Goal: Book appointment/travel/reservation

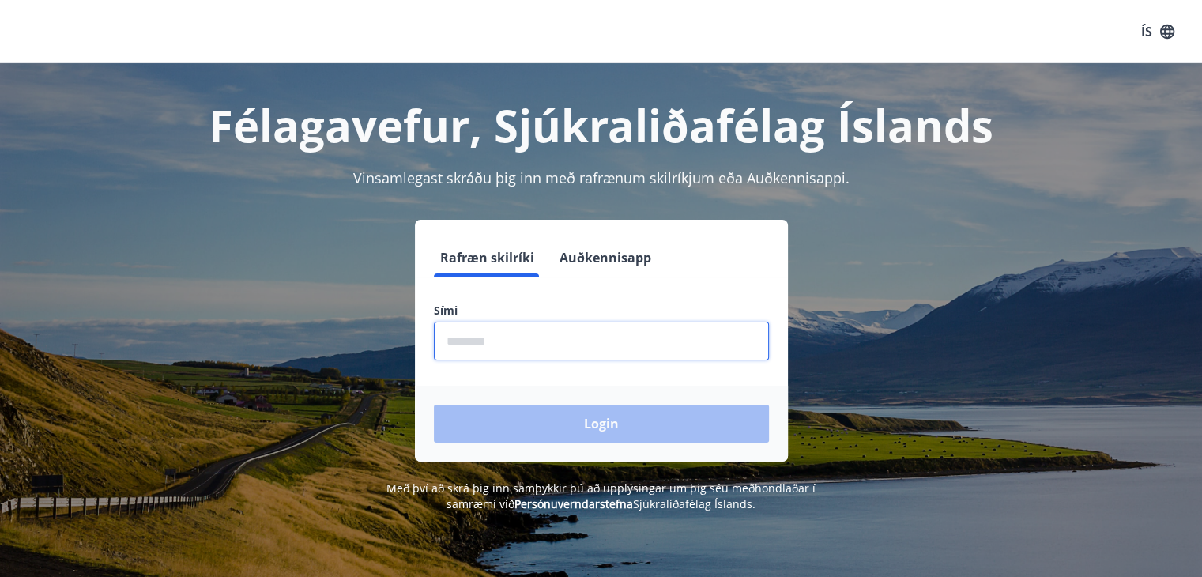
click at [445, 337] on input "phone" at bounding box center [601, 341] width 335 height 39
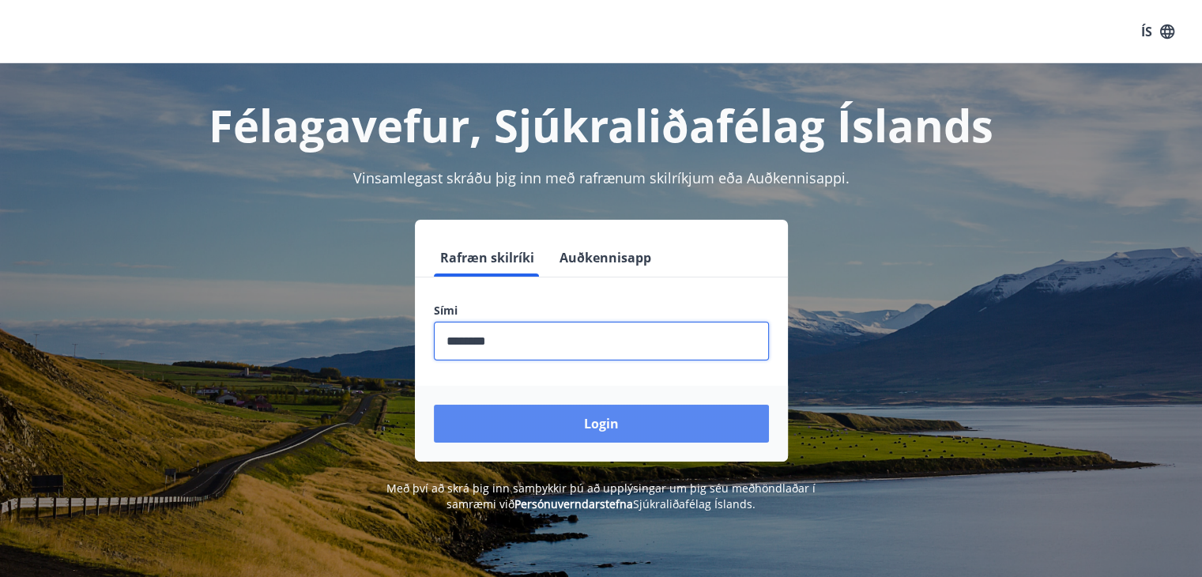
type input "********"
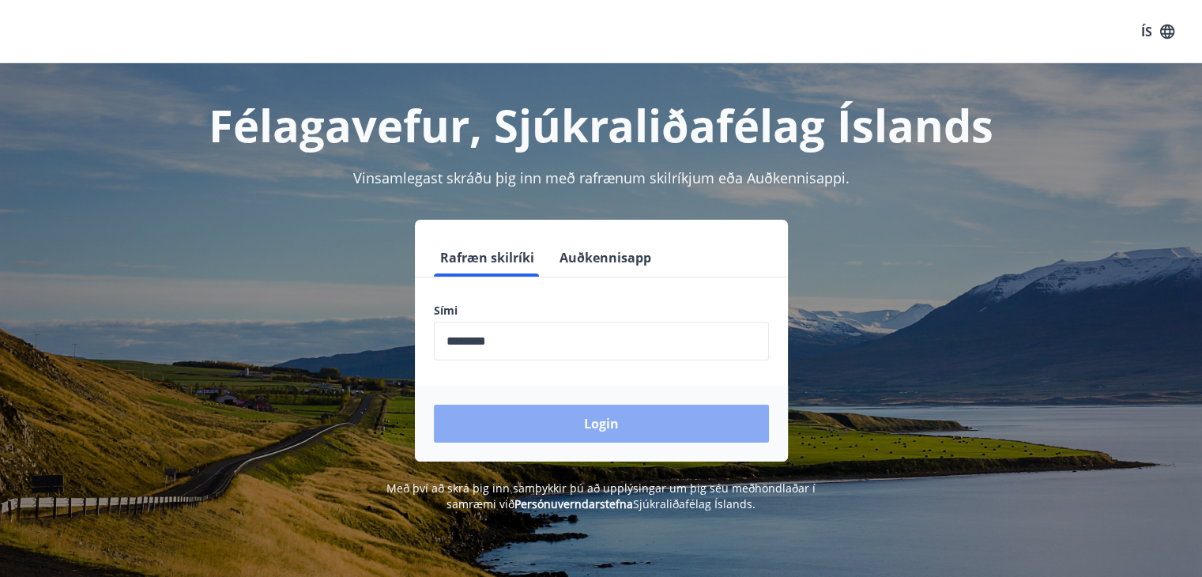
click at [602, 420] on button "Login" at bounding box center [601, 424] width 335 height 38
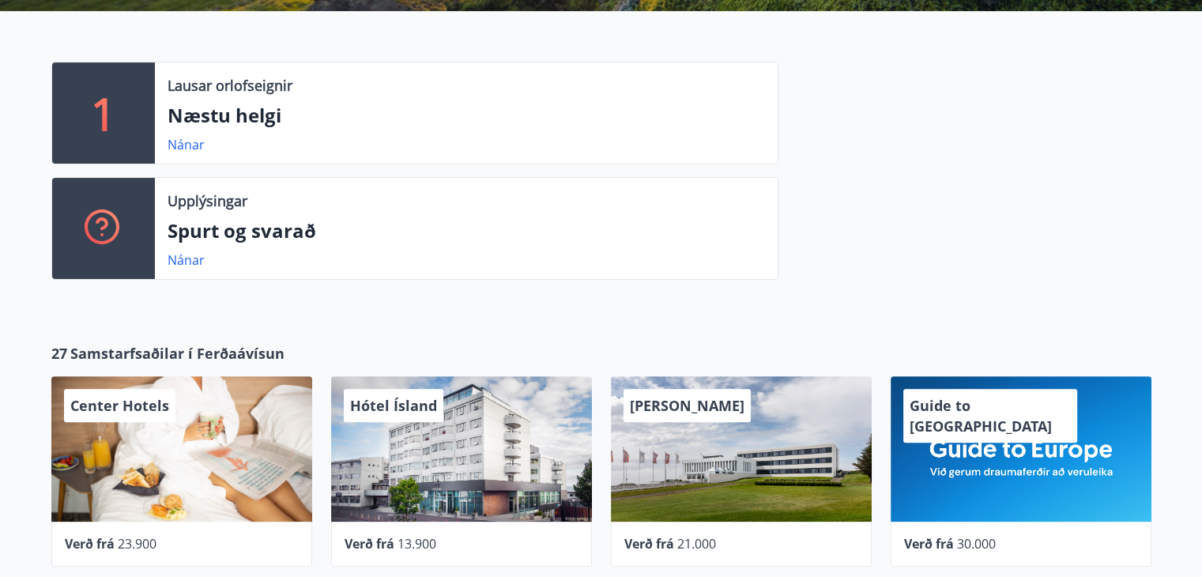
scroll to position [474, 0]
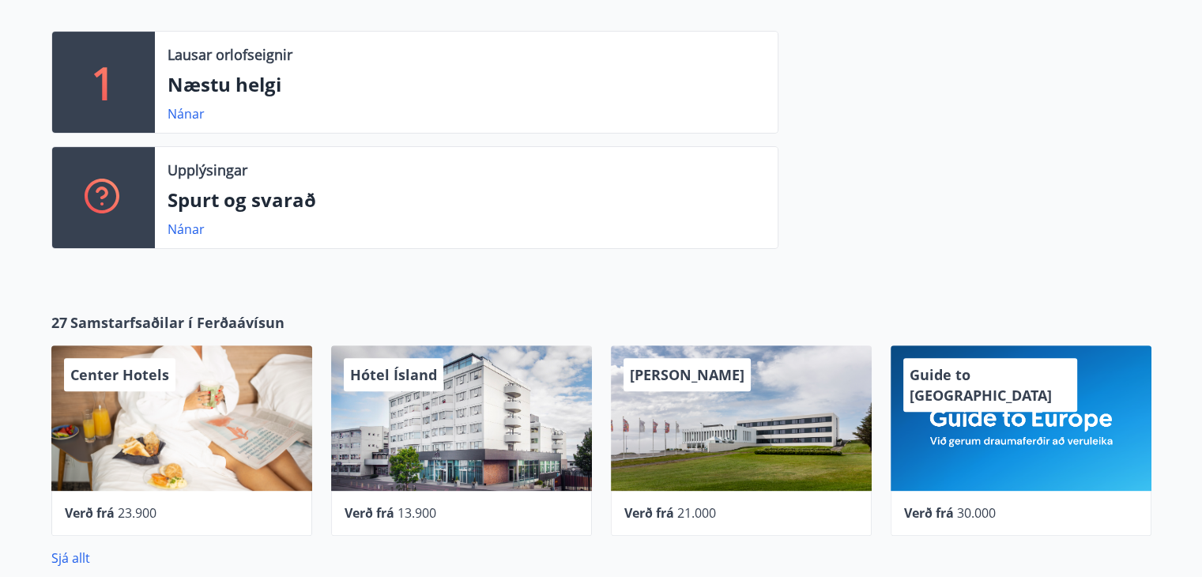
click at [322, 74] on p "Næstu helgi" at bounding box center [467, 84] width 598 height 27
click at [190, 112] on link "Nánar" at bounding box center [186, 113] width 37 height 17
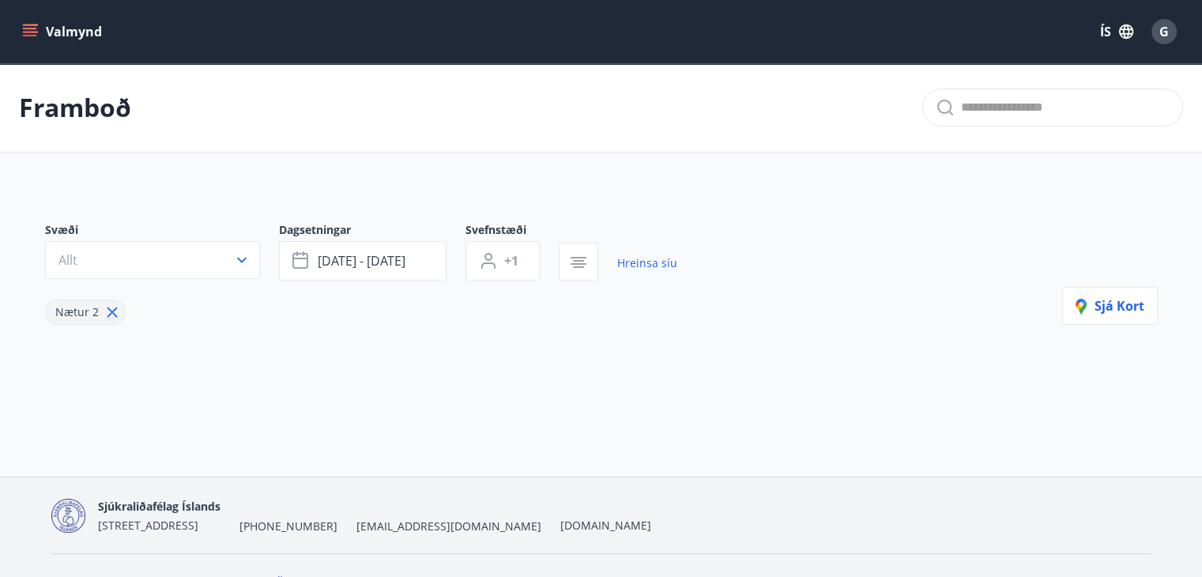
type input "*"
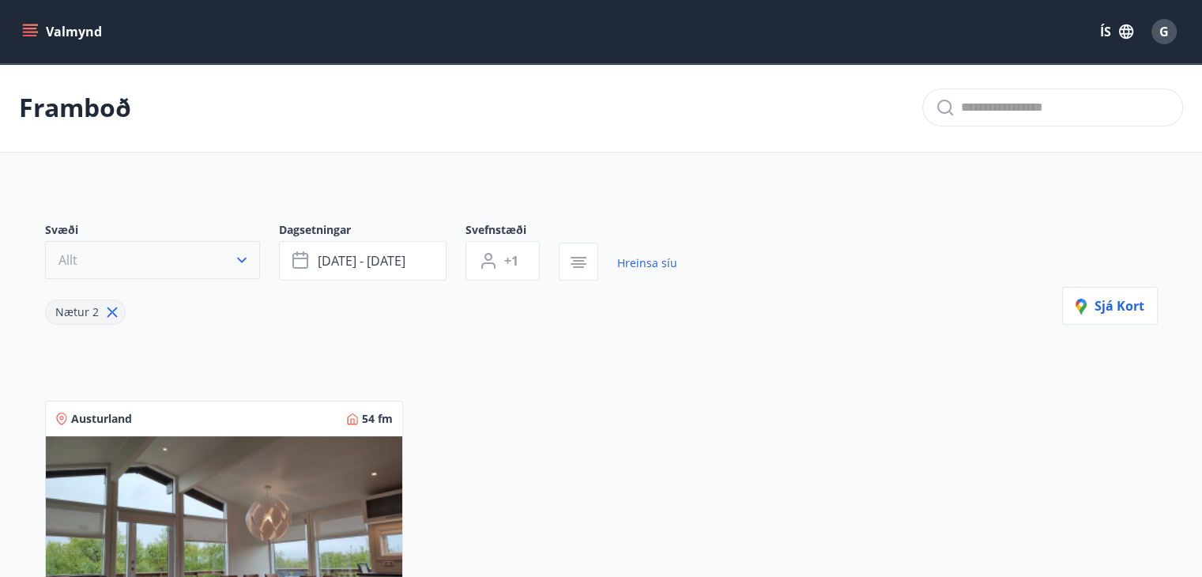
click at [241, 259] on icon "button" at bounding box center [242, 260] width 16 height 16
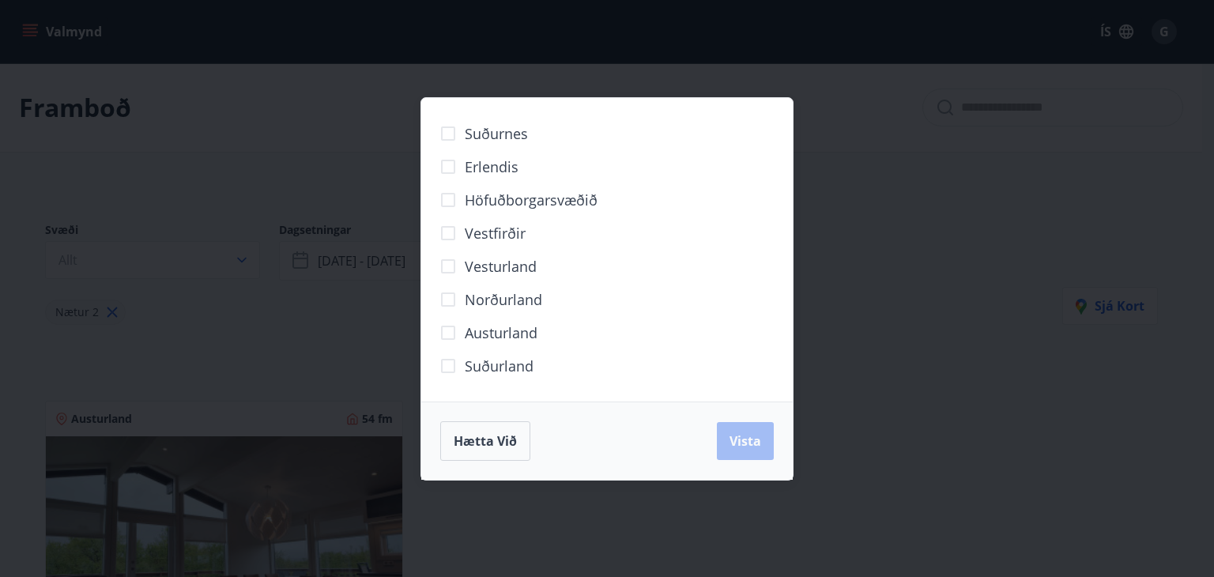
click at [509, 363] on span "Suðurland" at bounding box center [499, 366] width 69 height 21
click at [747, 441] on span "Vista" at bounding box center [746, 440] width 32 height 17
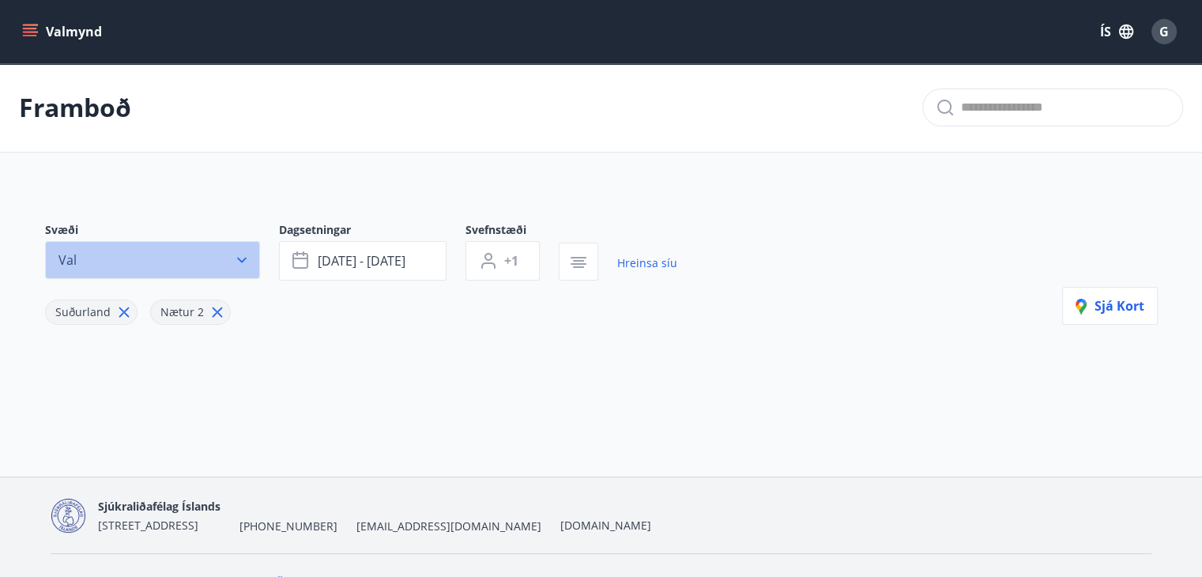
click at [240, 258] on icon "button" at bounding box center [242, 260] width 16 height 16
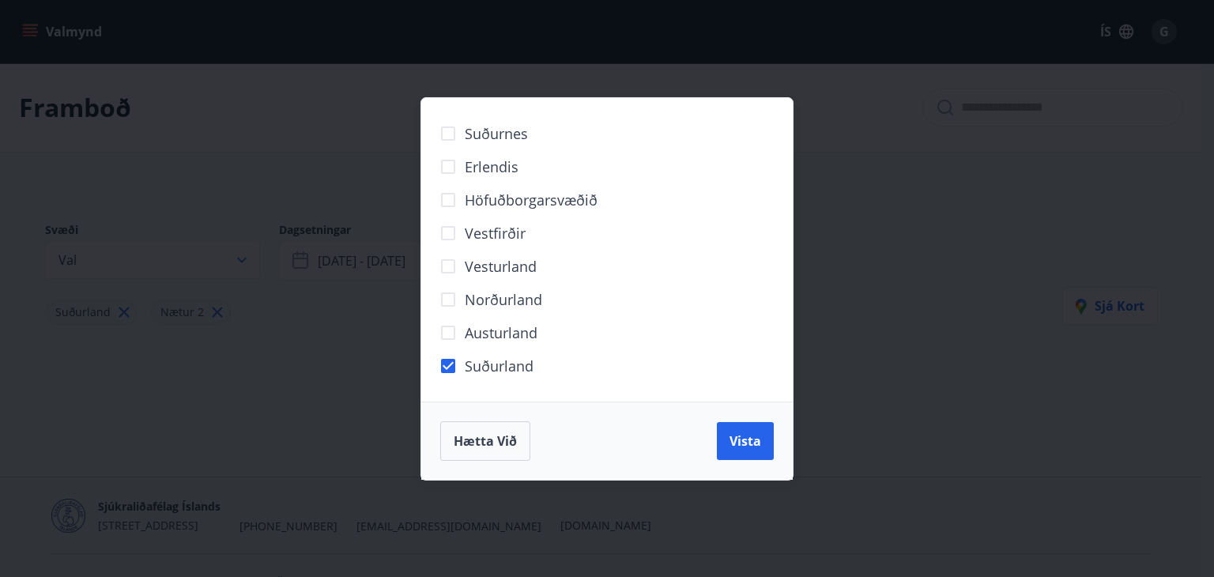
click at [326, 410] on div "Suðurnes Erlendis Höfuðborgarsvæðið Vestfirðir Vesturland Norðurland Austurland…" at bounding box center [607, 288] width 1214 height 577
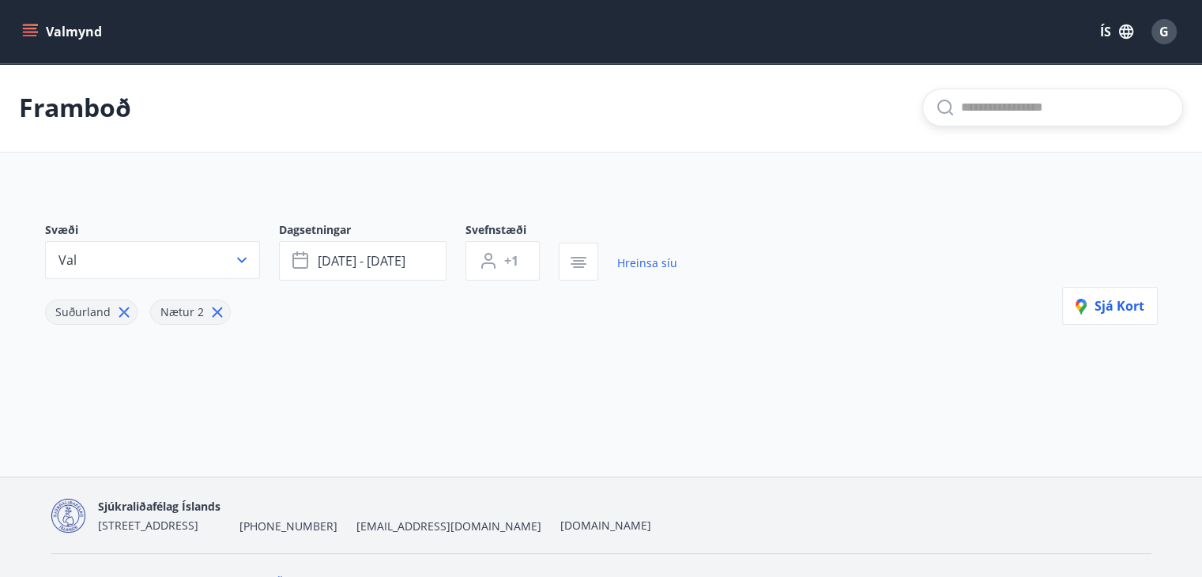
click at [970, 107] on input "text" at bounding box center [1065, 107] width 209 height 25
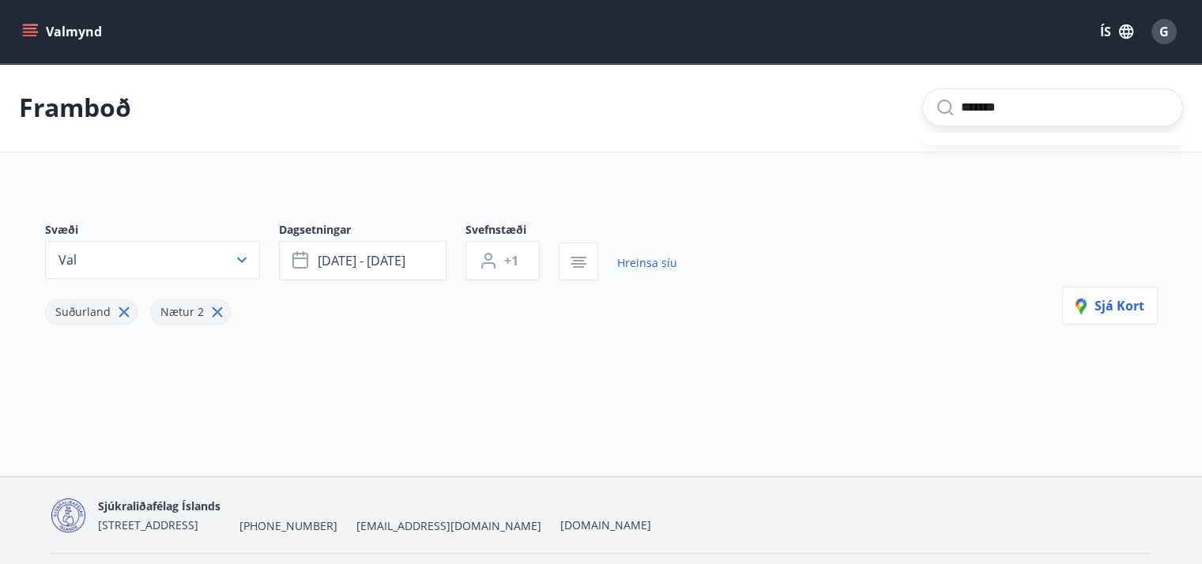
type input "********"
click at [1042, 111] on input "********" at bounding box center [1065, 107] width 209 height 25
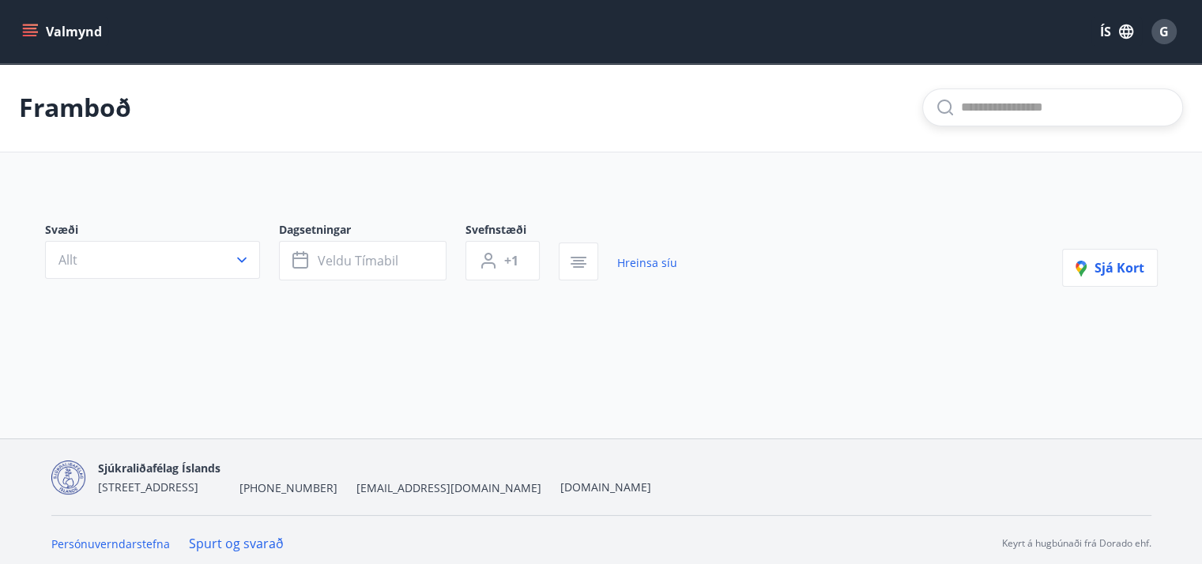
type input "*"
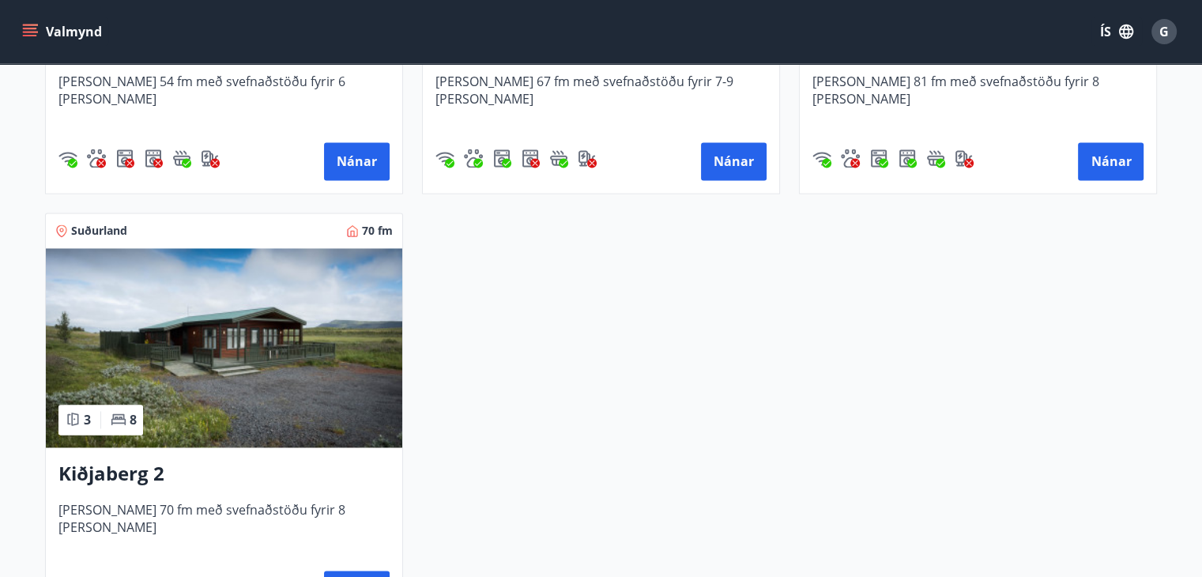
scroll to position [2213, 0]
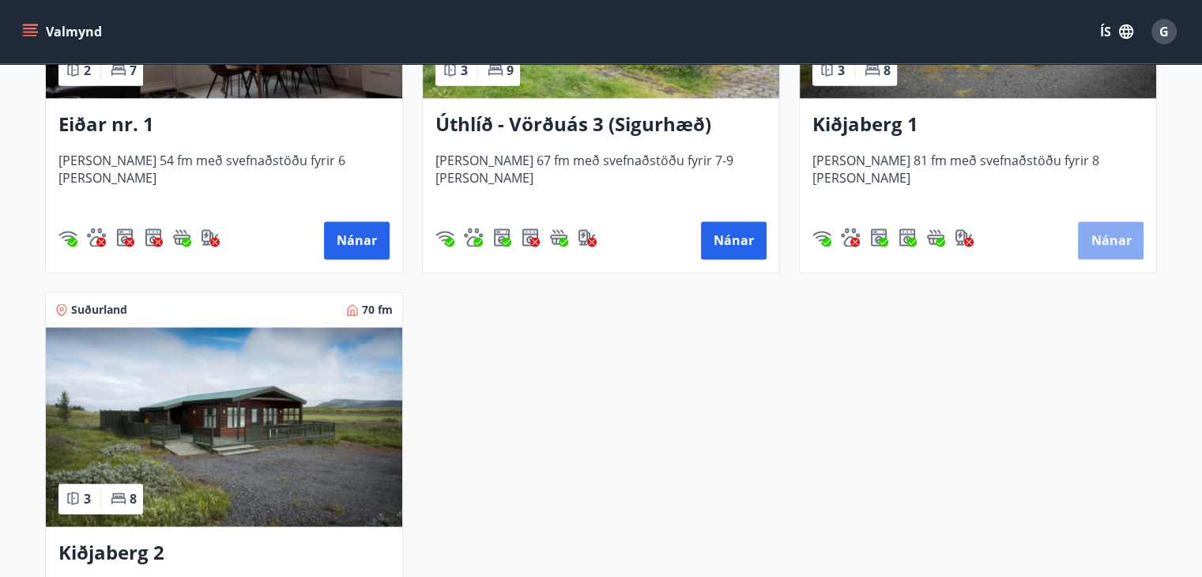
click at [1117, 238] on button "Nánar" at bounding box center [1111, 240] width 66 height 38
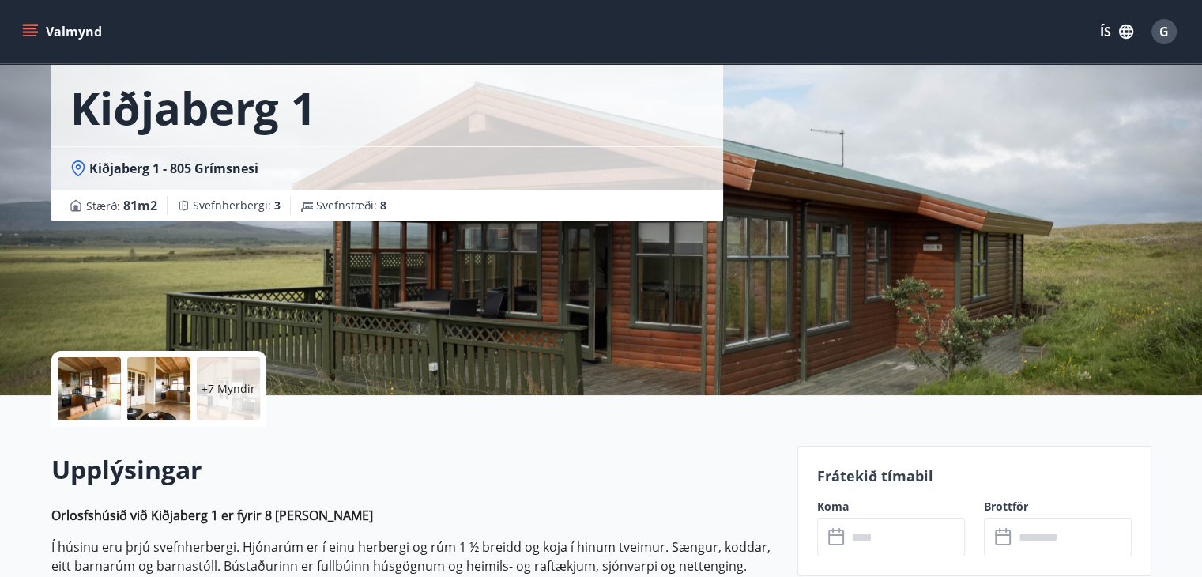
scroll to position [237, 0]
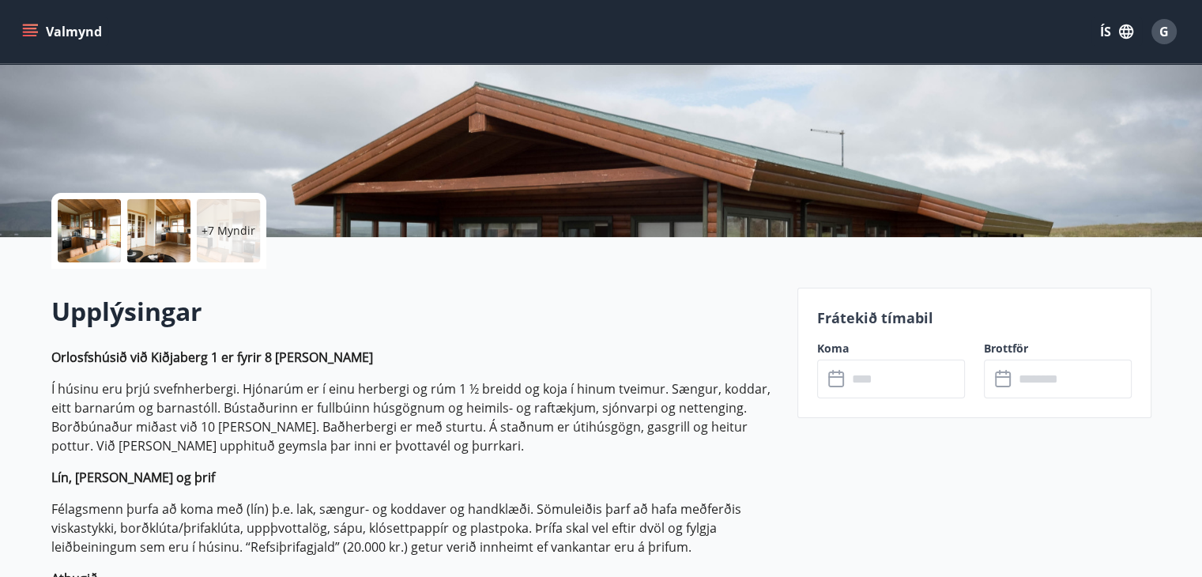
click at [834, 348] on label "Koma" at bounding box center [891, 349] width 148 height 16
click at [28, 29] on icon "menu" at bounding box center [30, 32] width 16 height 16
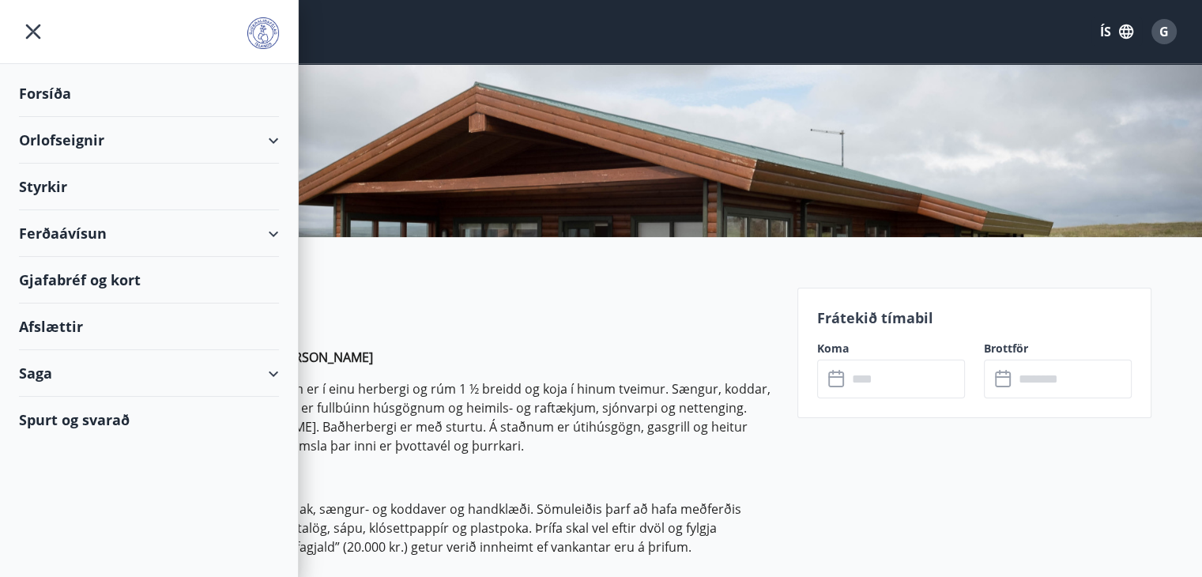
click at [272, 139] on div "Orlofseignir" at bounding box center [149, 140] width 260 height 47
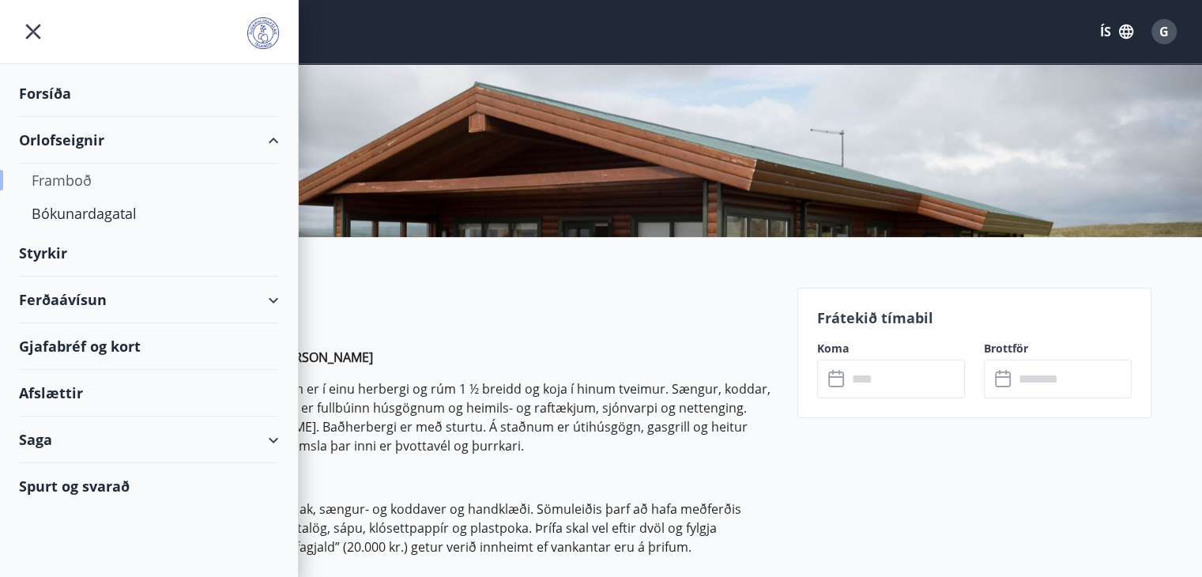
click at [76, 180] on div "Framboð" at bounding box center [149, 180] width 235 height 33
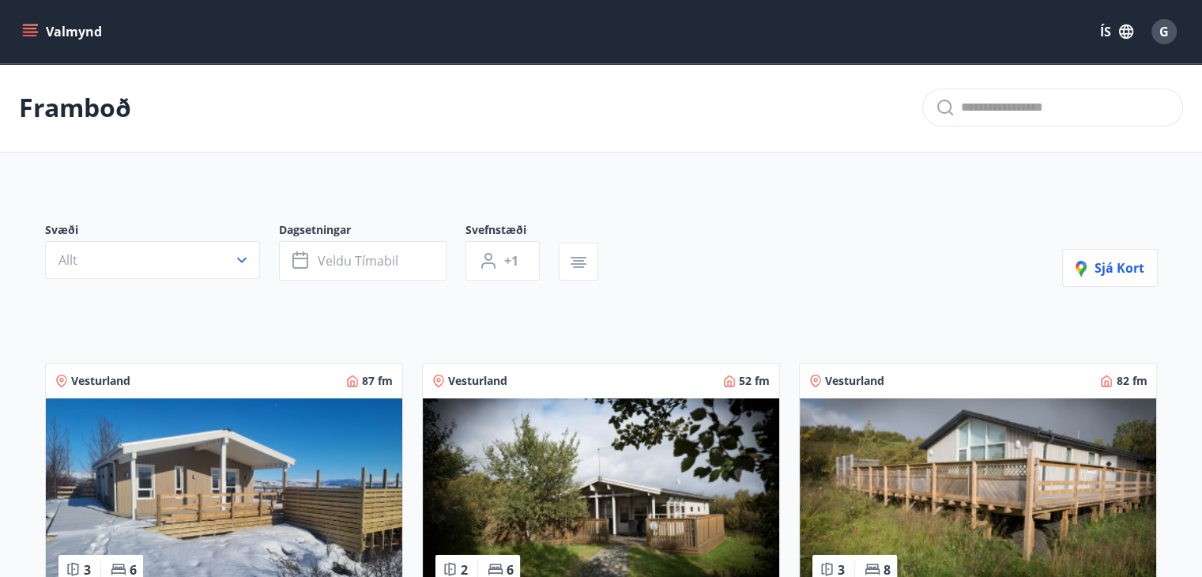
click at [29, 28] on icon "menu" at bounding box center [30, 29] width 14 height 2
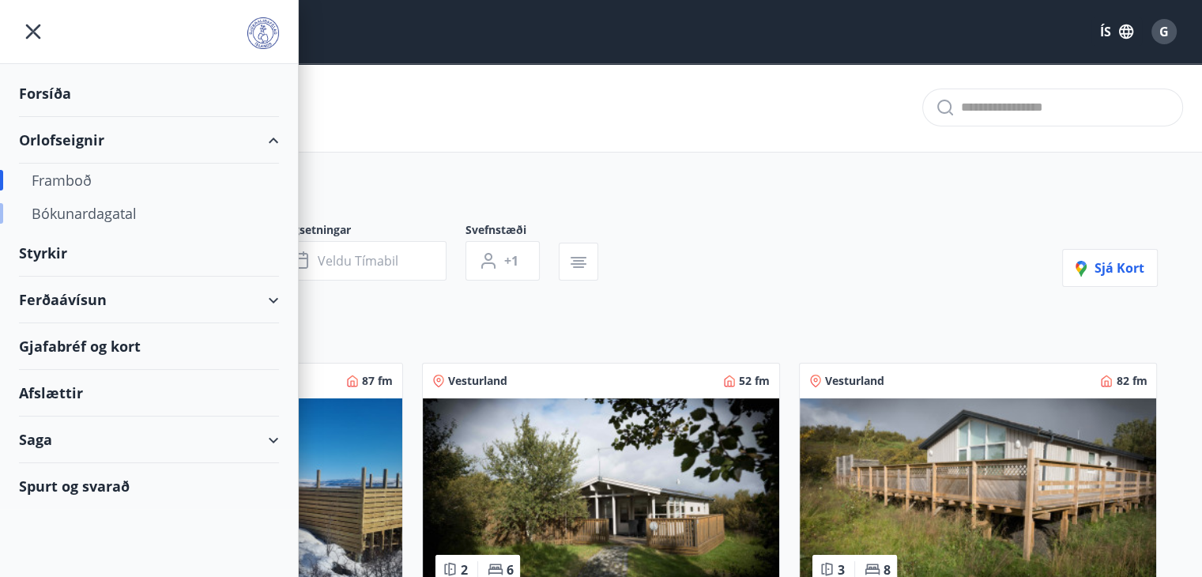
click at [101, 214] on div "Bókunardagatal" at bounding box center [149, 213] width 235 height 33
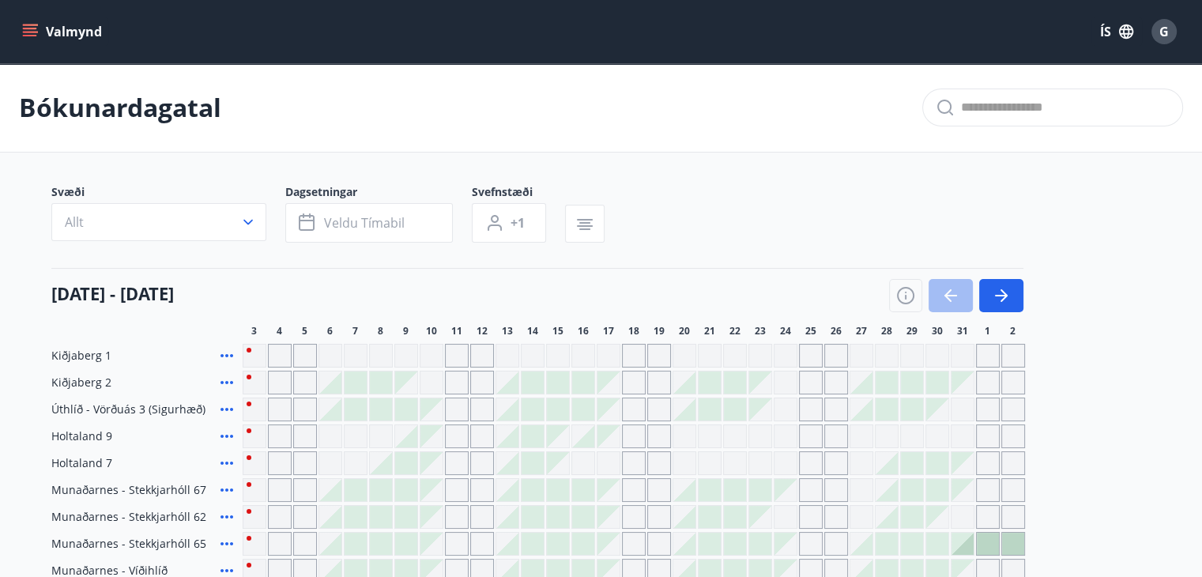
scroll to position [196, 0]
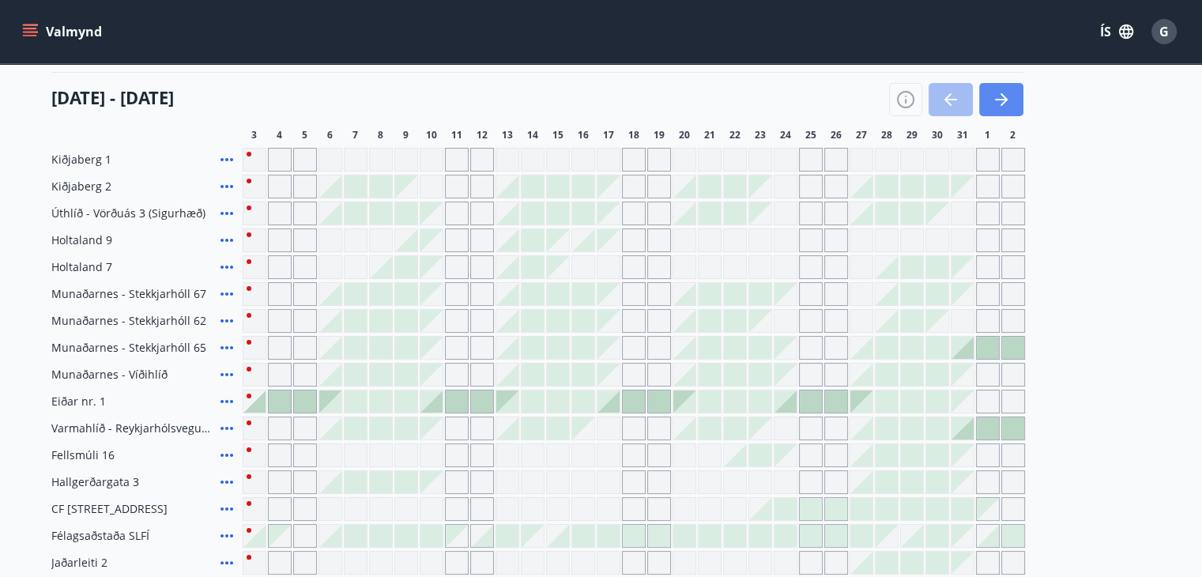
click at [1011, 97] on button "button" at bounding box center [1001, 99] width 44 height 33
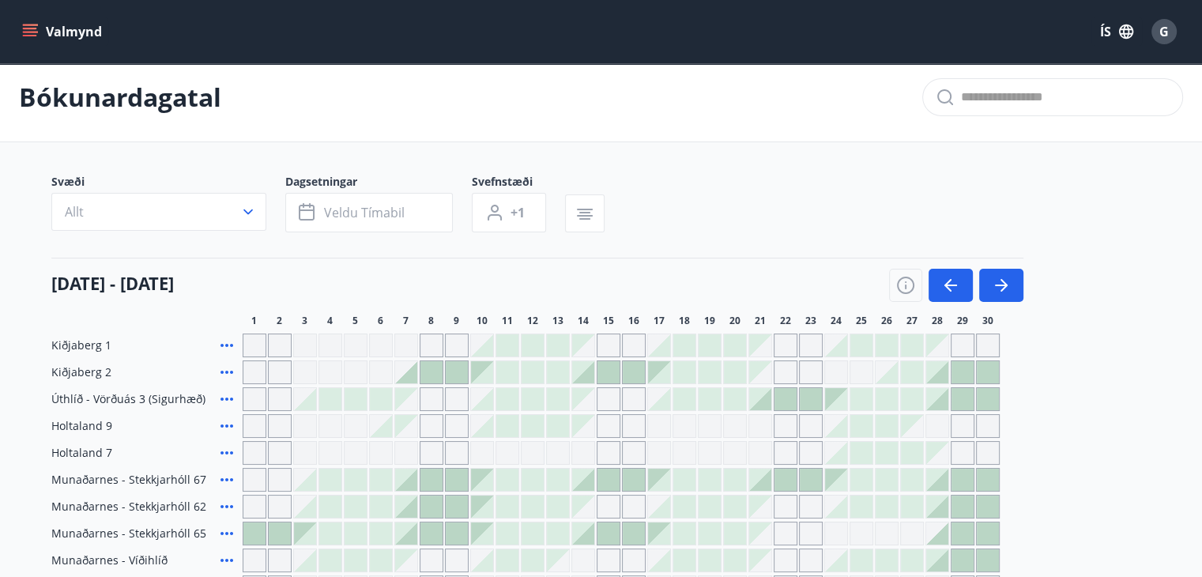
scroll to position [0, 0]
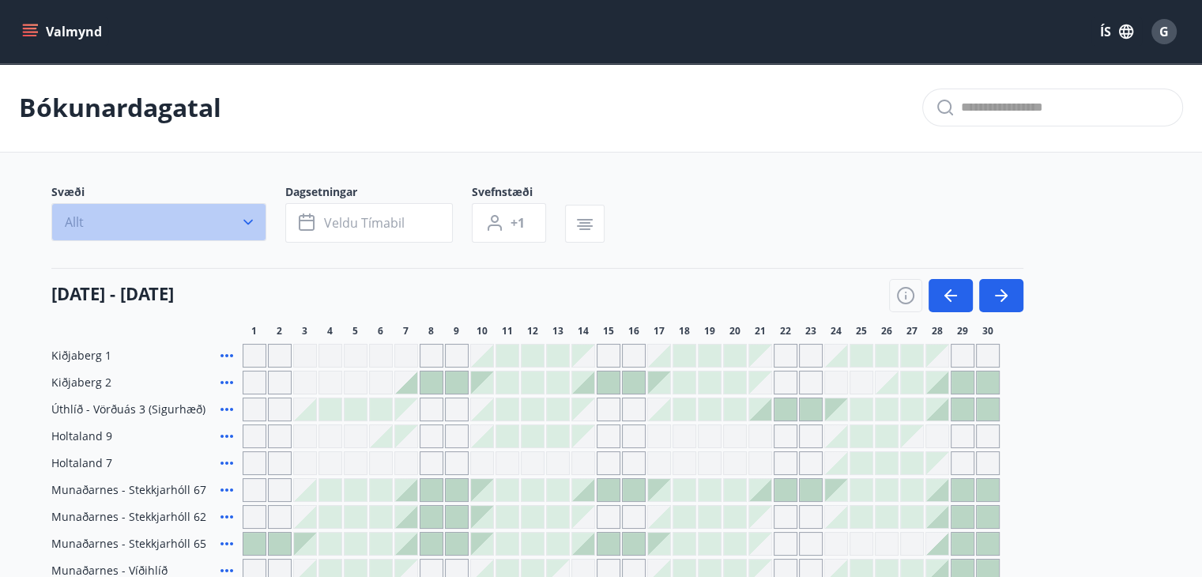
click at [249, 218] on icon "button" at bounding box center [248, 222] width 16 height 16
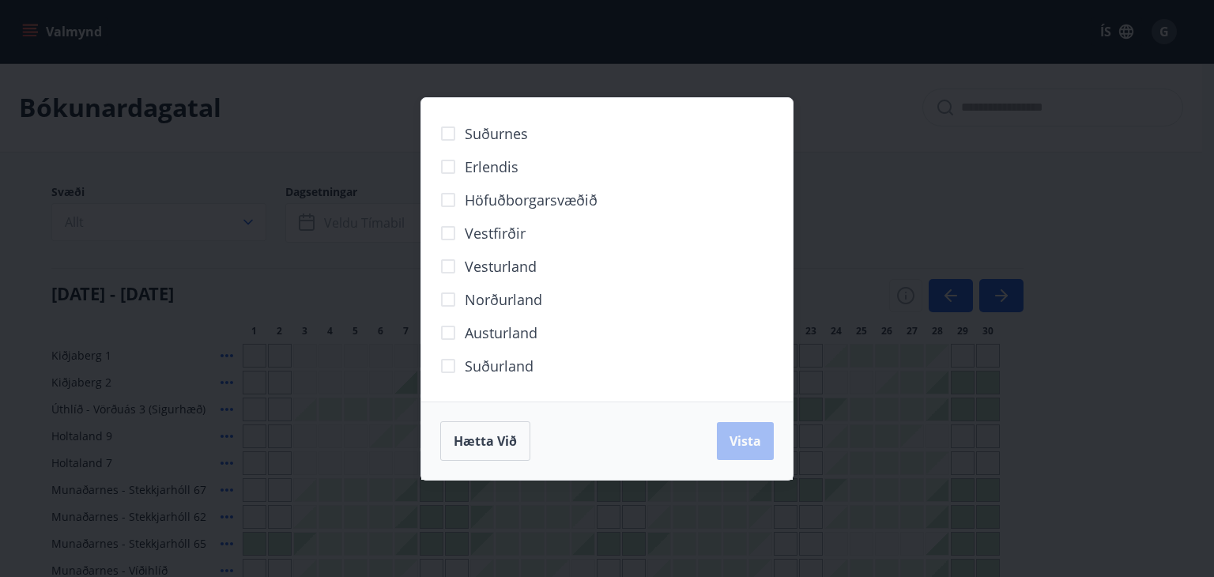
click at [495, 368] on span "Suðurland" at bounding box center [499, 366] width 69 height 21
click at [755, 445] on span "Vista" at bounding box center [746, 440] width 32 height 17
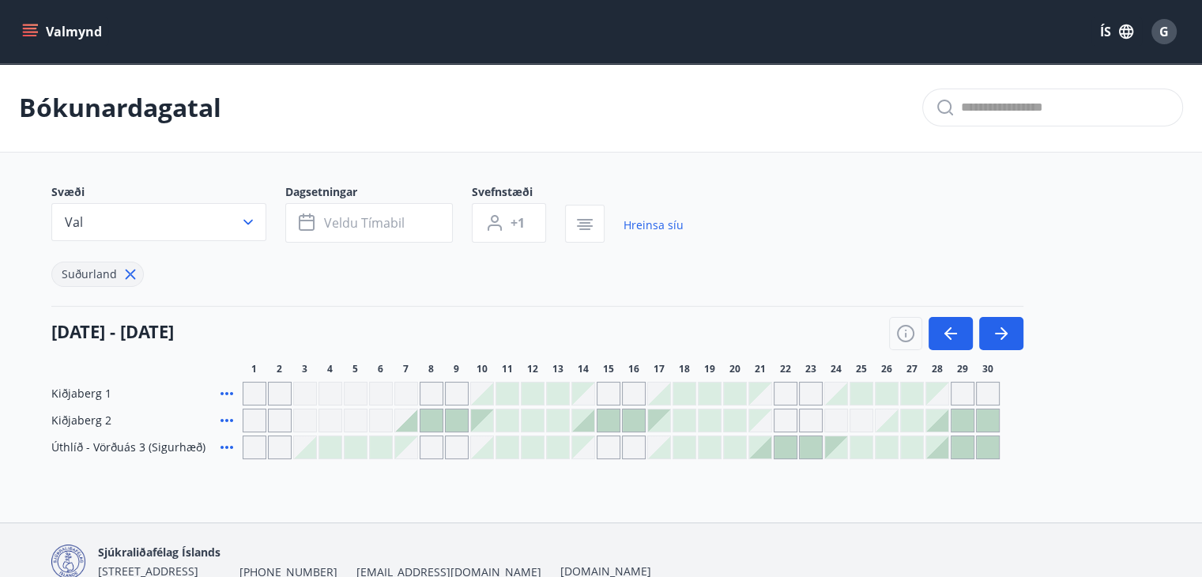
click at [448, 80] on body "Valmynd ÍS G Bókunardagatal Svæði Val Dagsetningar Veldu tímabil Svefnstæði +1 …" at bounding box center [601, 326] width 1202 height 653
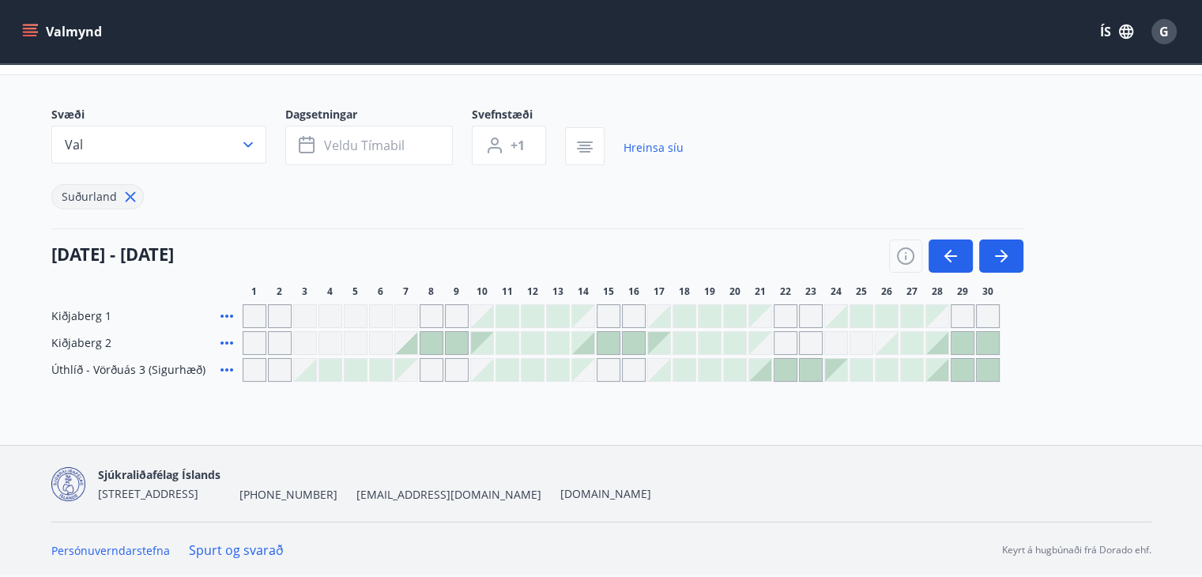
click at [280, 315] on div "Gráir dagar eru ekki bókanlegir" at bounding box center [280, 316] width 24 height 24
click at [310, 316] on div "Gráir dagar eru ekki bókanlegir" at bounding box center [305, 316] width 24 height 24
click at [482, 322] on div at bounding box center [482, 316] width 22 height 22
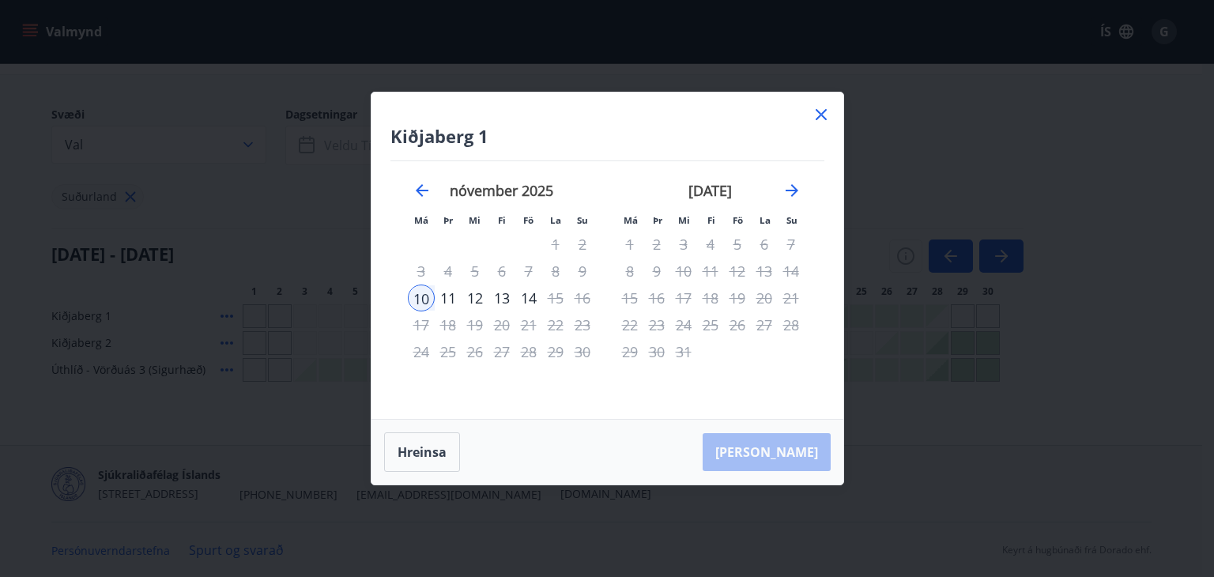
click at [786, 452] on div "Hreinsa Taka Frá" at bounding box center [608, 452] width 472 height 65
click at [790, 454] on div "Hreinsa Taka Frá" at bounding box center [608, 452] width 472 height 65
click at [797, 451] on div "Hreinsa Taka Frá" at bounding box center [608, 452] width 472 height 65
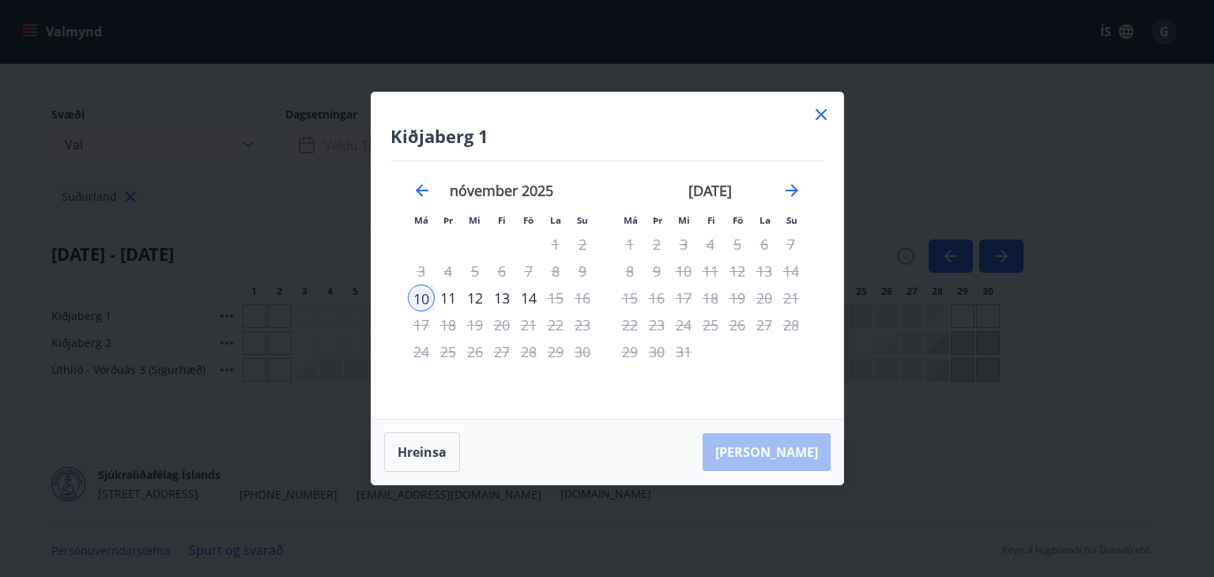
click at [797, 451] on div "Hreinsa Taka Frá" at bounding box center [608, 452] width 472 height 65
click at [778, 452] on div "Hreinsa Taka Frá" at bounding box center [608, 452] width 472 height 65
click at [779, 452] on div "Hreinsa Taka Frá" at bounding box center [608, 452] width 472 height 65
click at [805, 452] on div "Hreinsa Taka Frá" at bounding box center [608, 452] width 472 height 65
click at [801, 456] on div "Hreinsa Taka Frá" at bounding box center [608, 452] width 472 height 65
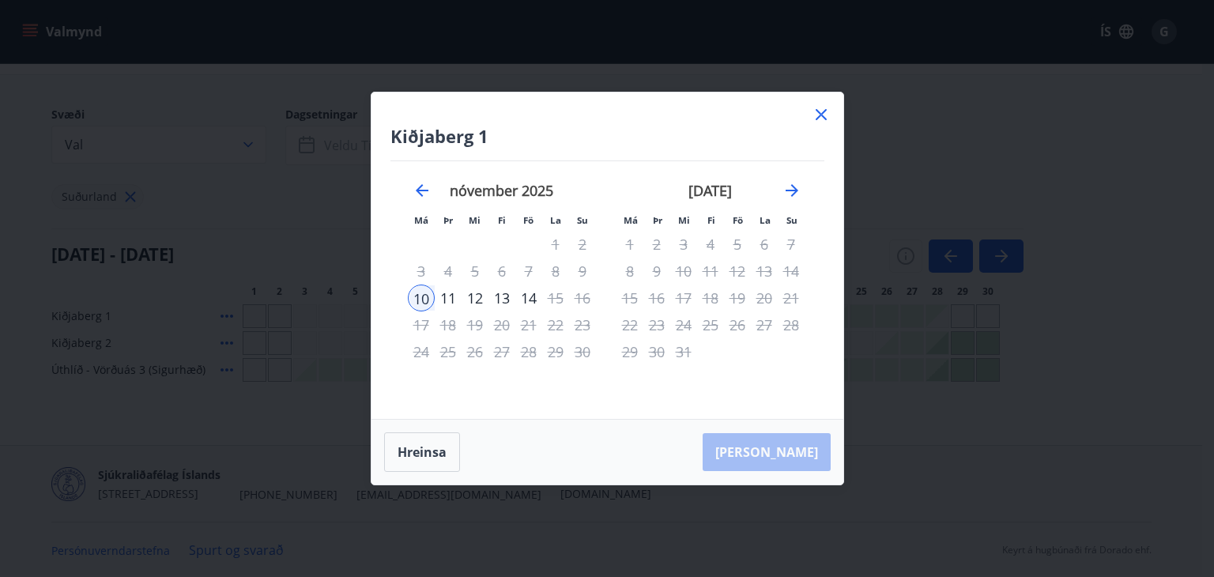
click at [802, 456] on div "Hreinsa Taka Frá" at bounding box center [608, 452] width 472 height 65
click at [803, 456] on div "Hreinsa Taka Frá" at bounding box center [608, 452] width 472 height 65
click at [805, 453] on div "Hreinsa Taka Frá" at bounding box center [608, 452] width 472 height 65
click at [772, 448] on div "Hreinsa Taka Frá" at bounding box center [608, 452] width 472 height 65
click at [790, 456] on div "Hreinsa Taka Frá" at bounding box center [608, 452] width 472 height 65
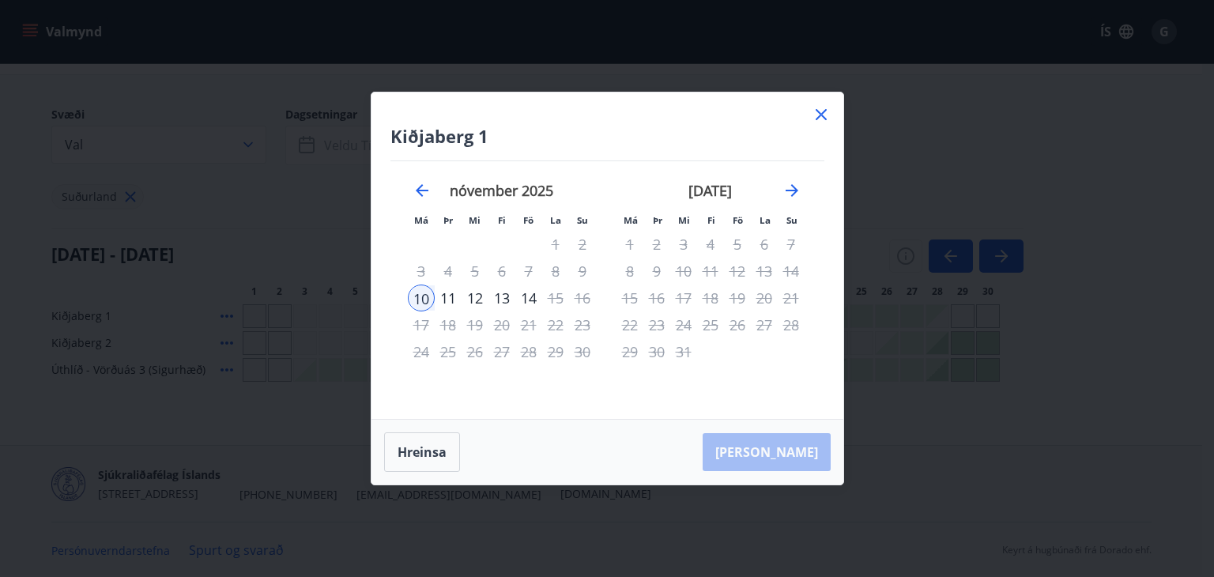
click at [783, 449] on div "Hreinsa Taka Frá" at bounding box center [608, 452] width 472 height 65
click at [782, 449] on div "Hreinsa Taka Frá" at bounding box center [608, 452] width 472 height 65
click at [820, 116] on icon at bounding box center [821, 114] width 19 height 19
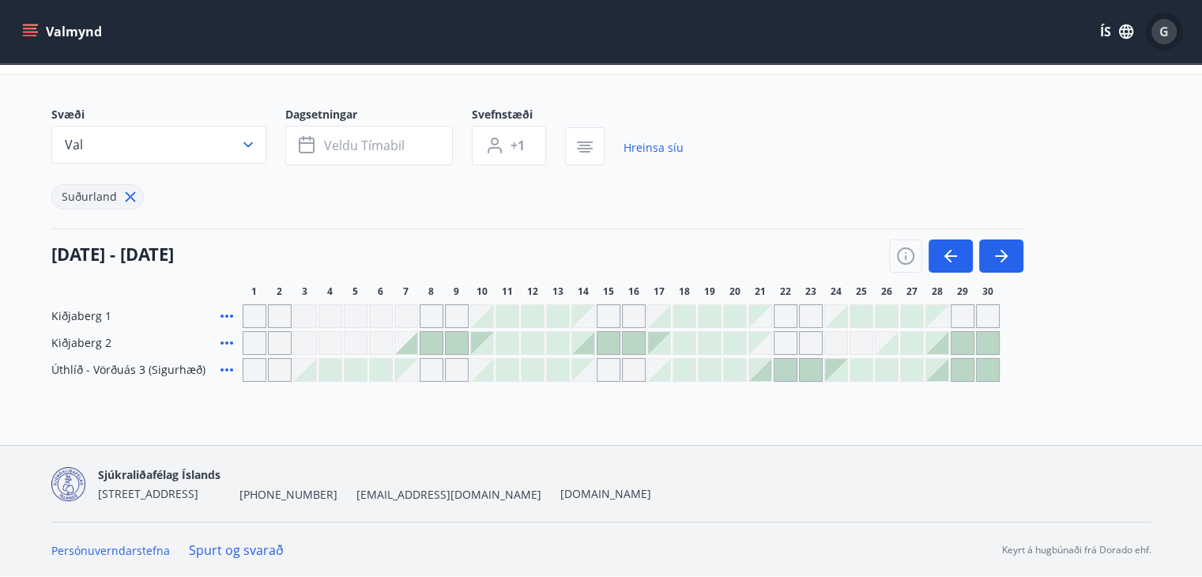
click at [1163, 27] on span "G" at bounding box center [1164, 31] width 9 height 17
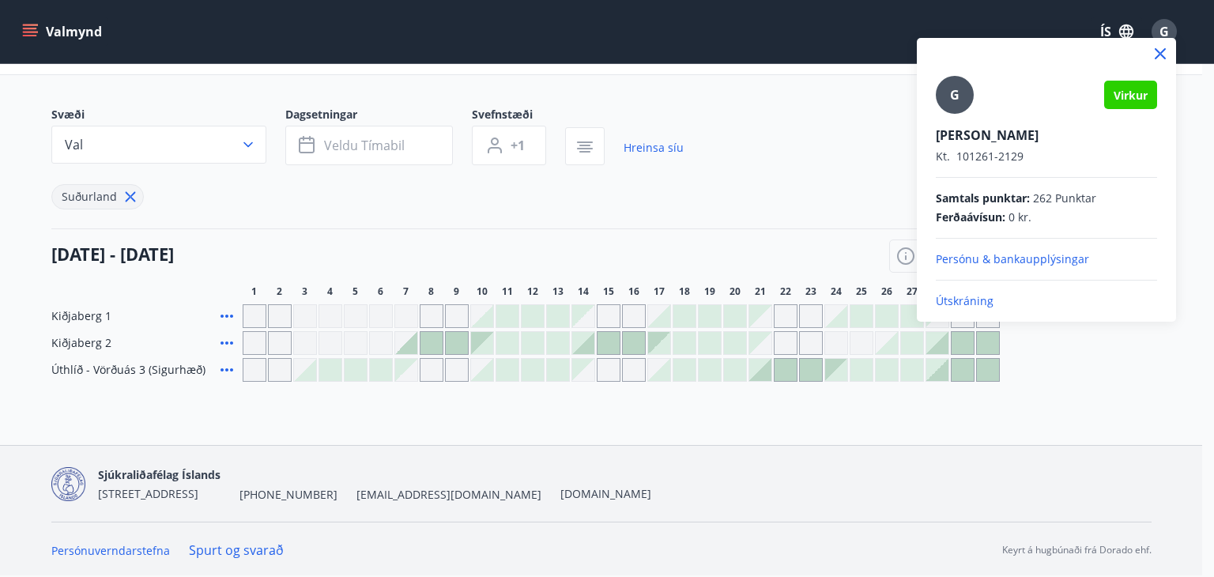
click at [799, 14] on div at bounding box center [607, 288] width 1214 height 577
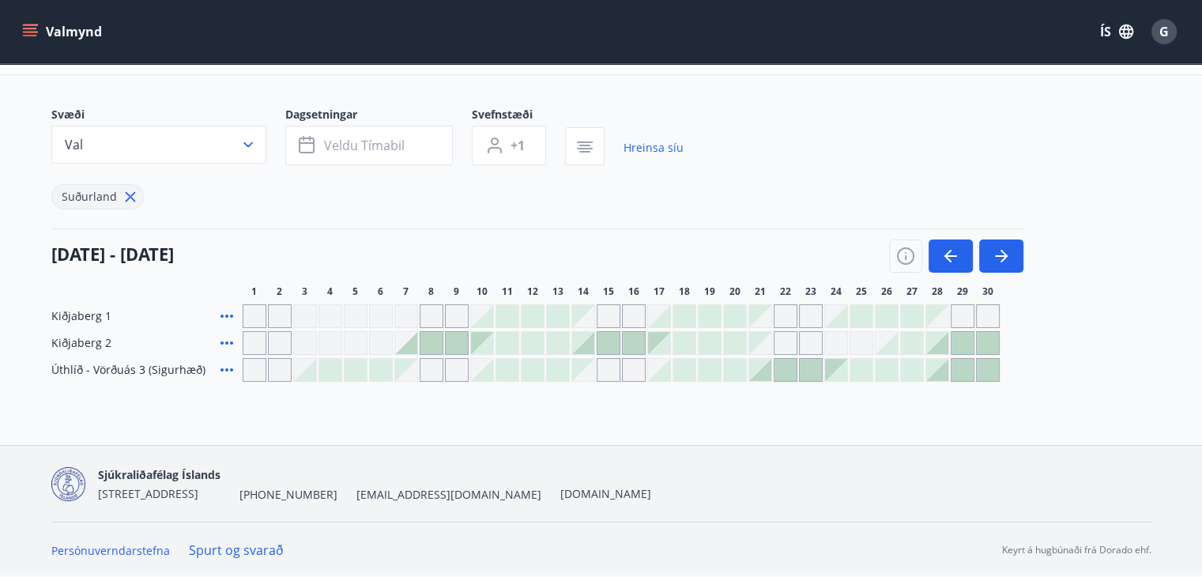
click at [32, 26] on icon "menu" at bounding box center [30, 32] width 16 height 16
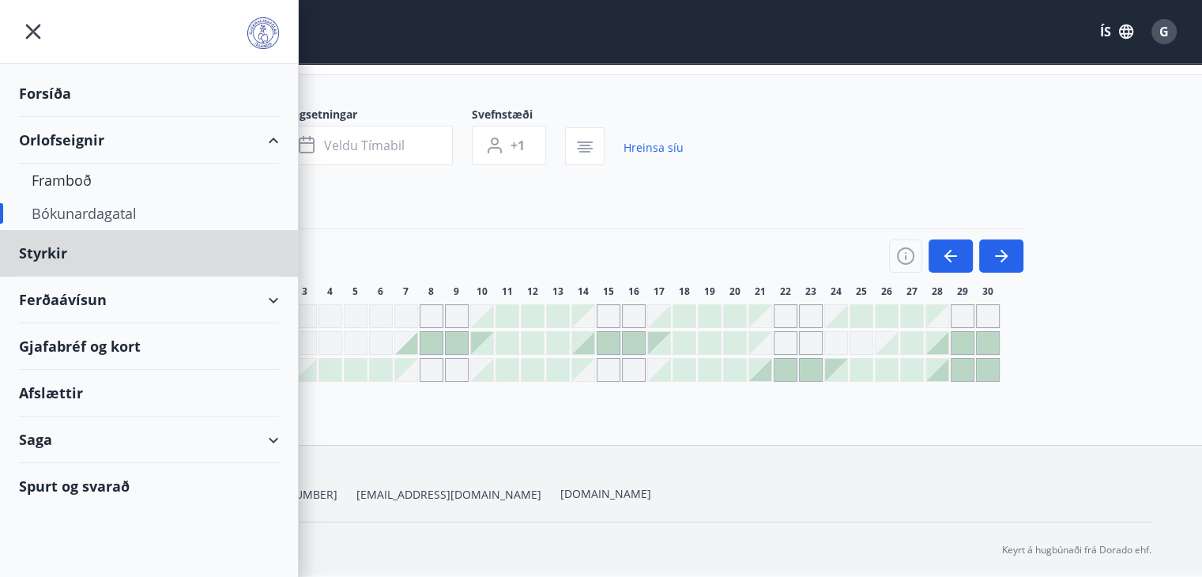
click at [43, 89] on div "Forsíða" at bounding box center [149, 93] width 260 height 47
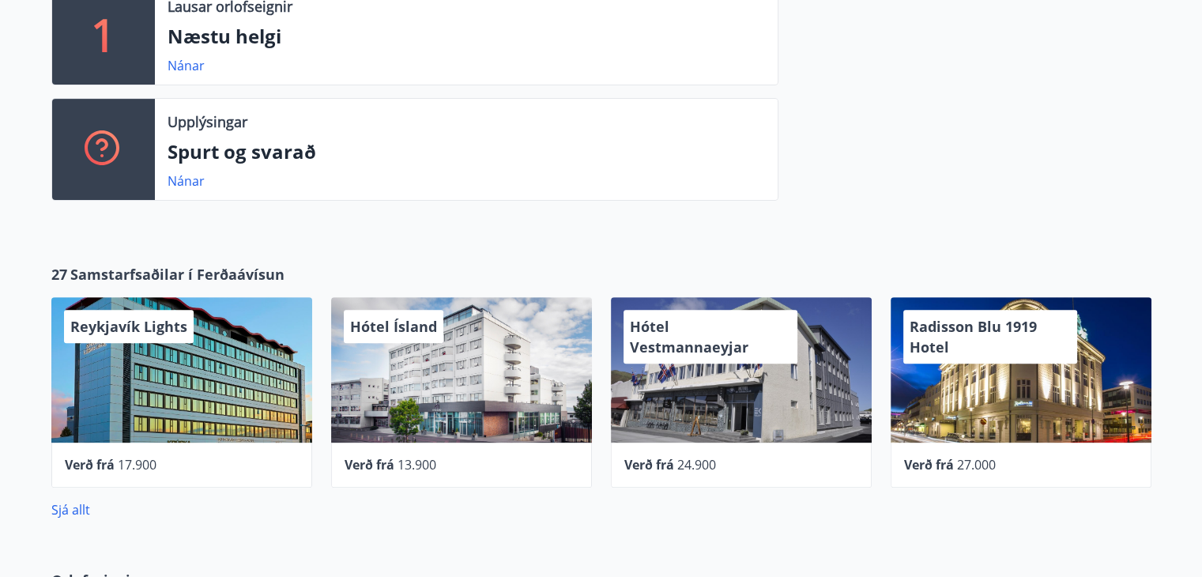
scroll to position [868, 0]
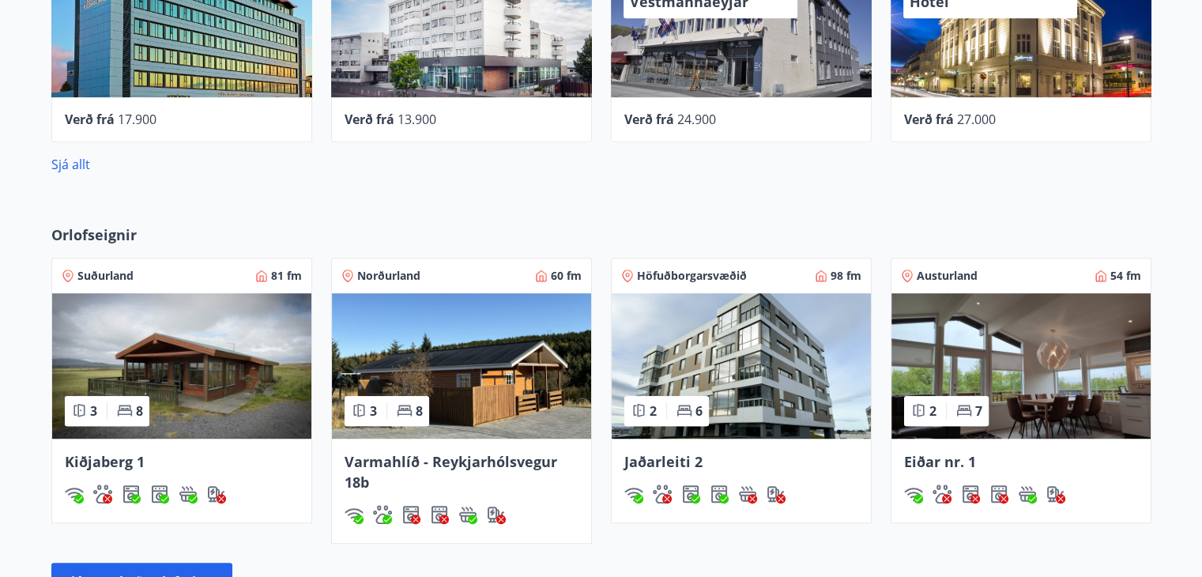
click at [212, 360] on img at bounding box center [181, 365] width 259 height 145
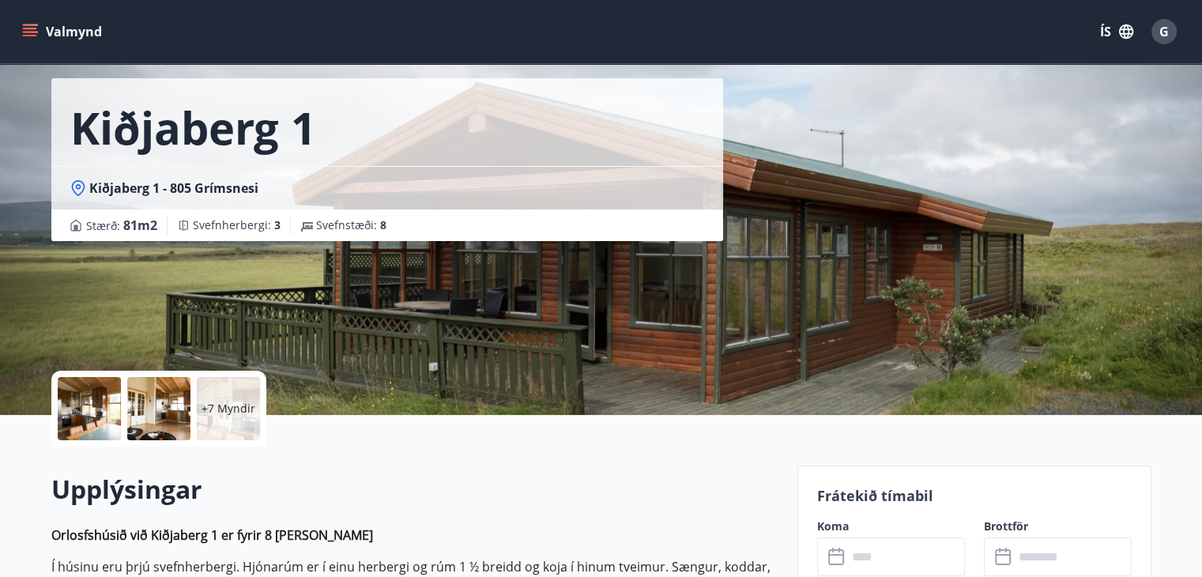
scroll to position [316, 0]
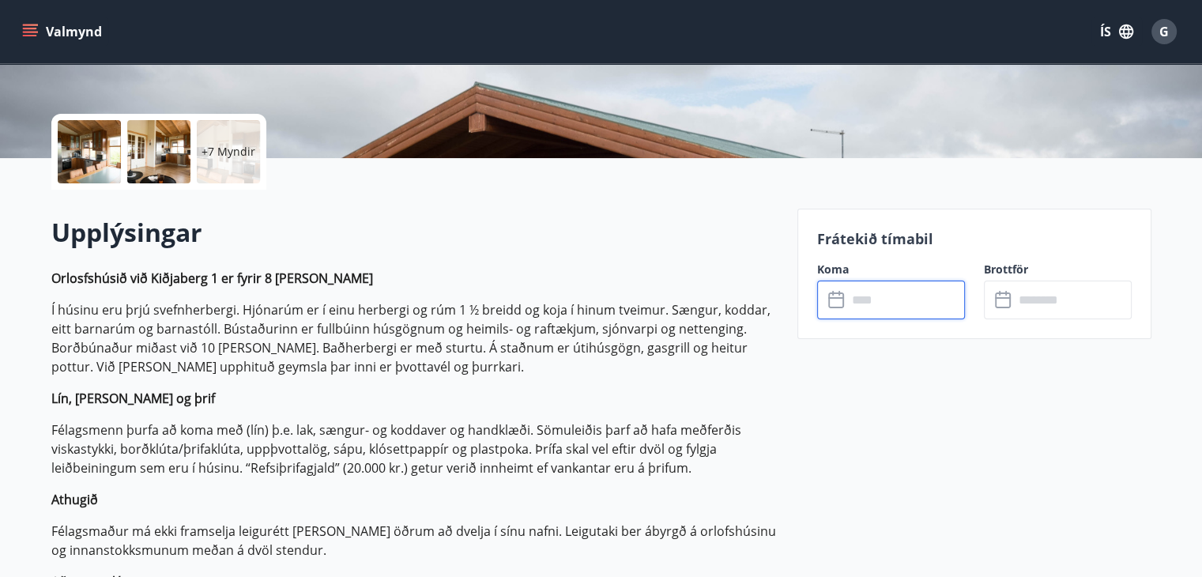
click at [847, 299] on input "text" at bounding box center [906, 300] width 118 height 39
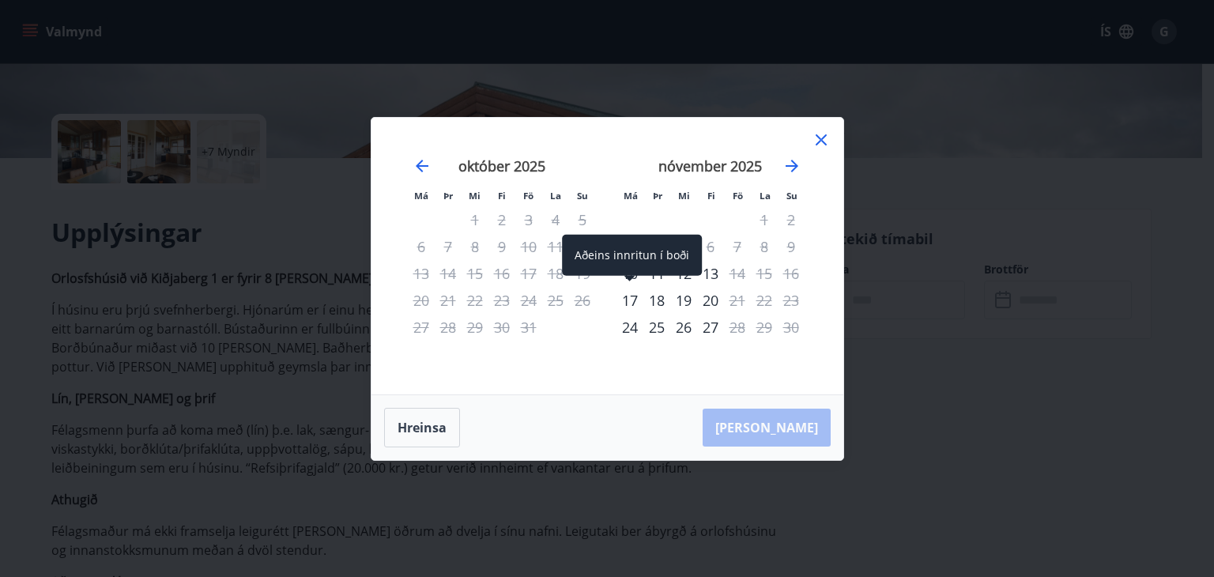
click at [626, 273] on div "Aðeins innritun í boði" at bounding box center [632, 255] width 140 height 41
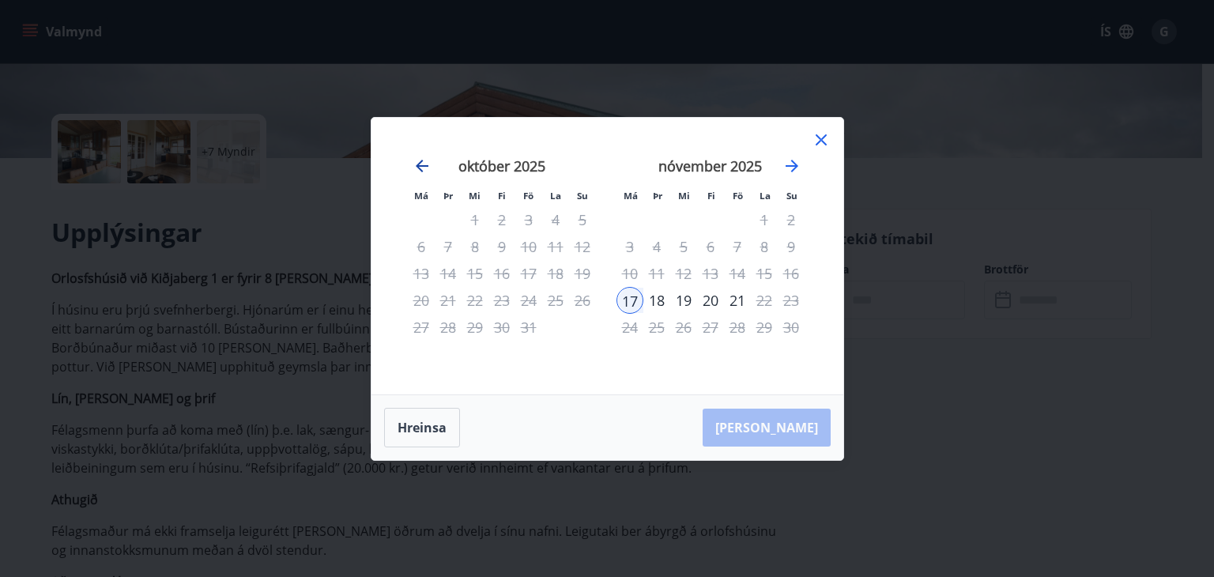
click at [419, 164] on icon "Move backward to switch to the previous month." at bounding box center [422, 166] width 13 height 13
click at [794, 163] on icon "Move forward to switch to the next month." at bounding box center [792, 166] width 13 height 13
click at [821, 137] on icon at bounding box center [821, 139] width 19 height 19
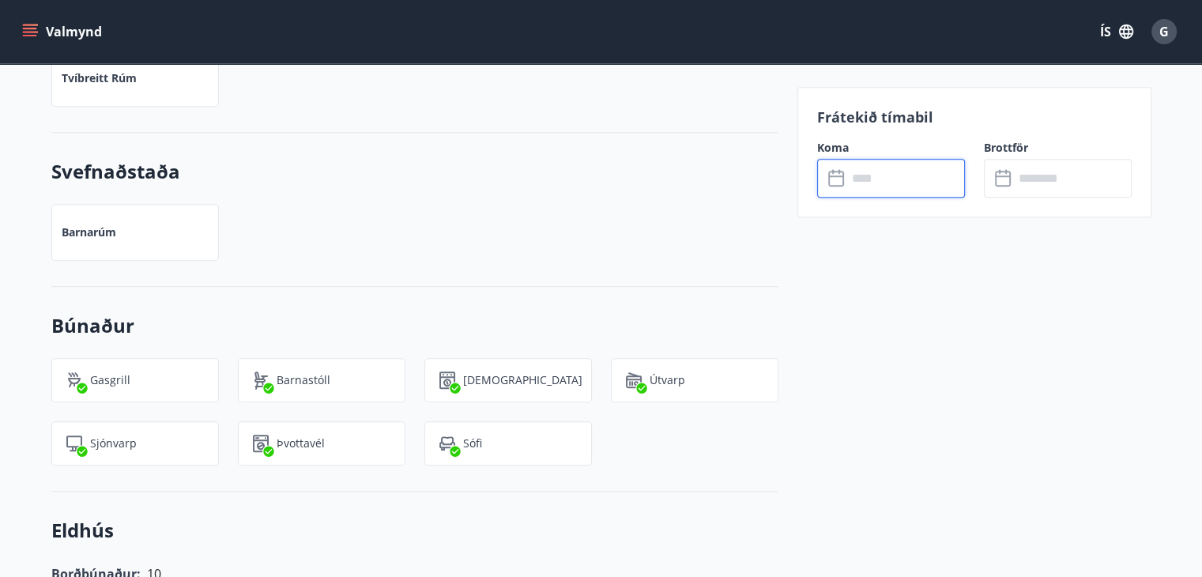
scroll to position [1502, 0]
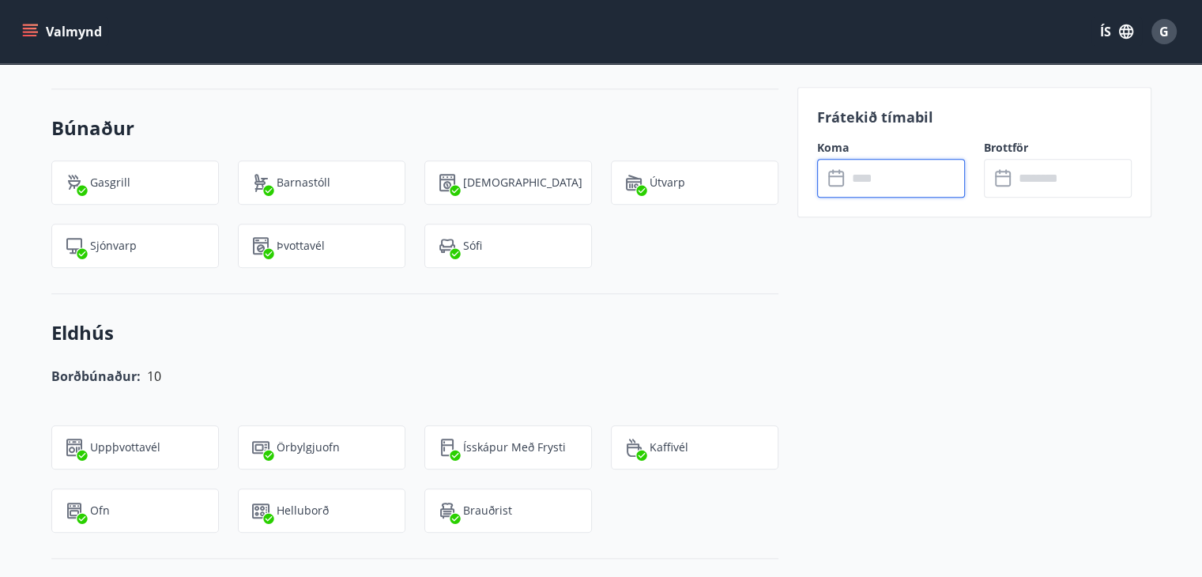
click at [853, 176] on input "text" at bounding box center [906, 178] width 118 height 39
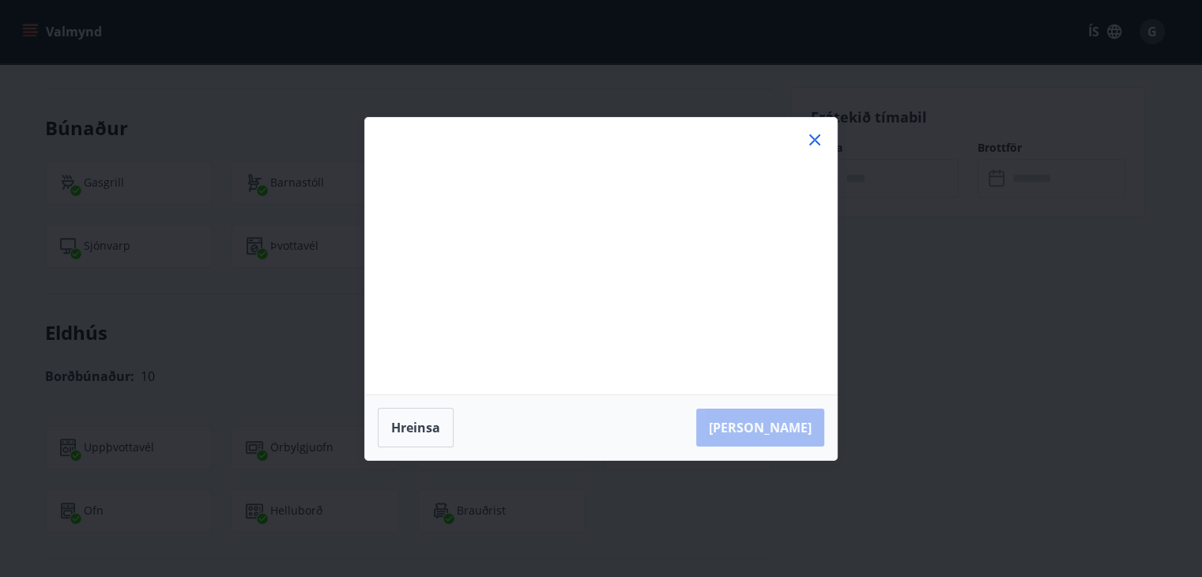
click at [854, 175] on div "Má Þr Mi Fi Fö La Su Má Þr Mi Fi Fö La Su september 2025 1 2 3 4 5 6 7 8 9 10 1…" at bounding box center [601, 288] width 1202 height 577
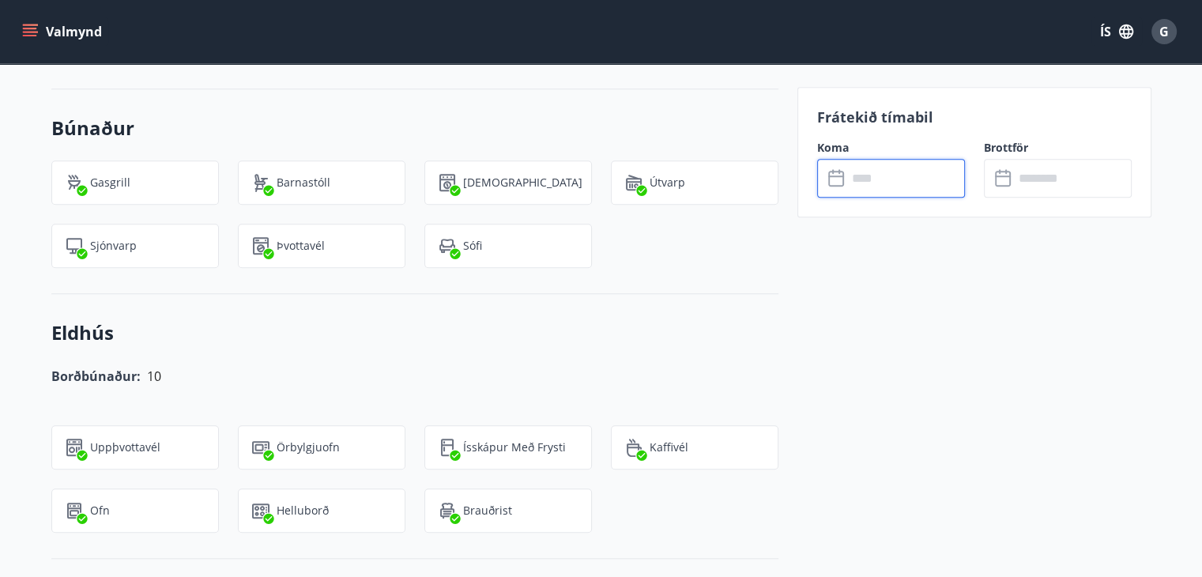
click at [854, 175] on input "text" at bounding box center [906, 178] width 118 height 39
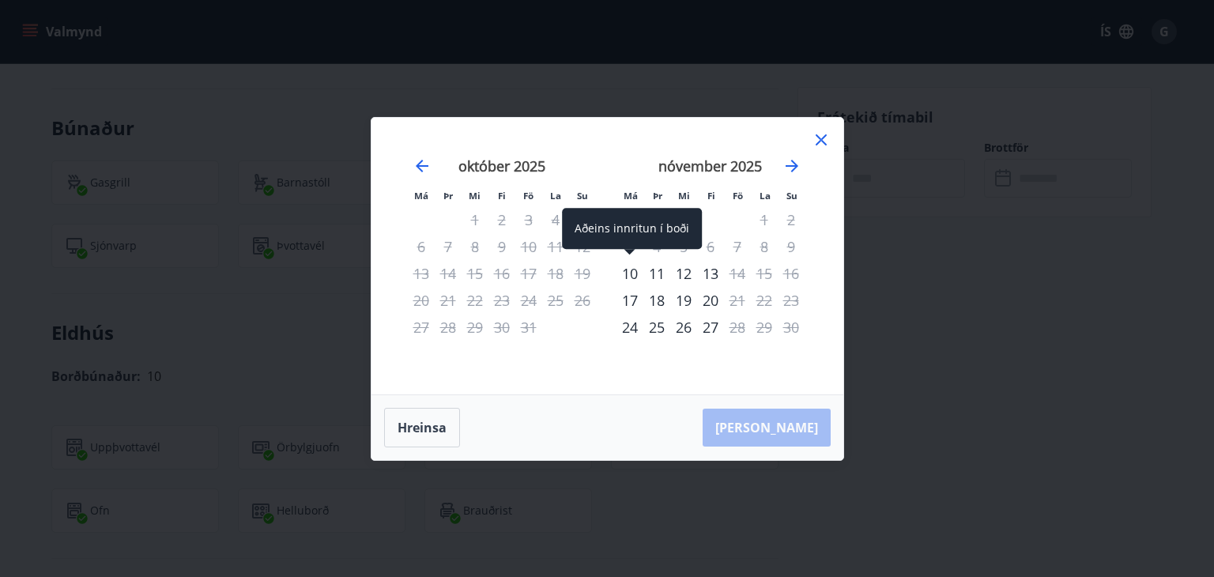
click at [629, 273] on div "10" at bounding box center [630, 273] width 27 height 27
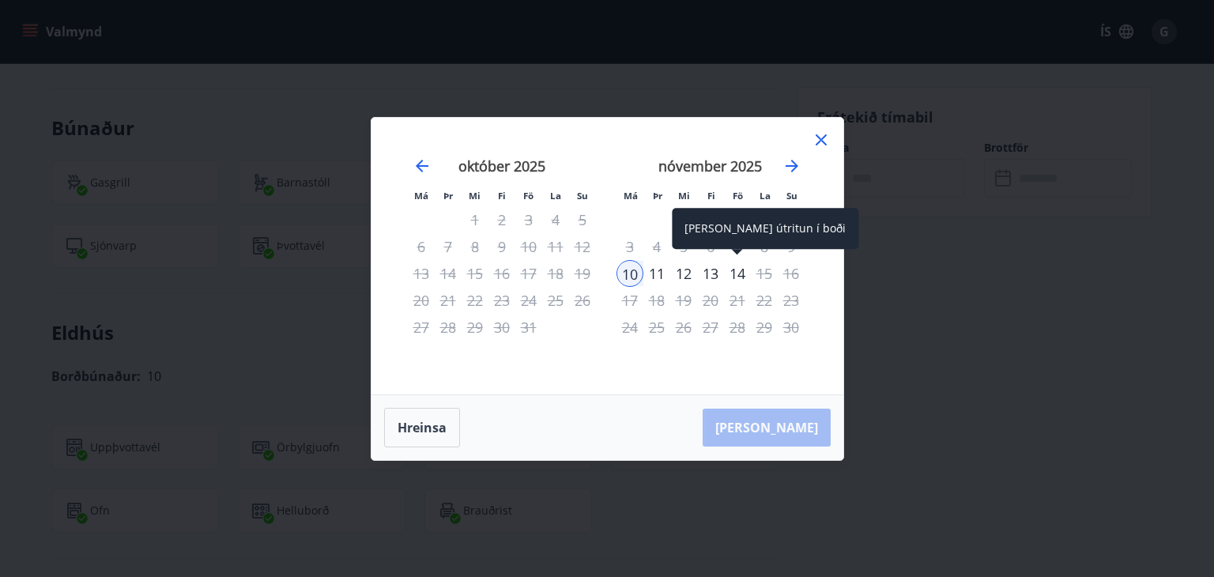
click at [739, 270] on div "14" at bounding box center [737, 273] width 27 height 27
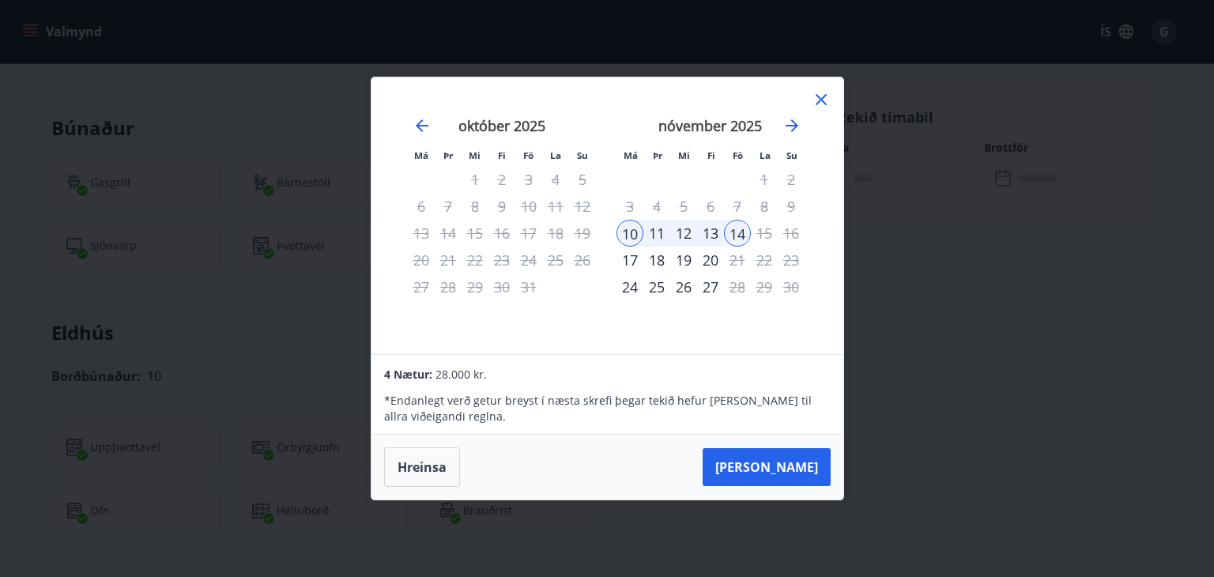
click at [817, 105] on icon at bounding box center [821, 99] width 19 height 19
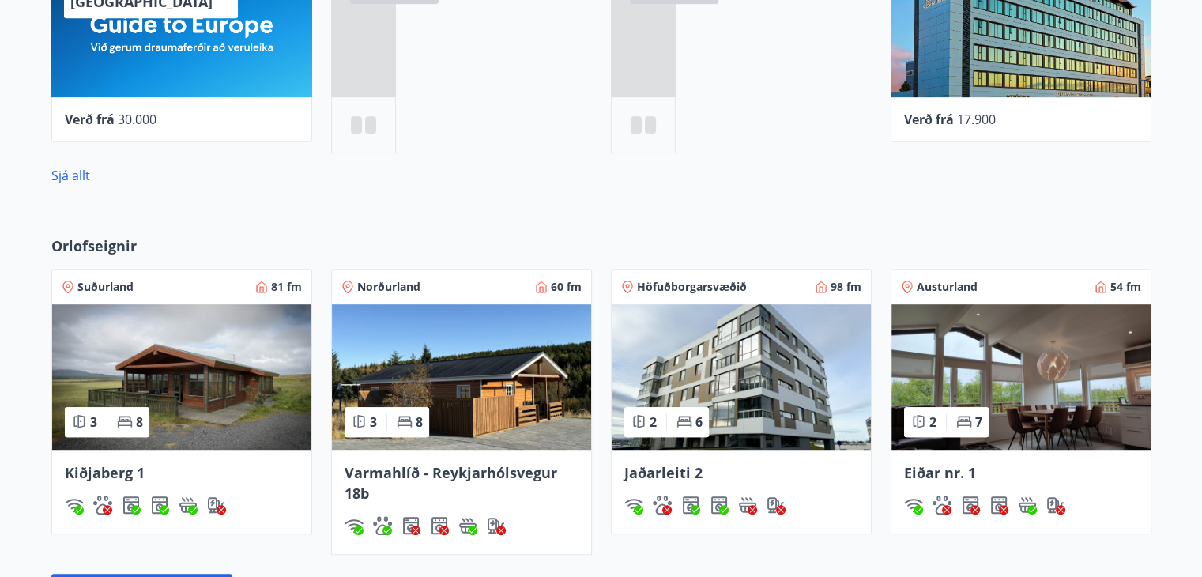
scroll to position [941, 0]
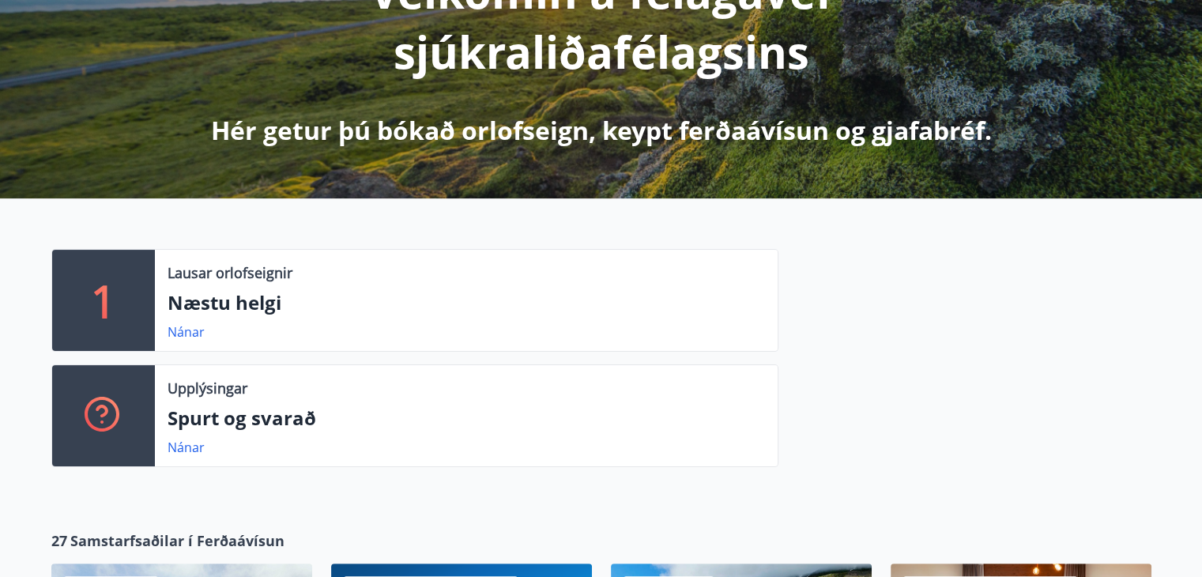
scroll to position [316, 0]
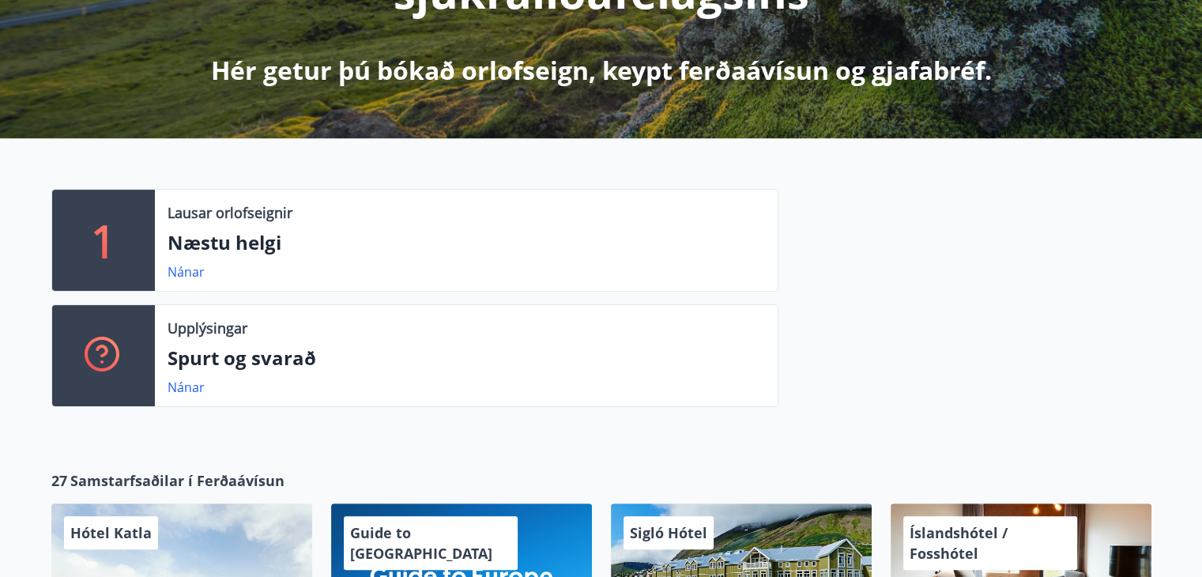
click at [270, 214] on p "Lausar orlofseignir" at bounding box center [230, 212] width 125 height 21
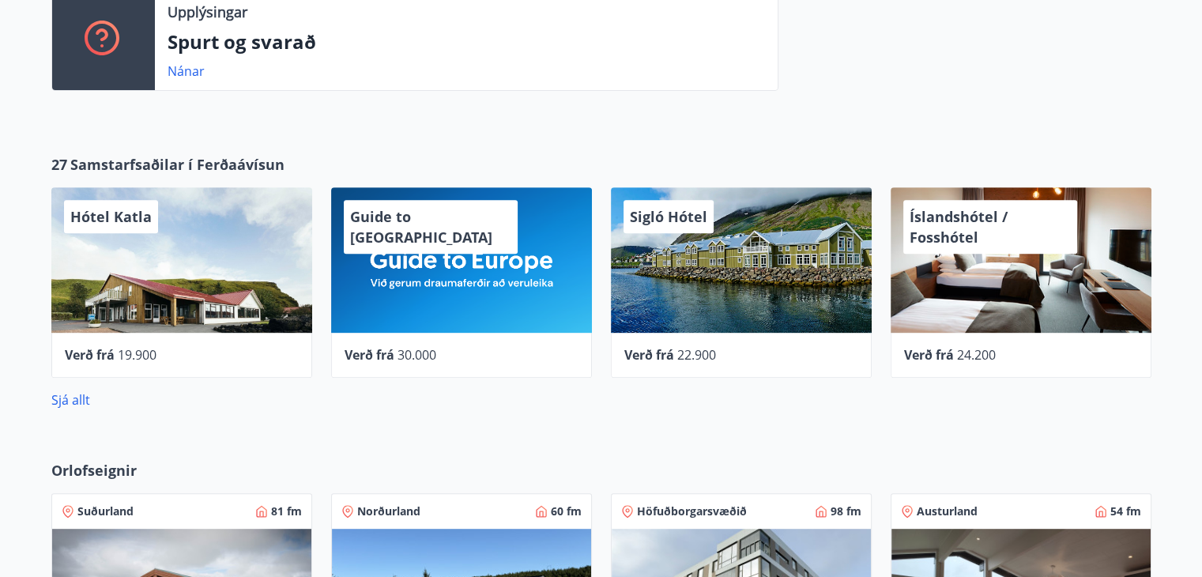
scroll to position [949, 0]
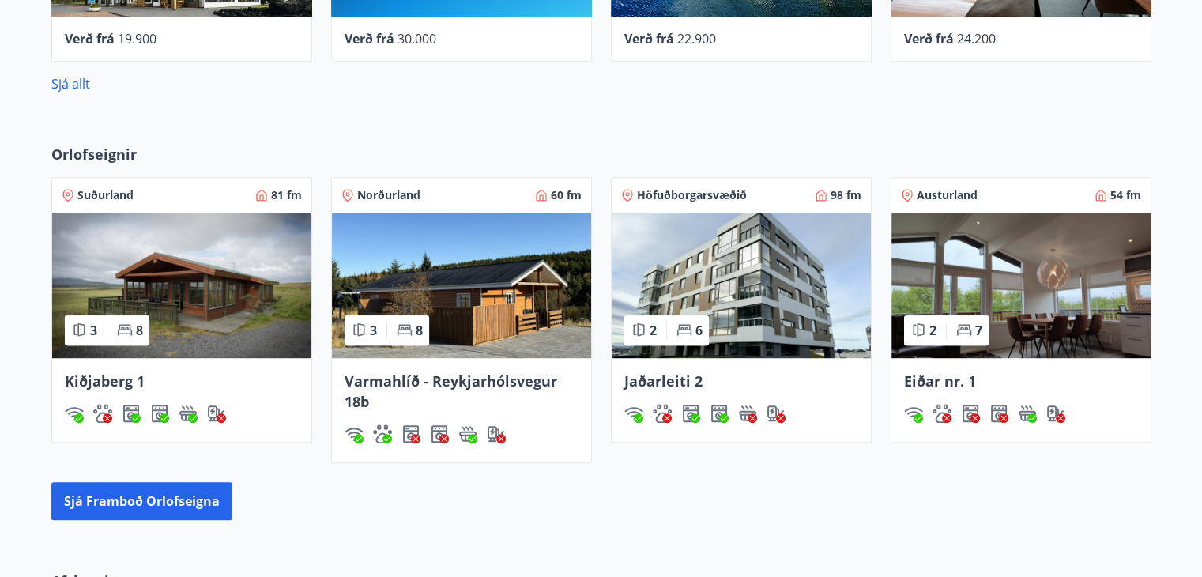
click at [191, 292] on img at bounding box center [181, 285] width 259 height 145
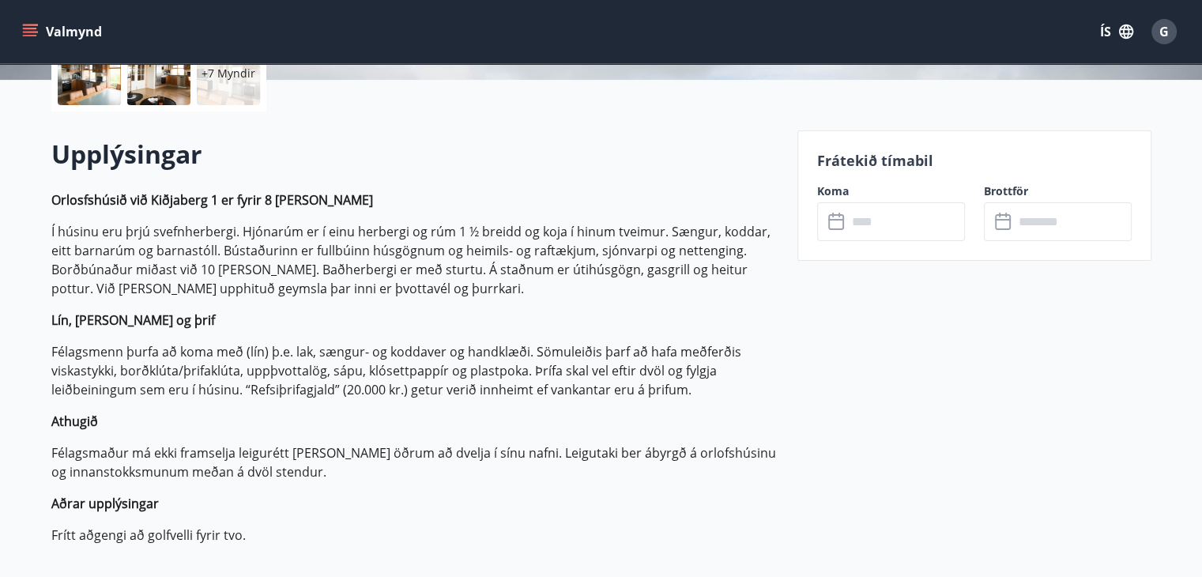
scroll to position [395, 0]
click at [31, 30] on icon "menu" at bounding box center [30, 32] width 16 height 16
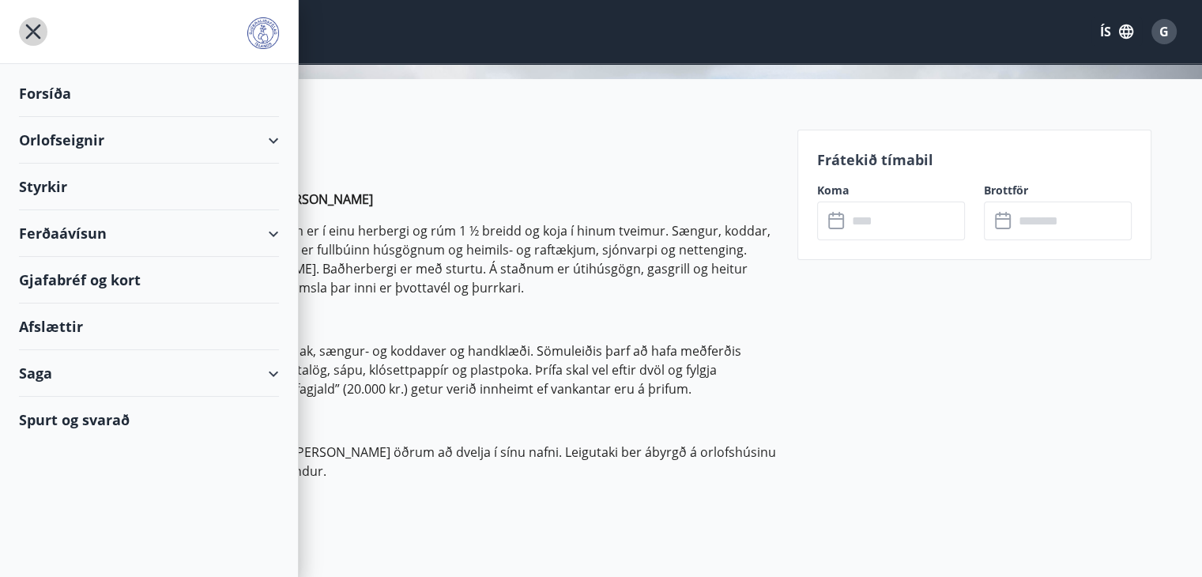
click at [32, 29] on icon "menu" at bounding box center [33, 32] width 15 height 15
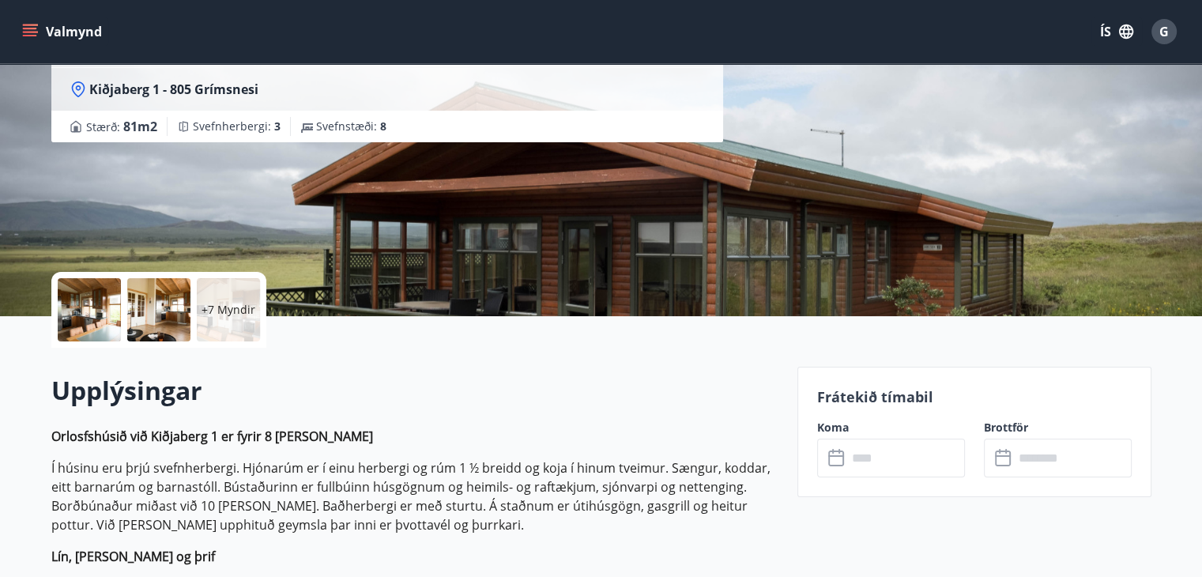
scroll to position [0, 0]
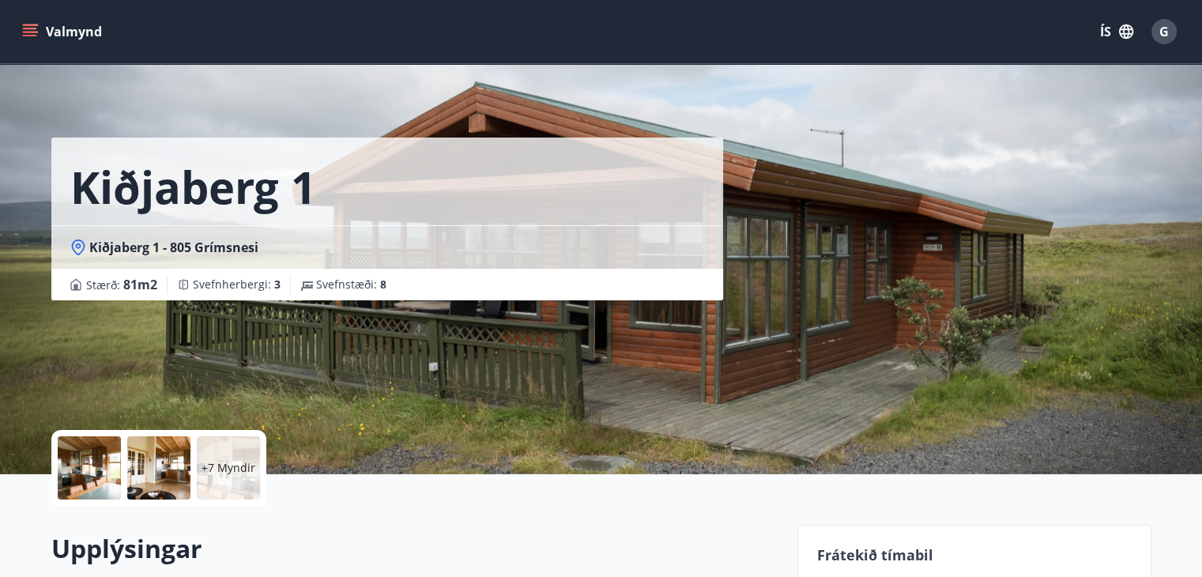
click at [752, 356] on div "Kiðjaberg 1 Kiðjaberg 1 - 805 Grímsnesi Stærð : 81 m2 Svefnherbergi : 3 Svefnst…" at bounding box center [418, 237] width 734 height 474
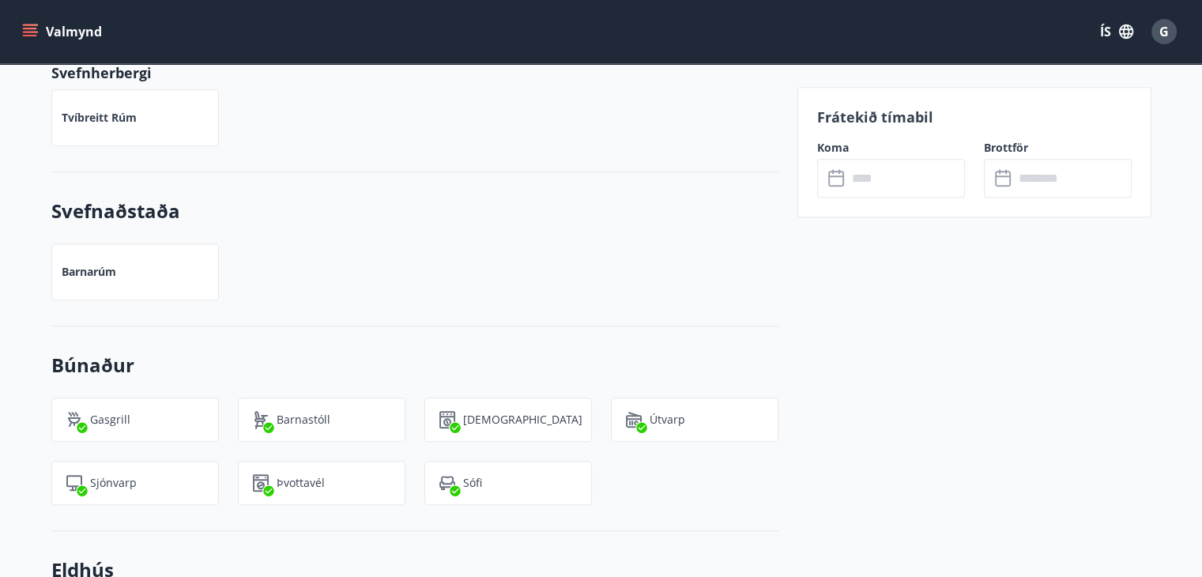
scroll to position [474, 0]
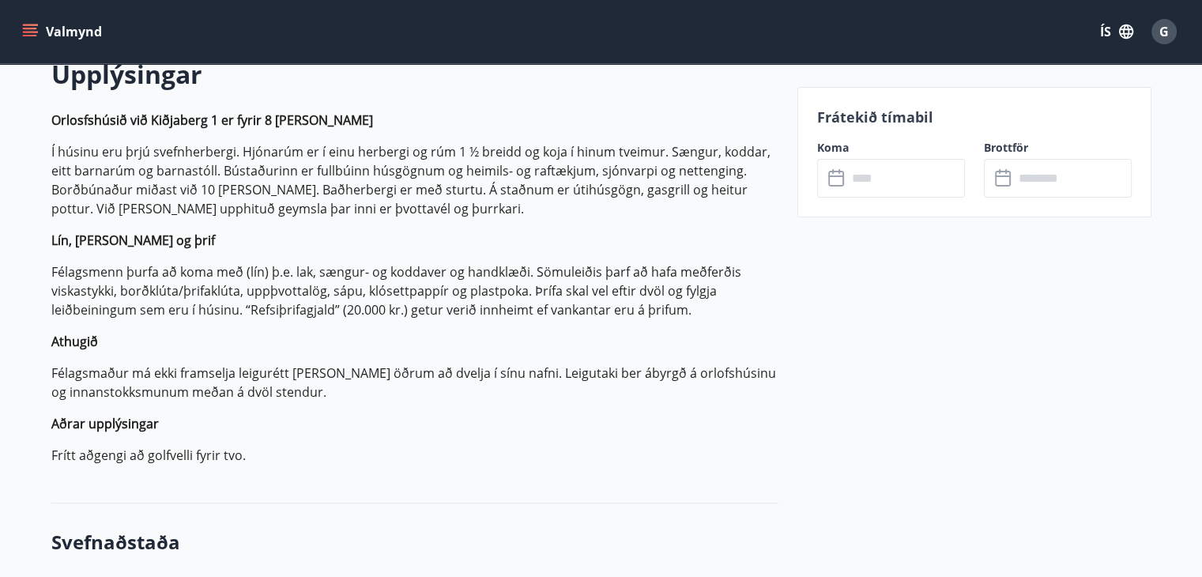
click at [835, 179] on icon at bounding box center [837, 178] width 19 height 19
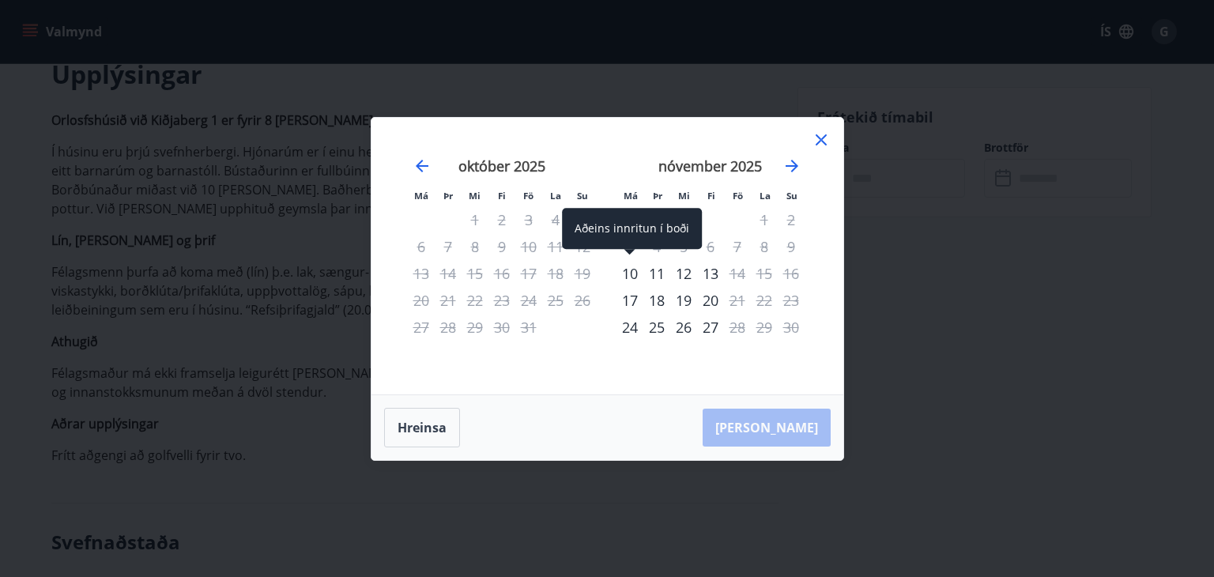
click at [629, 274] on div "10" at bounding box center [630, 273] width 27 height 27
click at [629, 273] on div "10" at bounding box center [630, 273] width 27 height 27
click at [632, 271] on div "10" at bounding box center [630, 273] width 27 height 27
click at [711, 276] on div "13" at bounding box center [710, 273] width 27 height 27
click at [815, 140] on icon at bounding box center [821, 139] width 19 height 19
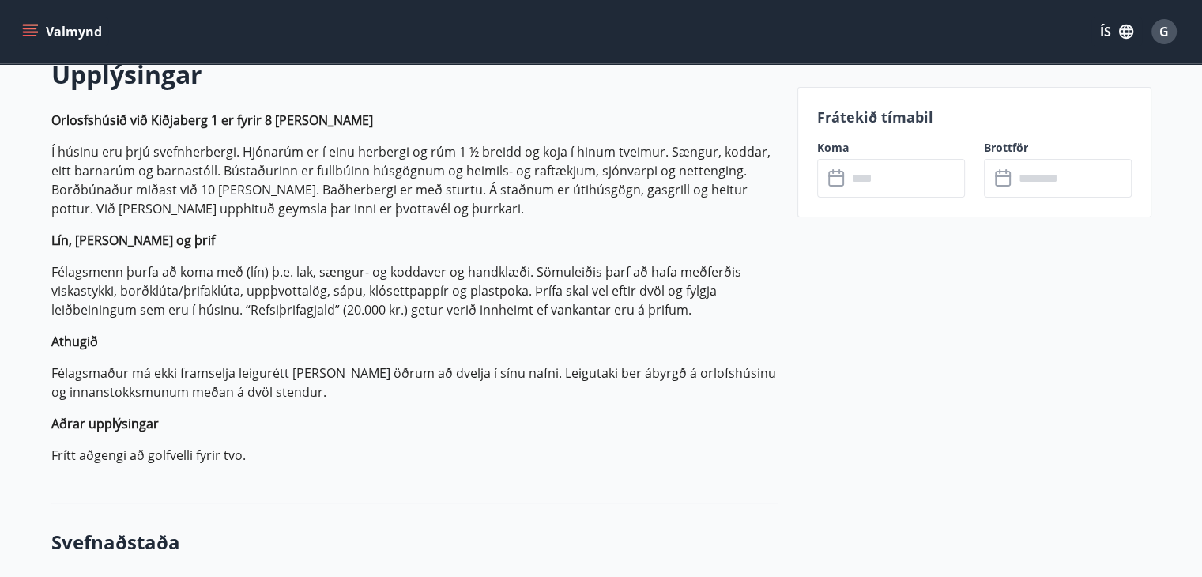
click at [837, 178] on icon at bounding box center [837, 178] width 19 height 19
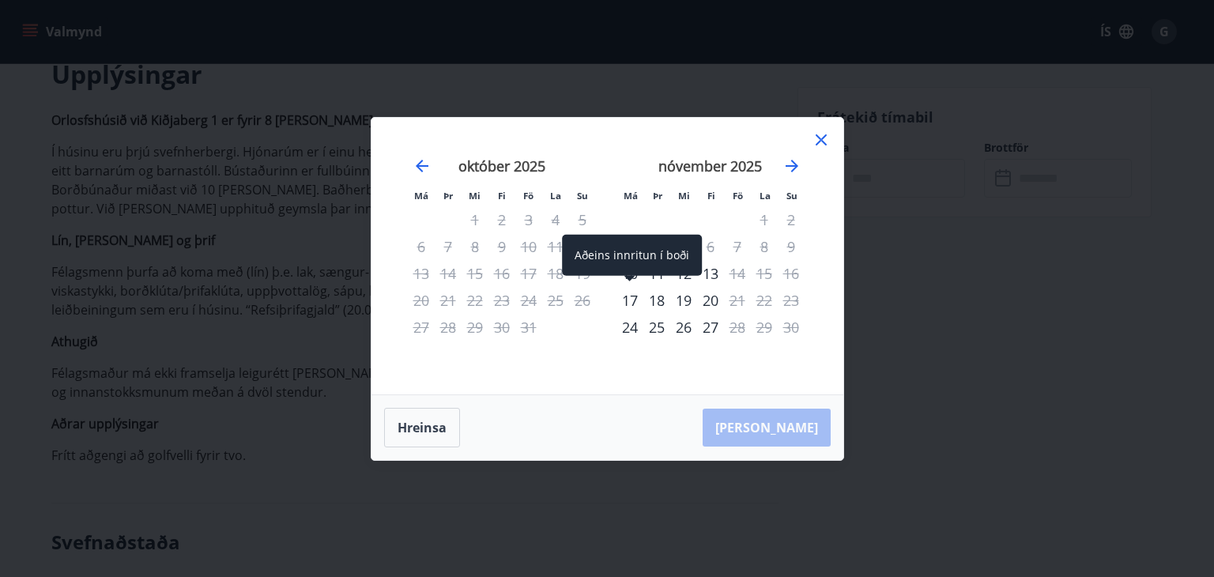
click at [630, 276] on span at bounding box center [629, 280] width 11 height 8
click at [632, 262] on div "Aðeins innritun í boði" at bounding box center [632, 255] width 140 height 41
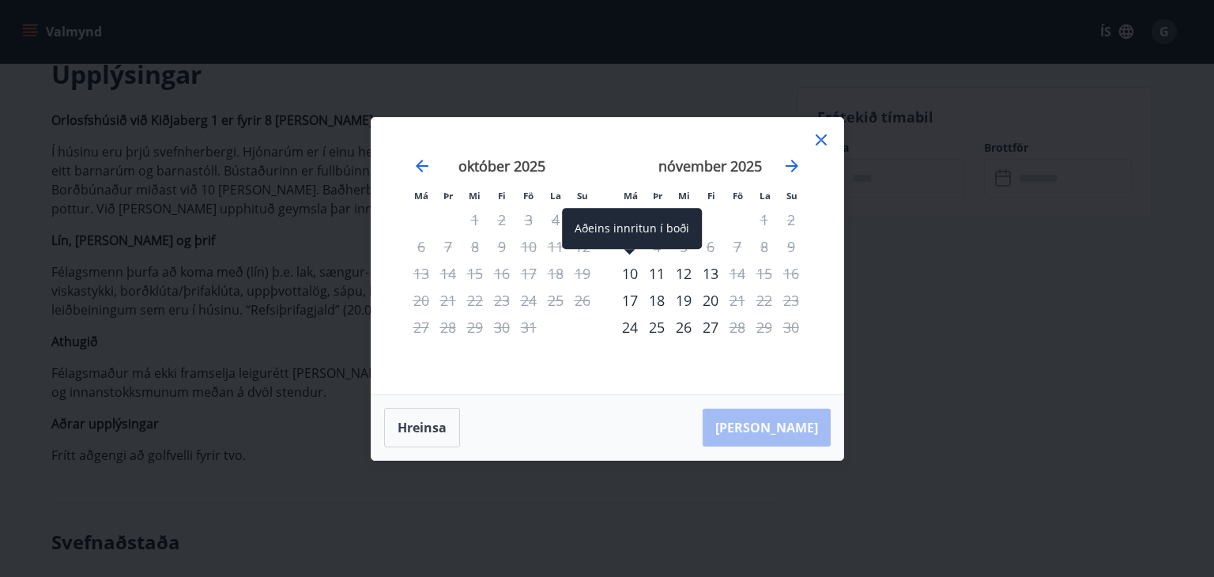
click at [626, 262] on div "10" at bounding box center [630, 273] width 27 height 27
click at [712, 270] on div "13" at bounding box center [710, 273] width 27 height 27
drag, startPoint x: 632, startPoint y: 269, endPoint x: 1016, endPoint y: 291, distance: 384.0
click at [1016, 291] on div "Má Þr Mi Fi Fö La Su Má Þr Mi Fi Fö La Su [DATE] 1 2 3 4 5 6 7 8 9 10 11 12 13 …" at bounding box center [607, 288] width 1214 height 577
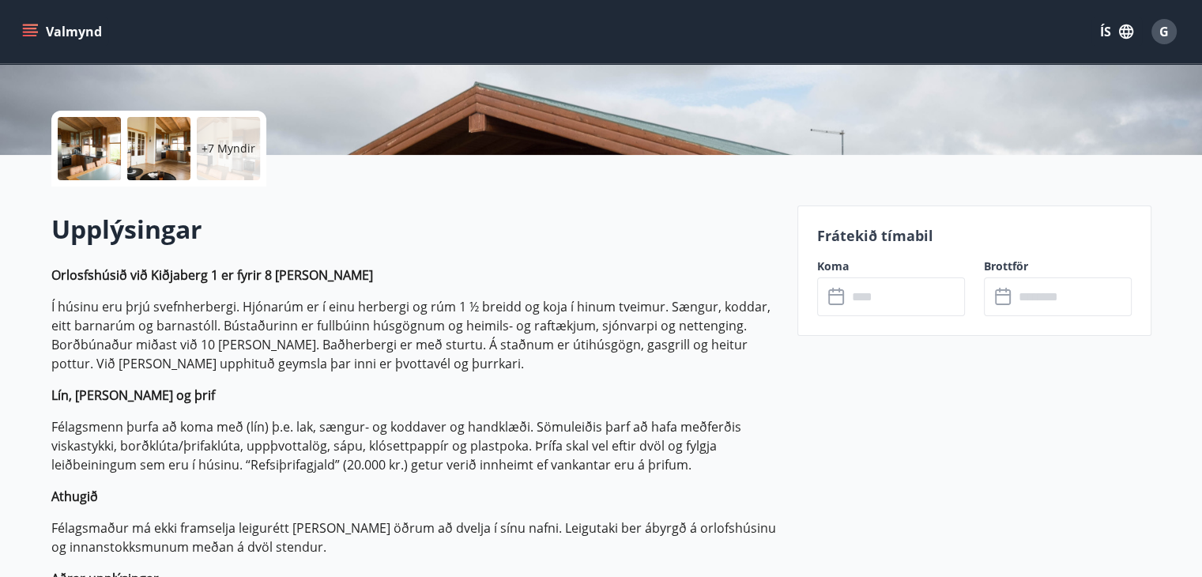
scroll to position [316, 0]
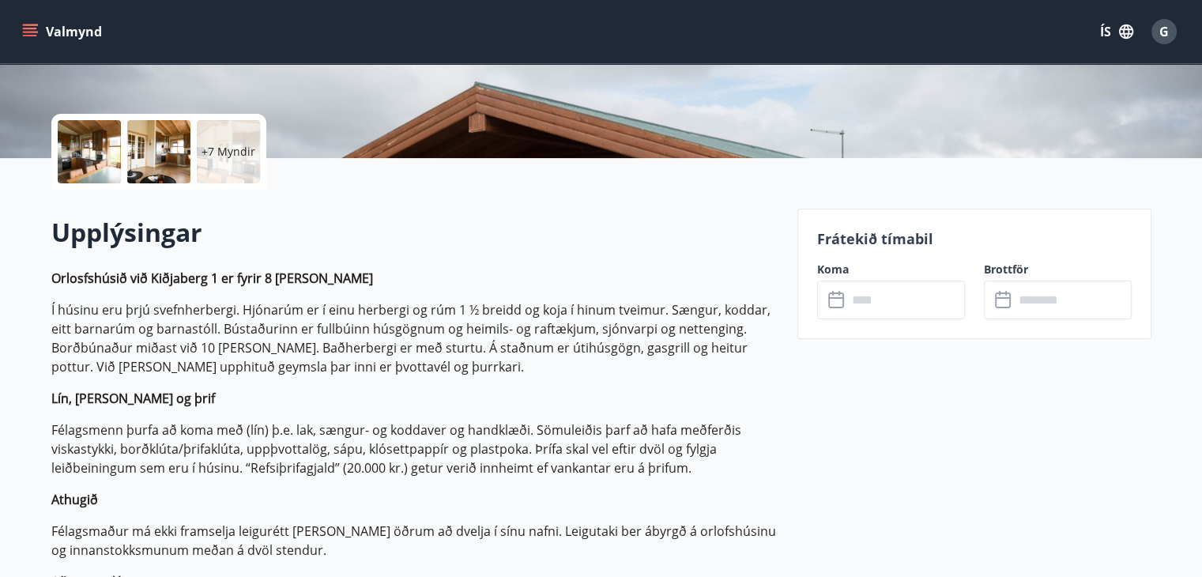
click at [833, 307] on icon at bounding box center [836, 300] width 16 height 16
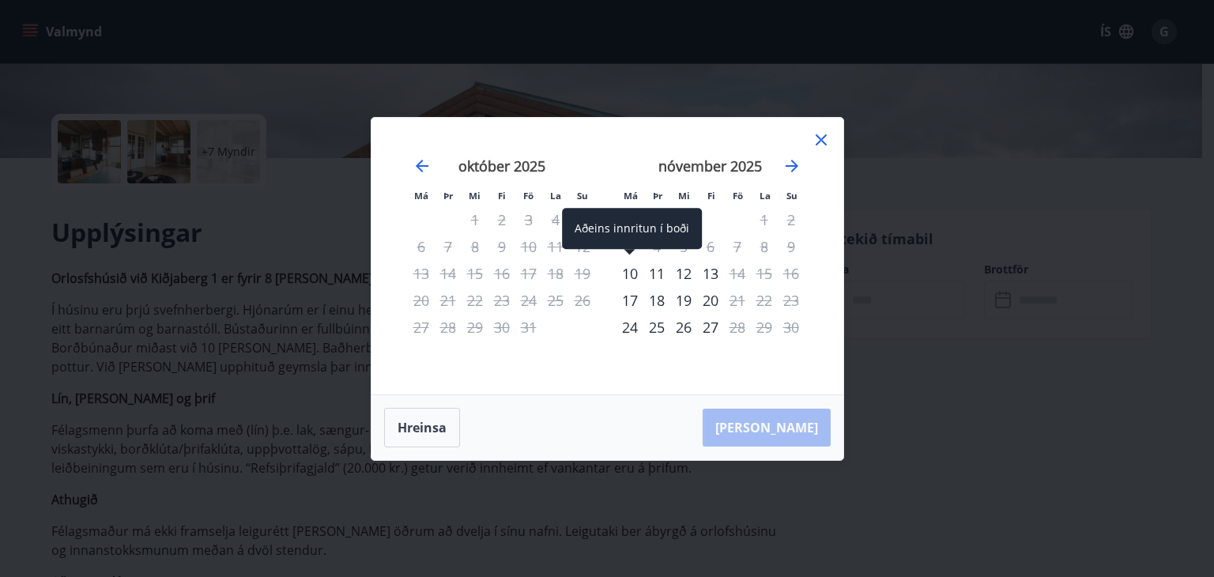
click at [631, 274] on div "10" at bounding box center [630, 273] width 27 height 27
click at [711, 269] on div "13" at bounding box center [710, 273] width 27 height 27
click at [630, 274] on div "10" at bounding box center [630, 273] width 27 height 27
click at [422, 166] on icon "Move backward to switch to the previous month." at bounding box center [422, 166] width 13 height 13
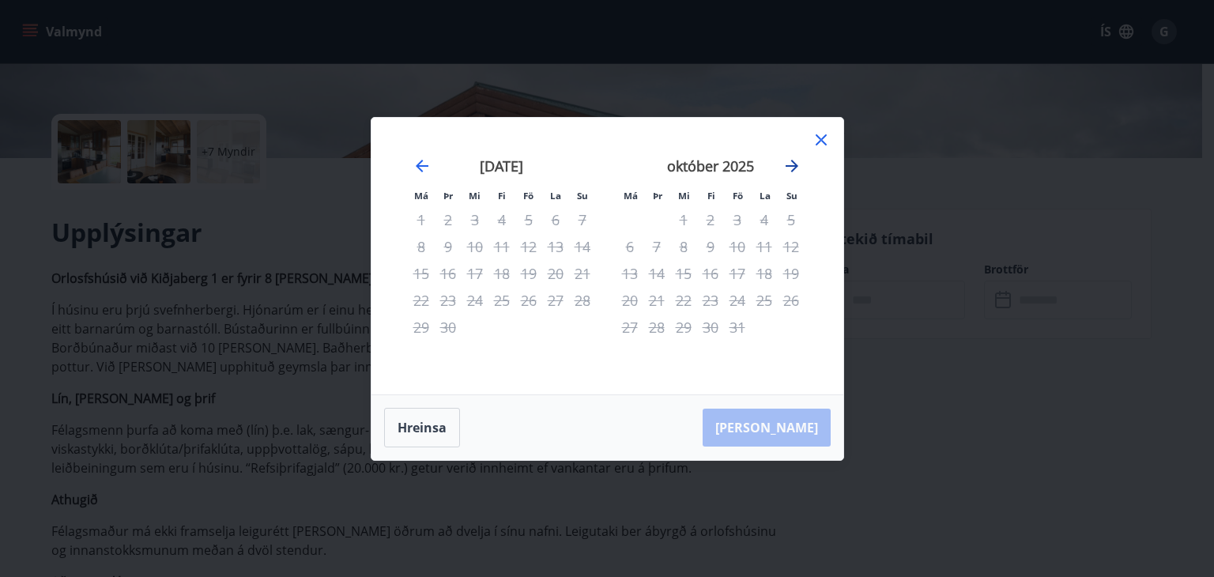
click at [793, 162] on icon "Move forward to switch to the next month." at bounding box center [792, 166] width 13 height 13
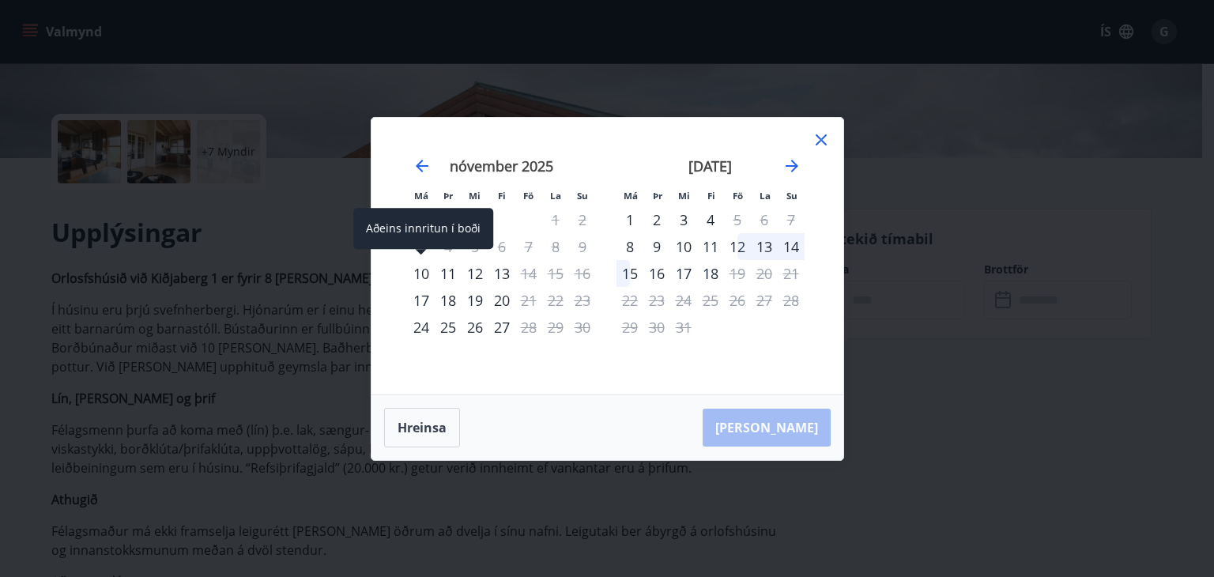
click at [419, 272] on div "10" at bounding box center [421, 273] width 27 height 27
drag, startPoint x: 969, startPoint y: 183, endPoint x: 989, endPoint y: 181, distance: 19.9
click at [986, 181] on div "Má Þr Mi Fi Fö La Su Má Þr Mi Fi Fö La Su október 2025 1 2 3 4 5 6 7 8 9 10 11 …" at bounding box center [607, 288] width 1214 height 577
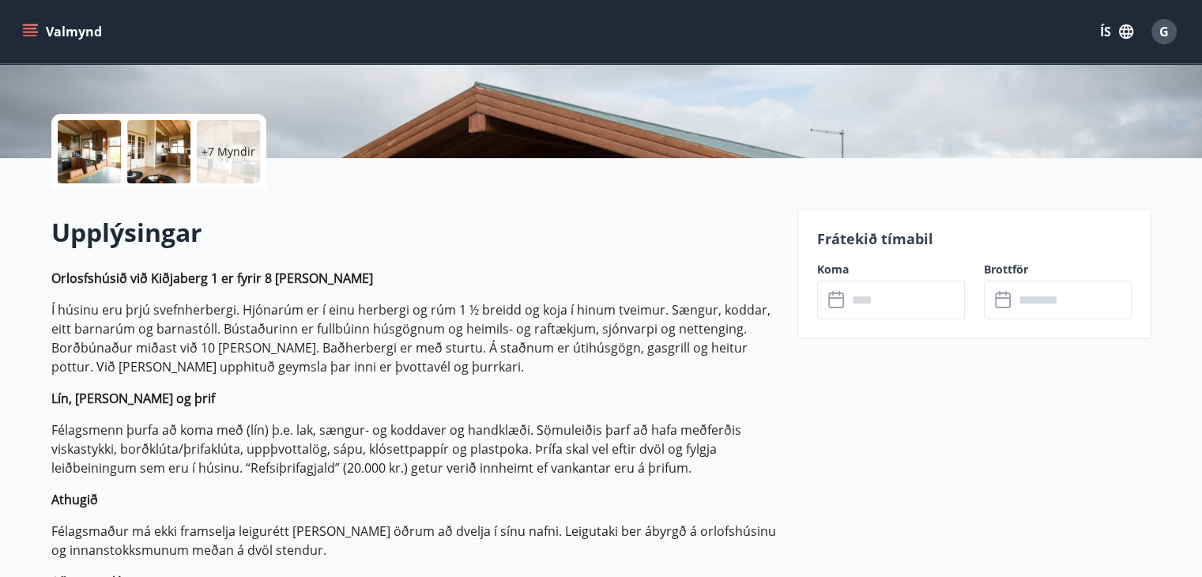
click at [35, 26] on icon "menu" at bounding box center [30, 32] width 16 height 16
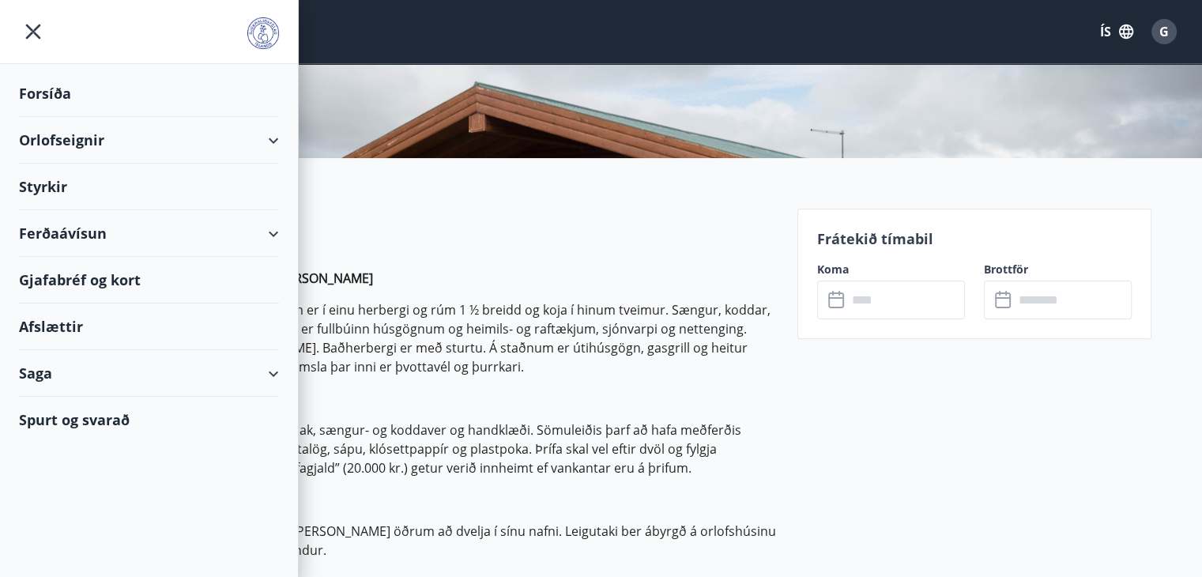
click at [38, 140] on div "Orlofseignir" at bounding box center [149, 140] width 260 height 47
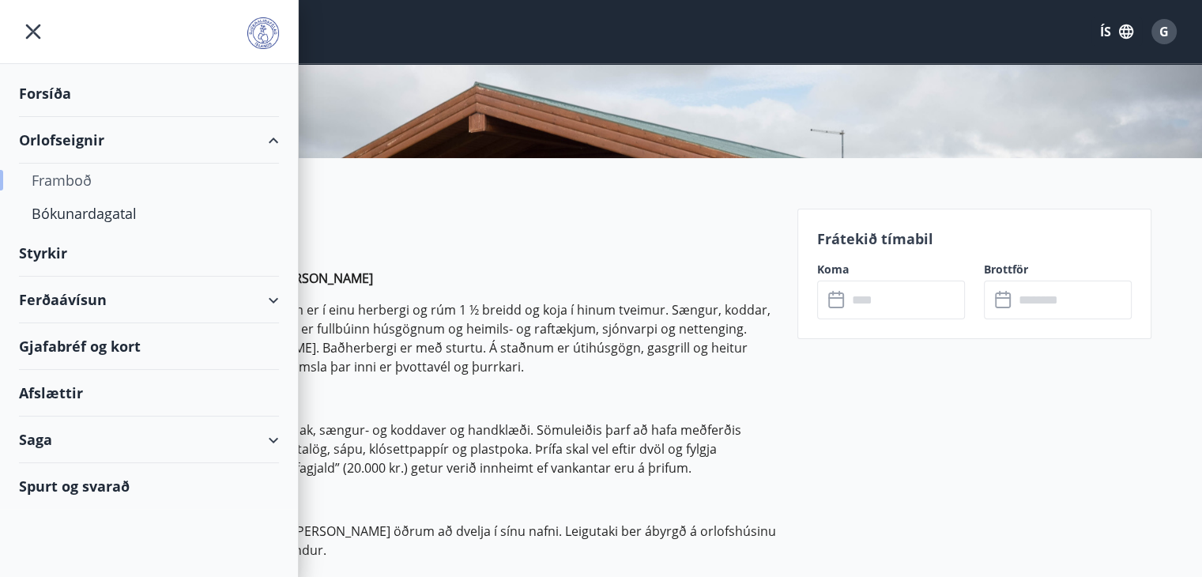
click at [82, 175] on div "Framboð" at bounding box center [149, 180] width 235 height 33
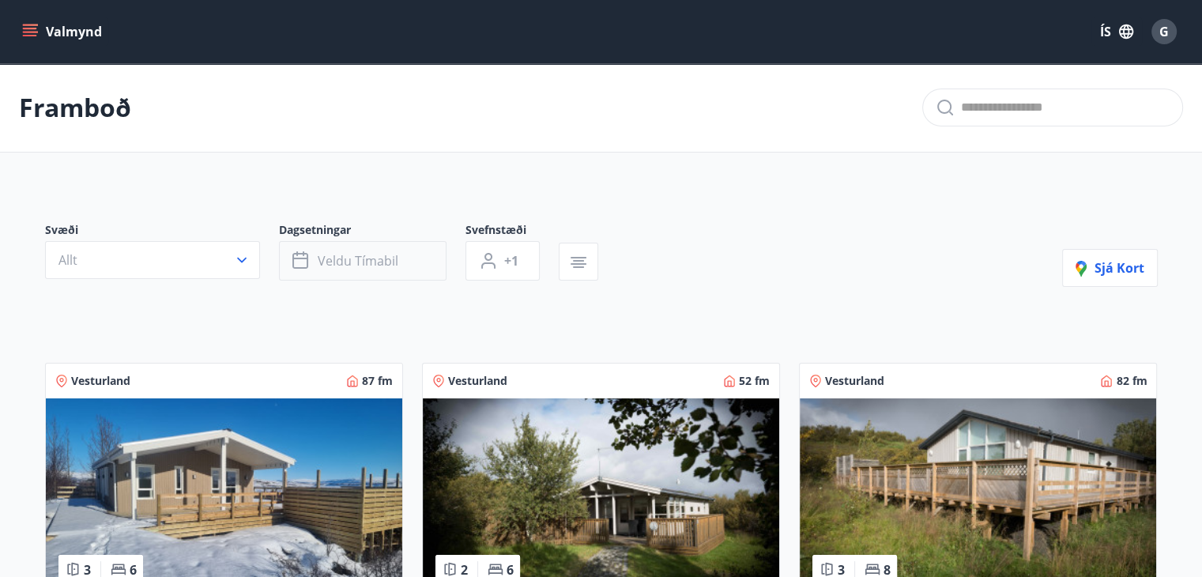
click at [303, 261] on icon "button" at bounding box center [301, 260] width 19 height 19
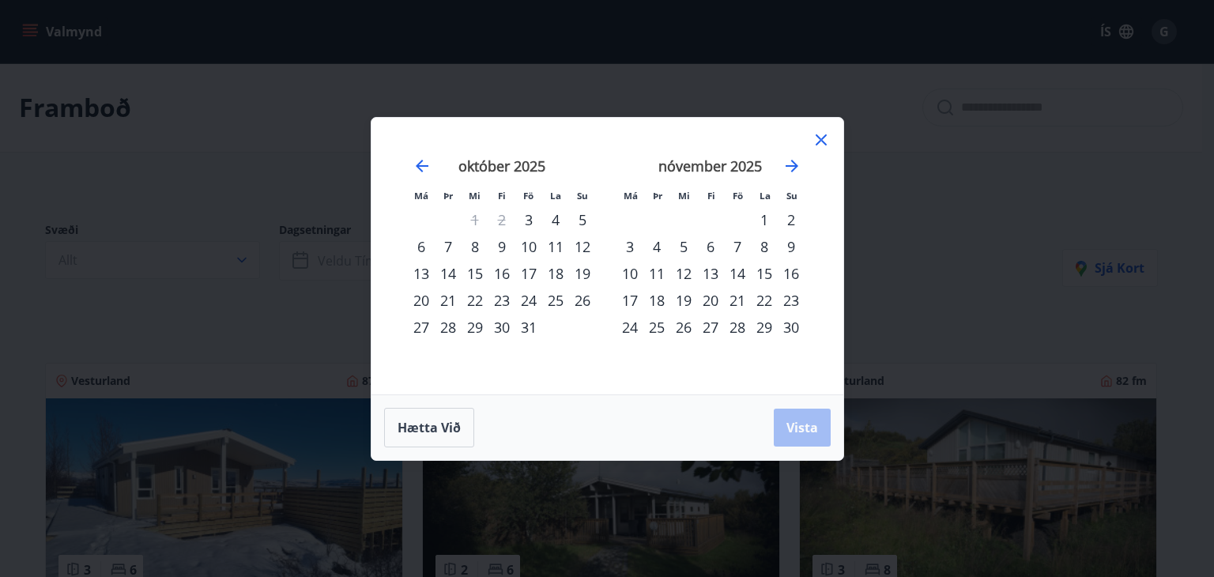
click at [628, 270] on div "10" at bounding box center [630, 273] width 27 height 27
click at [718, 275] on div "13" at bounding box center [710, 273] width 27 height 27
click at [800, 427] on span "Vista" at bounding box center [802, 427] width 32 height 17
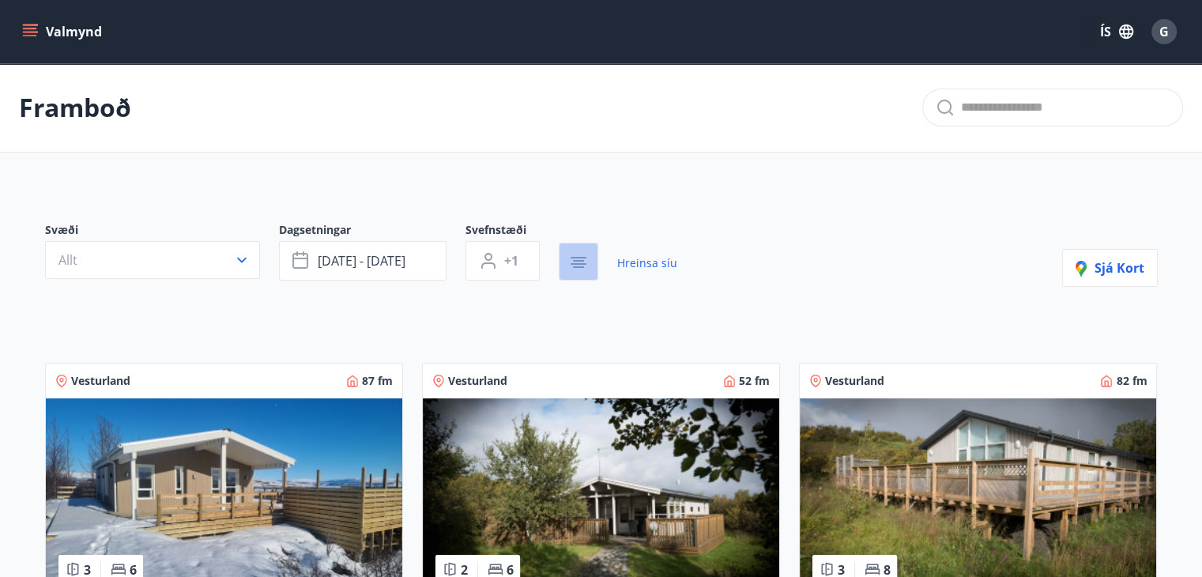
click at [580, 260] on icon "button" at bounding box center [578, 261] width 11 height 2
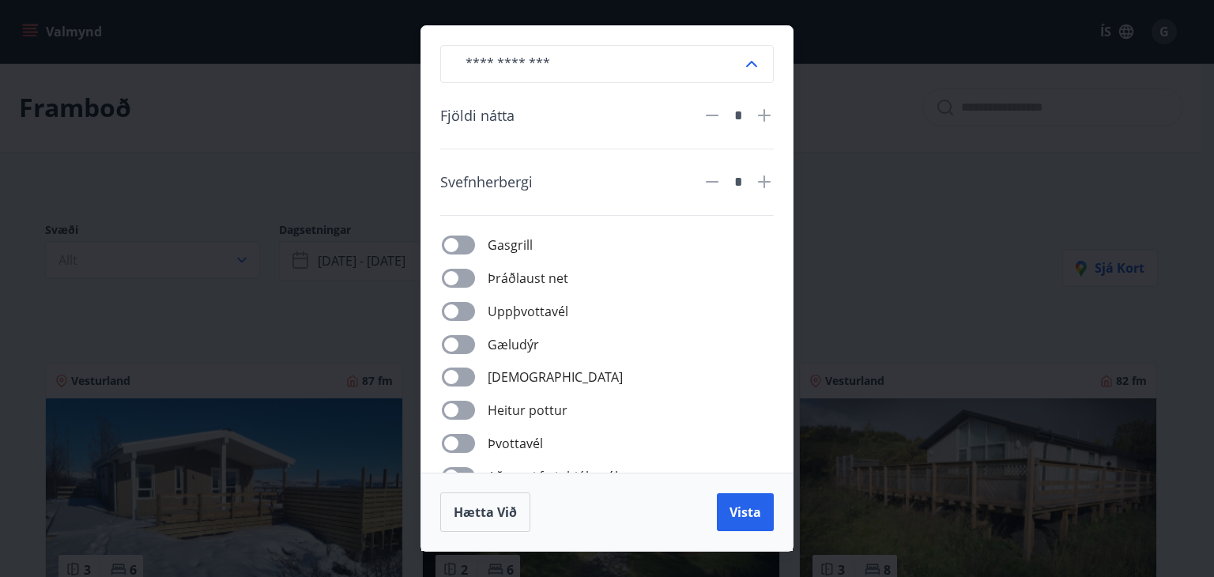
click at [974, 270] on div "​ Fjöldi nátta * Svefnherbergi * Gasgrill Þráðlaust net Uppþvottavél Gæludýr Þu…" at bounding box center [607, 288] width 1214 height 577
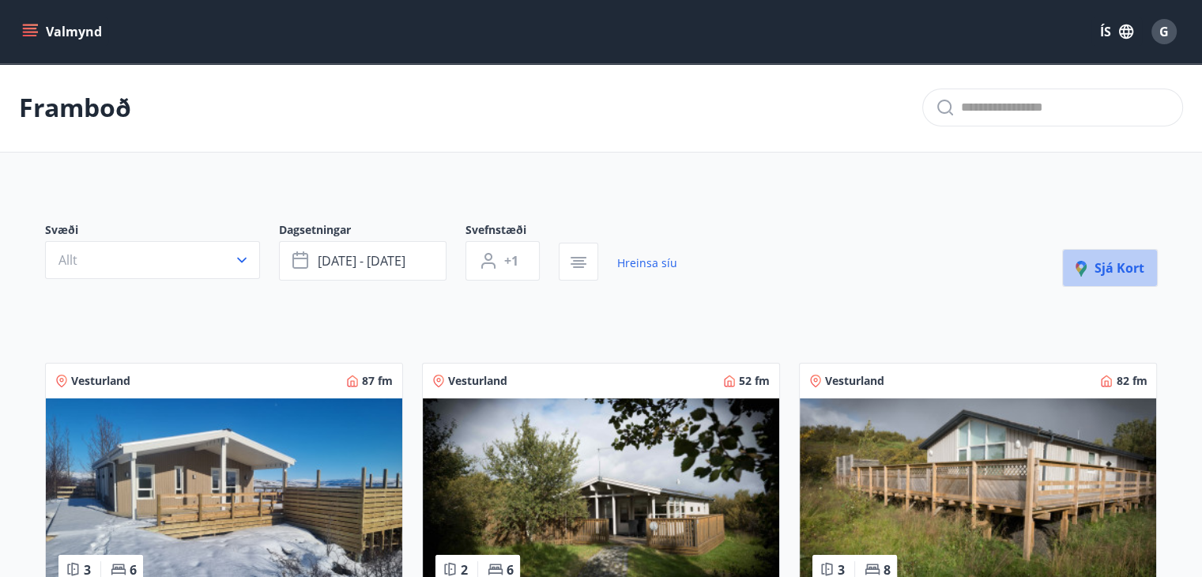
click at [1116, 262] on span "Sjá kort" at bounding box center [1110, 267] width 69 height 17
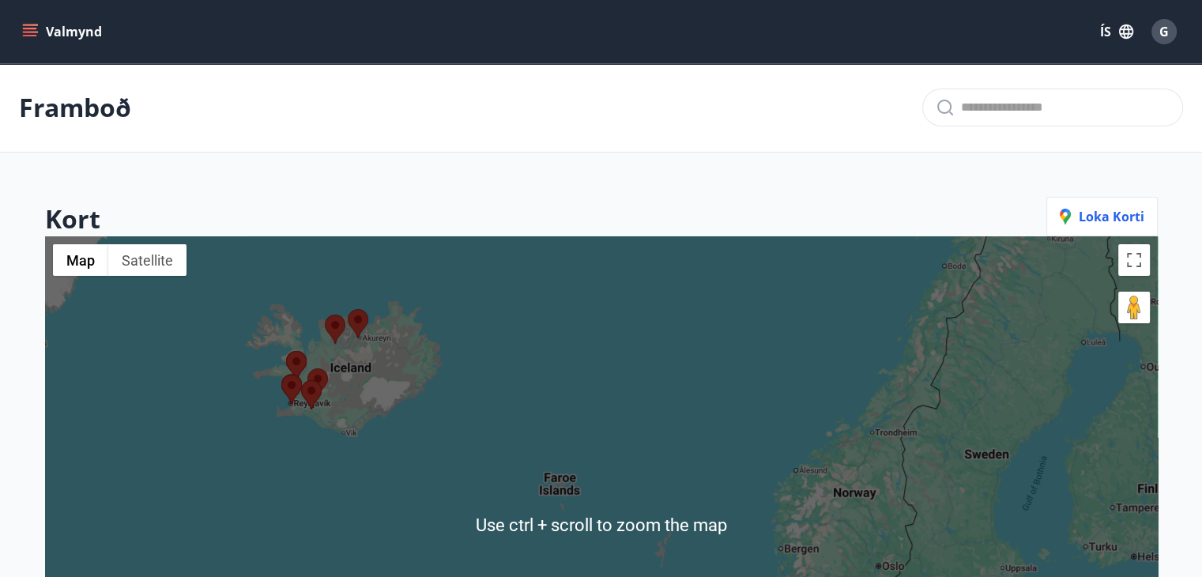
click at [364, 415] on div at bounding box center [601, 524] width 1113 height 577
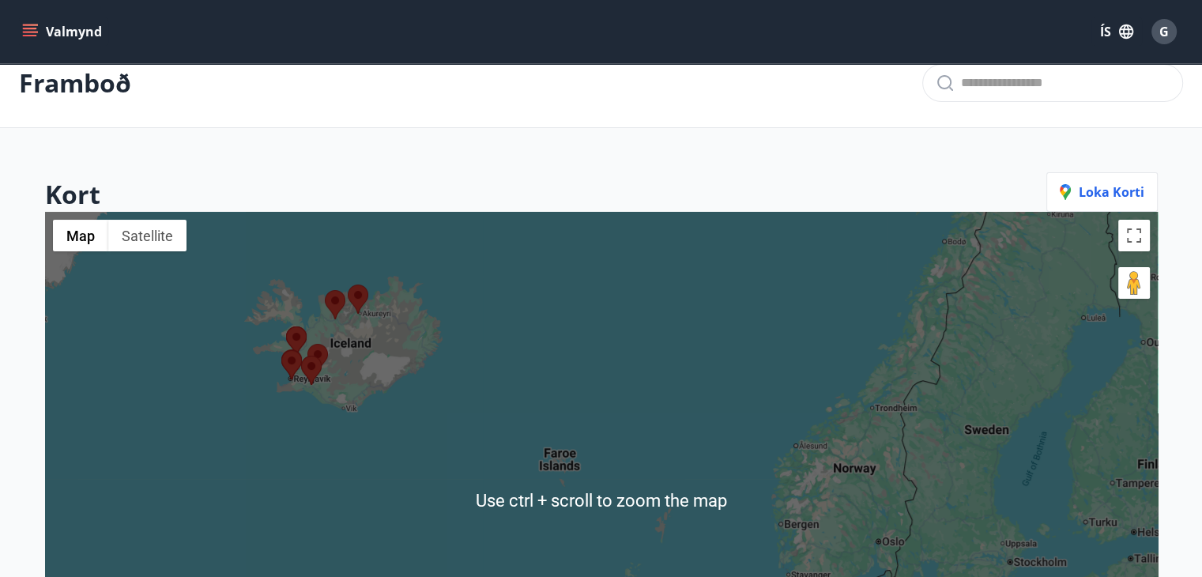
scroll to position [79, 0]
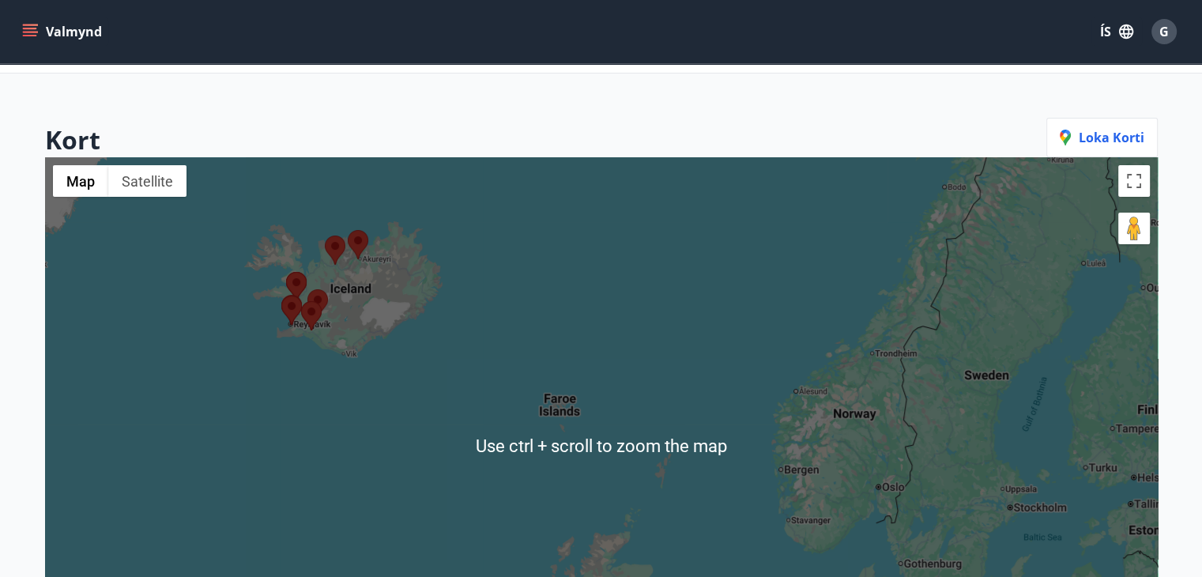
click at [882, 369] on div at bounding box center [601, 445] width 1113 height 577
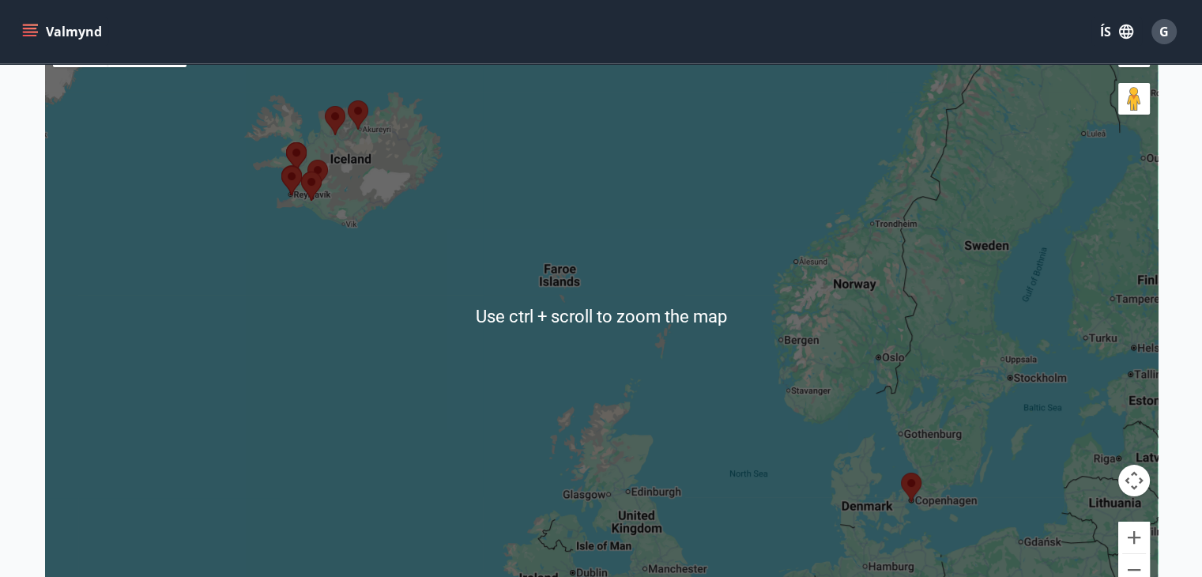
scroll to position [128, 0]
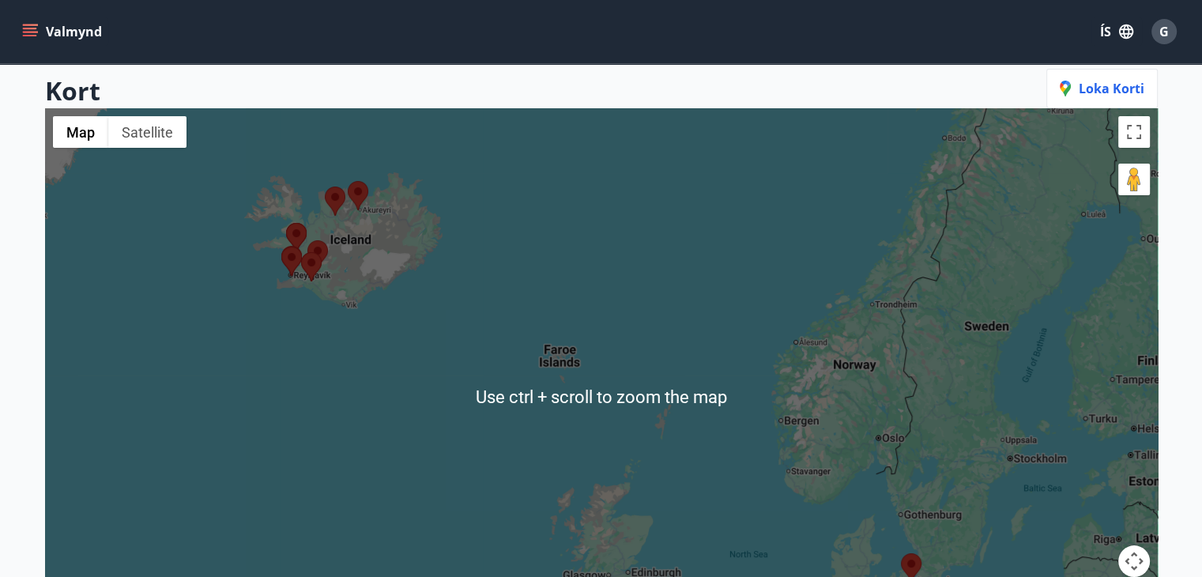
click at [572, 76] on div "Kort Loka korti" at bounding box center [601, 89] width 1113 height 40
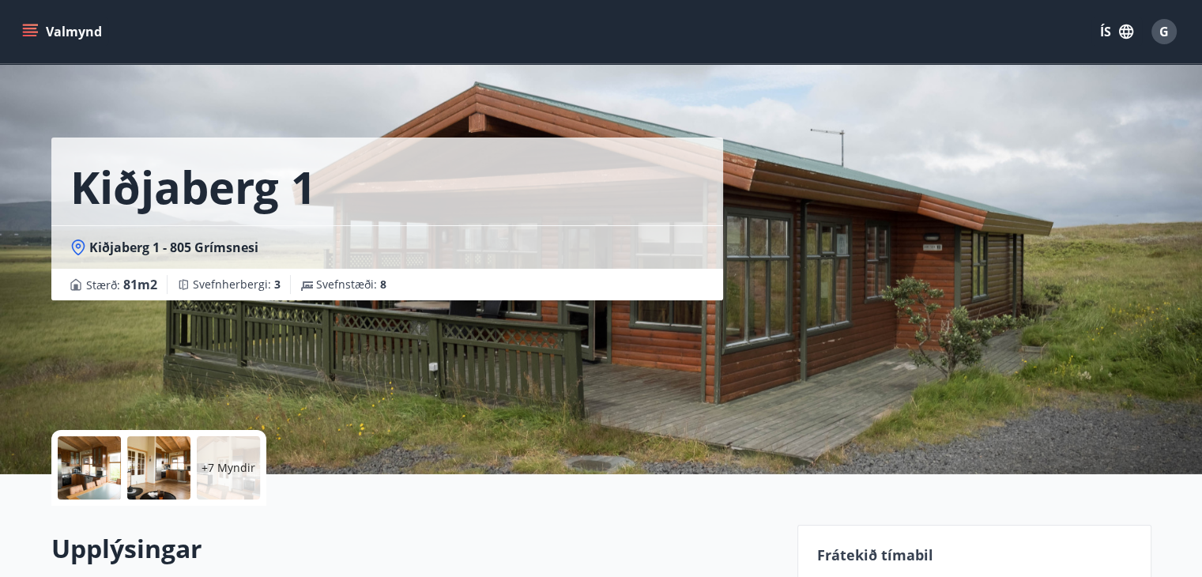
click at [1168, 30] on span "G" at bounding box center [1164, 31] width 9 height 17
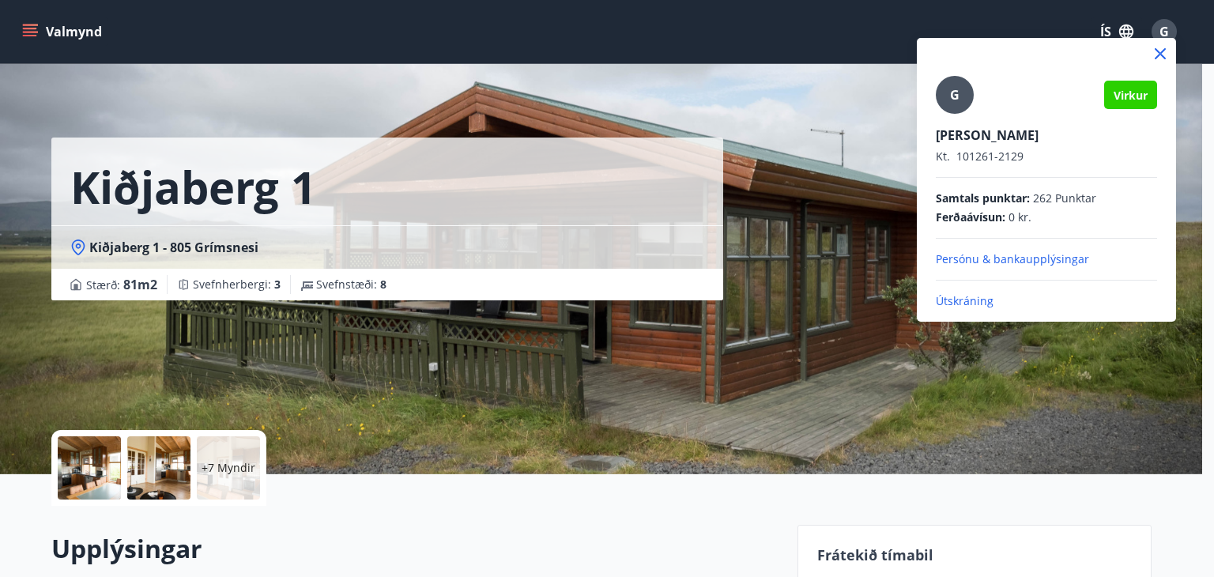
click at [149, 23] on div at bounding box center [607, 288] width 1214 height 577
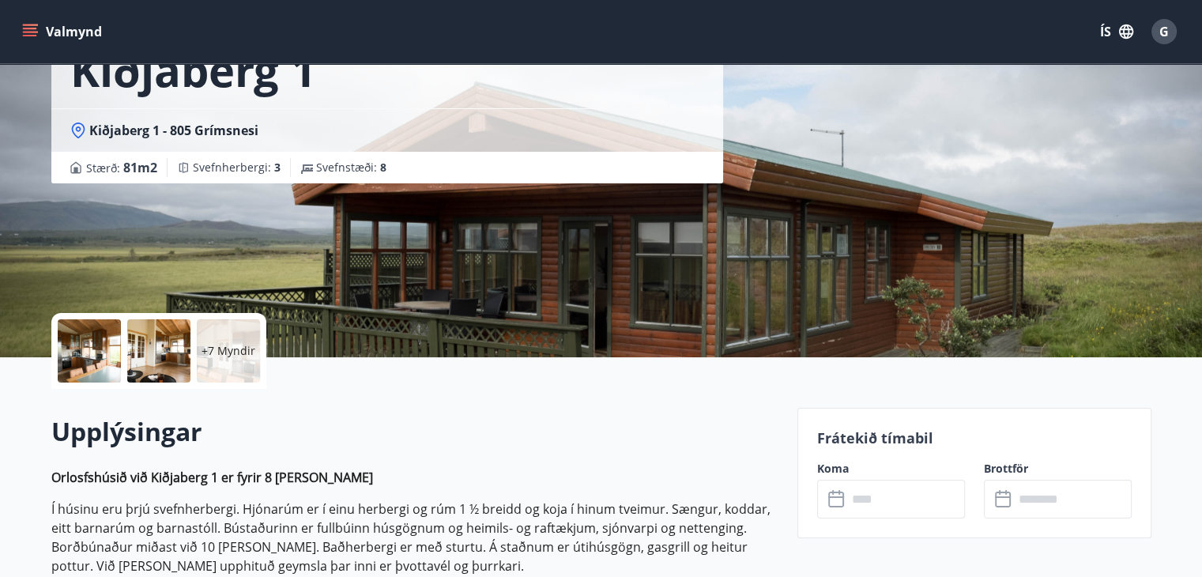
scroll to position [237, 0]
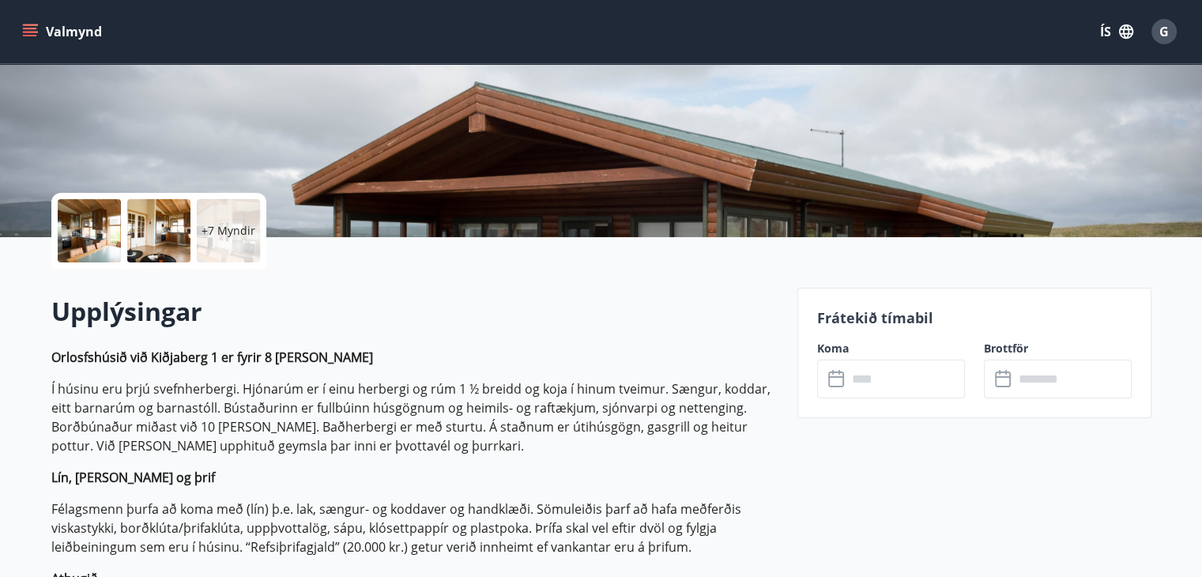
click at [833, 380] on icon at bounding box center [837, 379] width 19 height 19
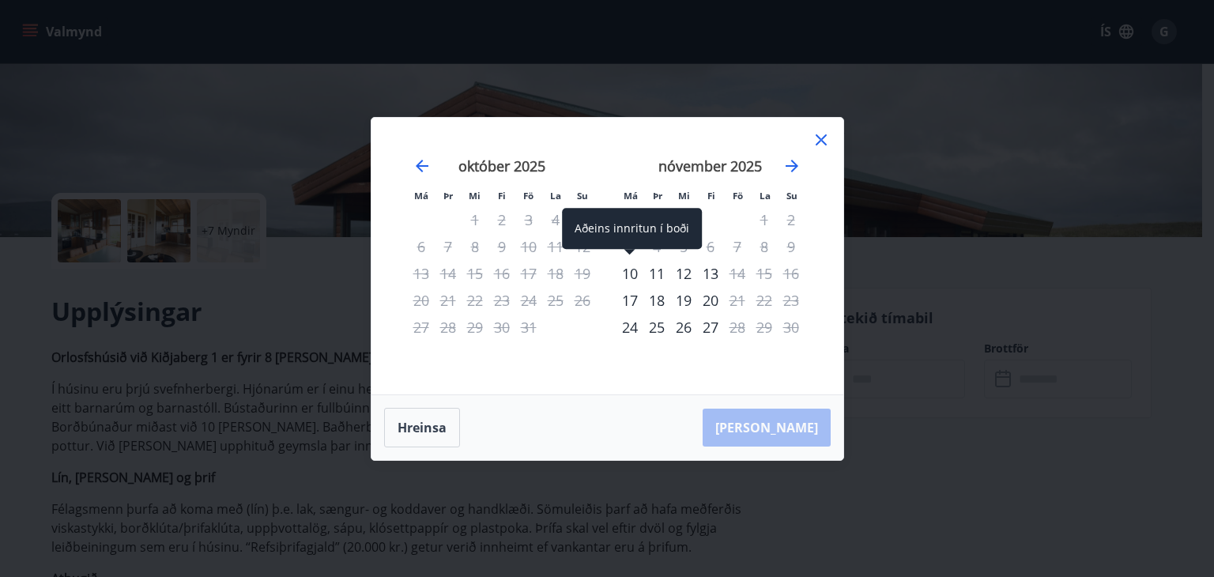
click at [632, 267] on div "10" at bounding box center [630, 273] width 27 height 27
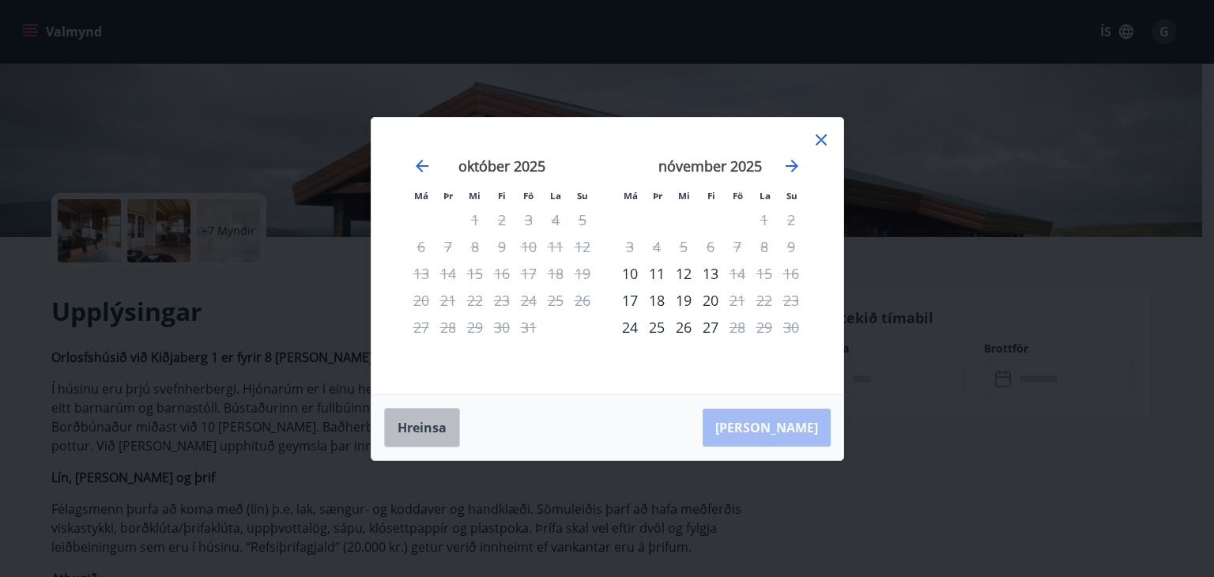
click at [420, 429] on button "Hreinsa" at bounding box center [422, 428] width 76 height 40
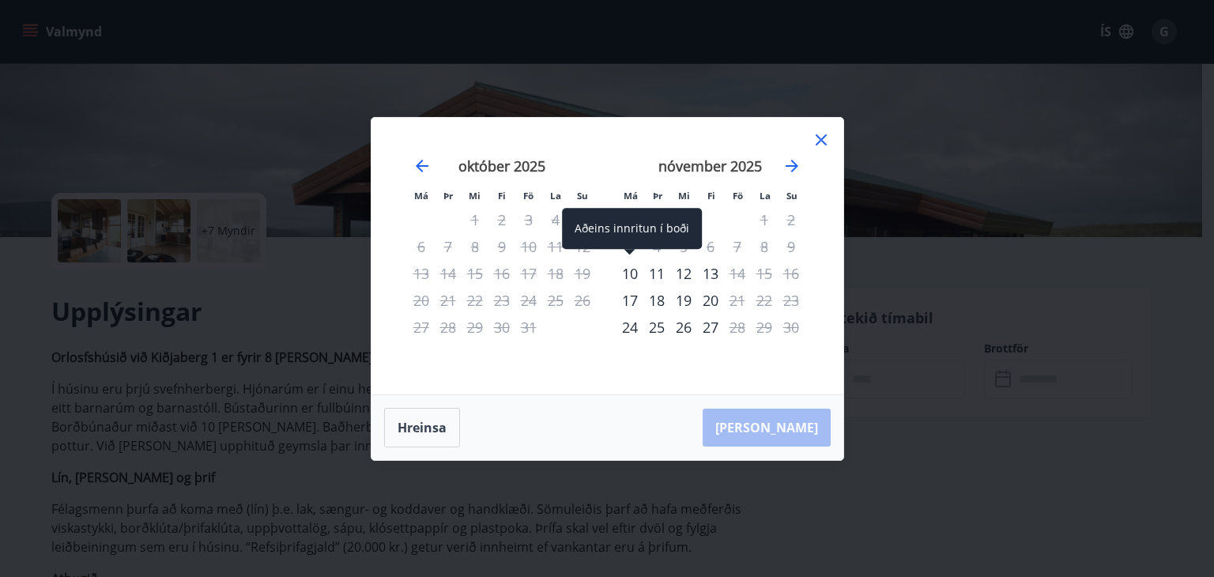
click at [631, 273] on div "10" at bounding box center [630, 273] width 27 height 27
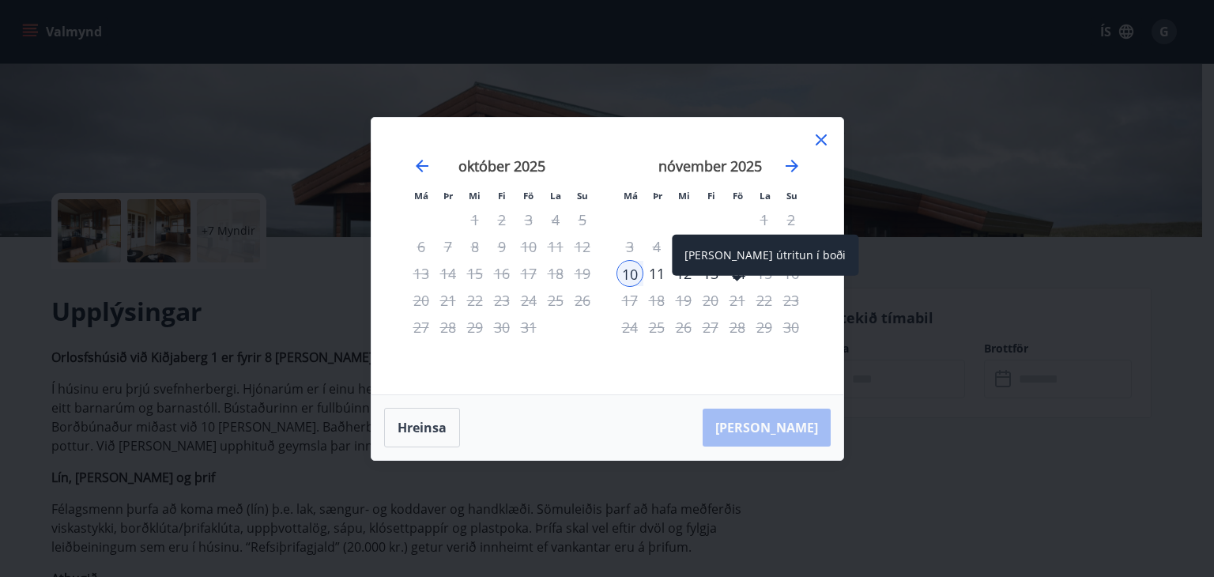
click at [736, 268] on div "Aðeins útritun í boði" at bounding box center [765, 255] width 187 height 41
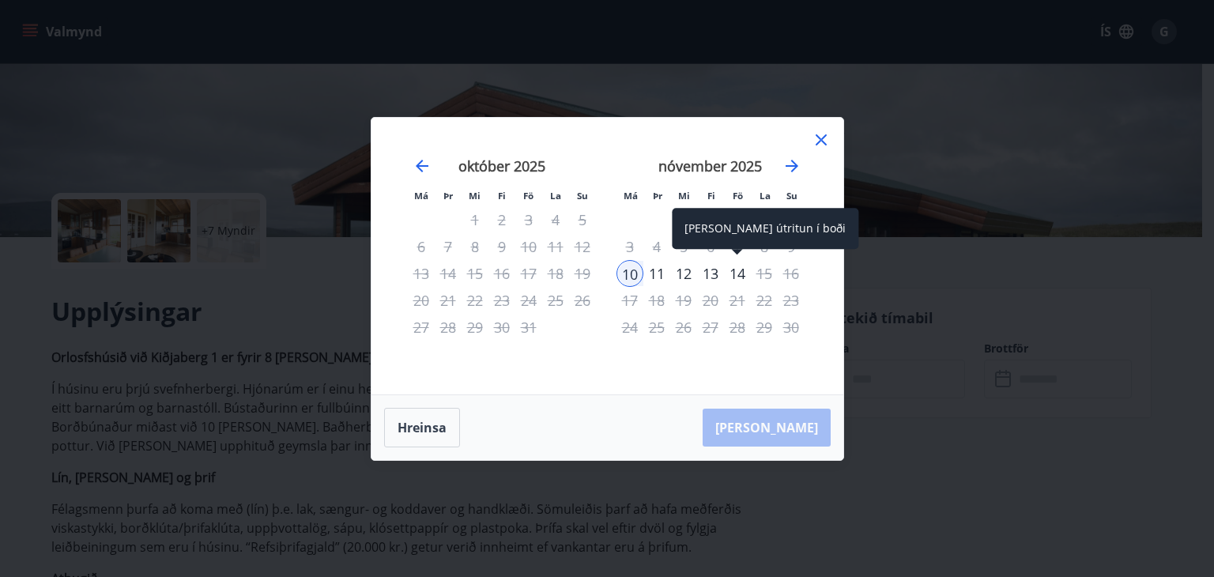
click at [737, 270] on div "14" at bounding box center [737, 273] width 27 height 27
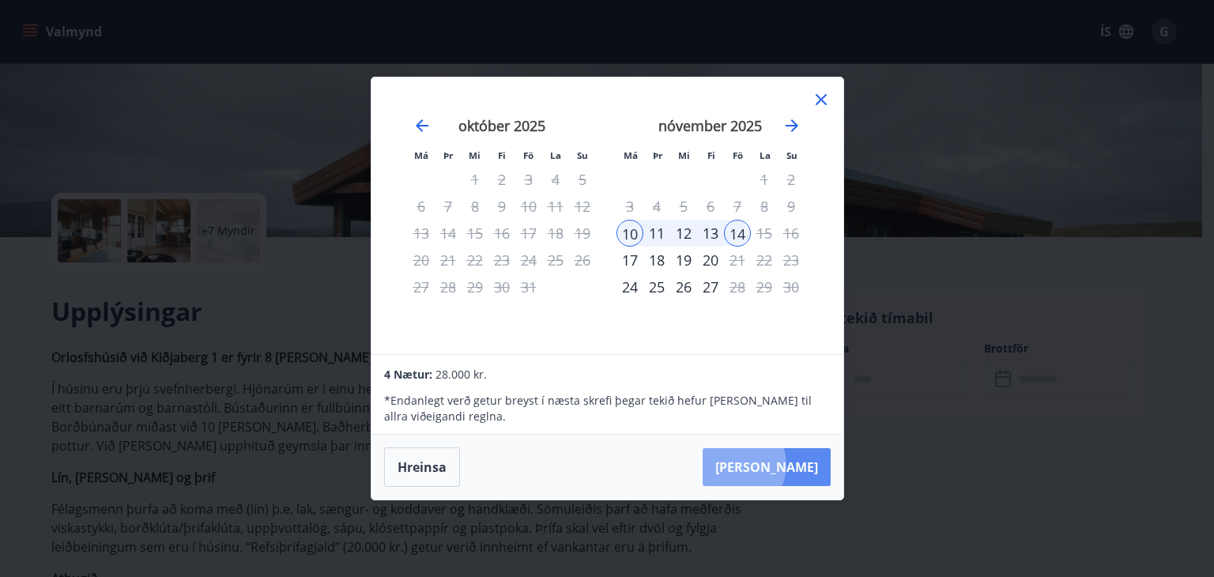
click at [783, 465] on button "Taka Frá" at bounding box center [767, 467] width 128 height 38
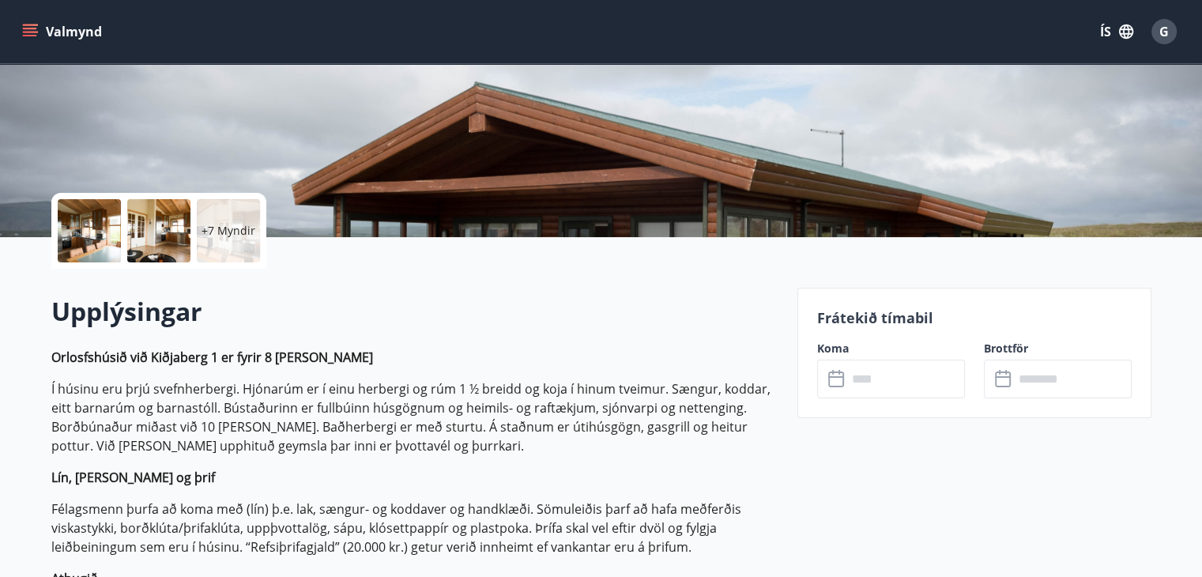
type input "******"
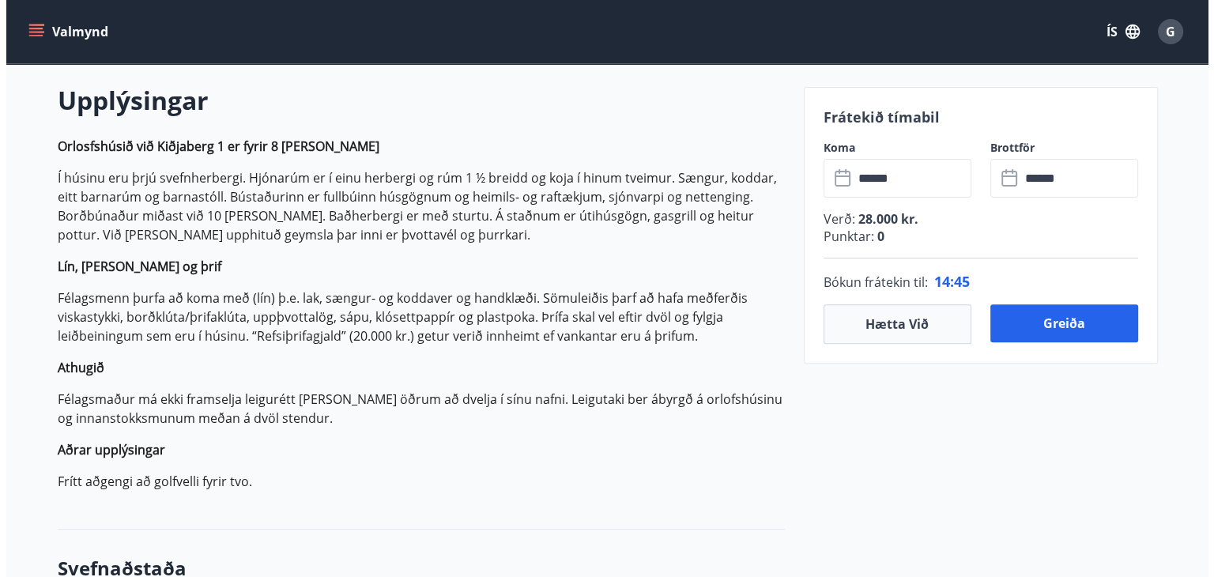
scroll to position [474, 0]
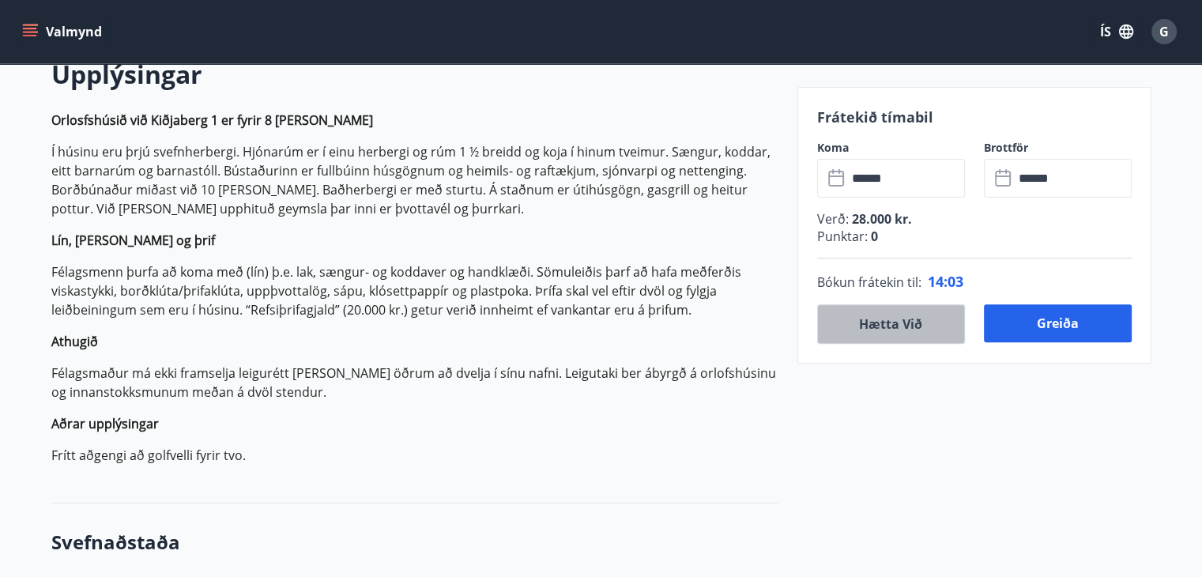
click at [892, 323] on button "Hætta við" at bounding box center [891, 324] width 148 height 40
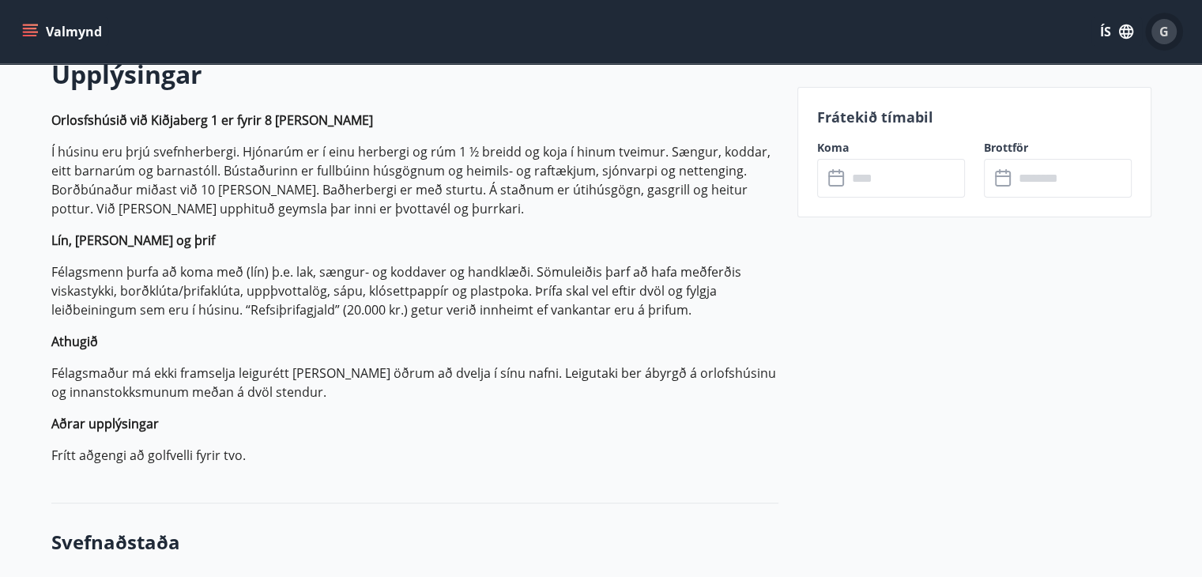
click at [1167, 32] on span "G" at bounding box center [1164, 31] width 9 height 17
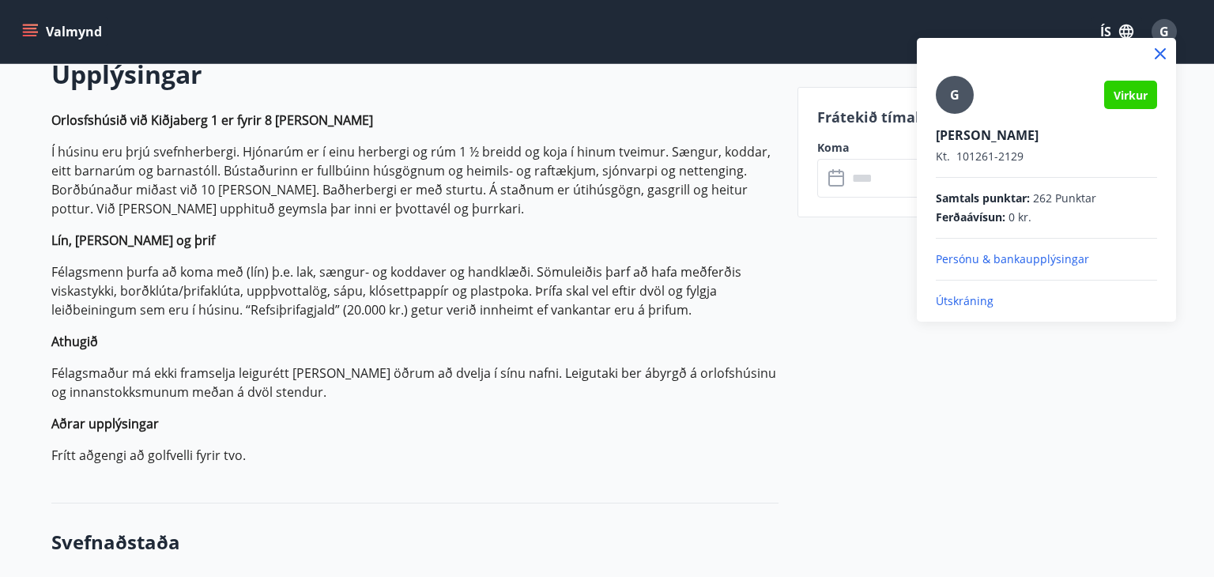
click at [964, 301] on p "Útskráning" at bounding box center [1046, 301] width 221 height 16
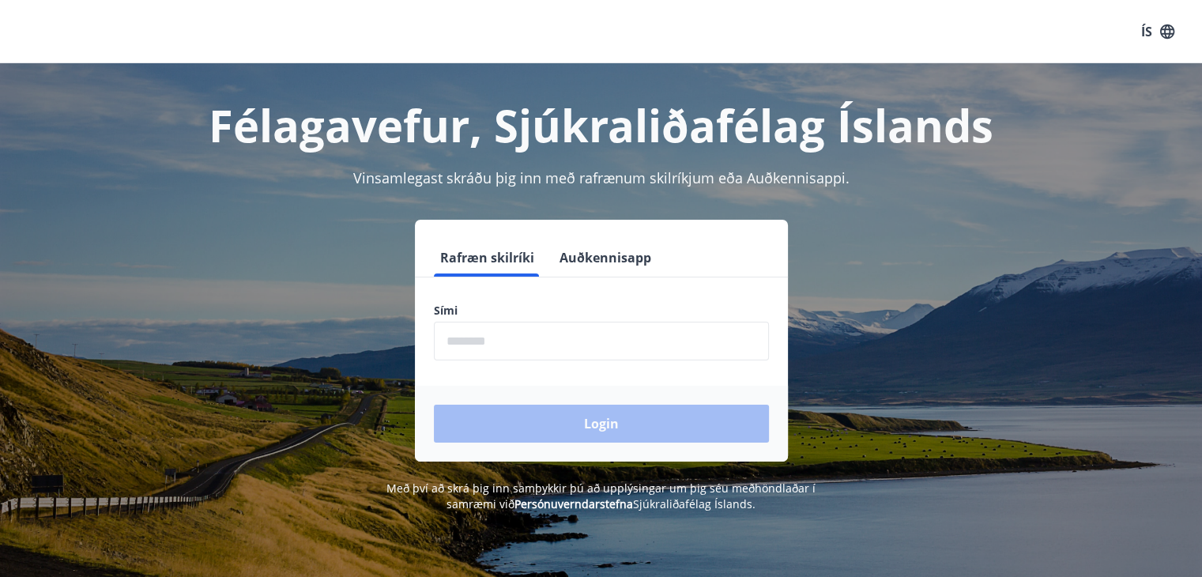
click at [462, 339] on input "phone" at bounding box center [601, 341] width 335 height 39
type input "********"
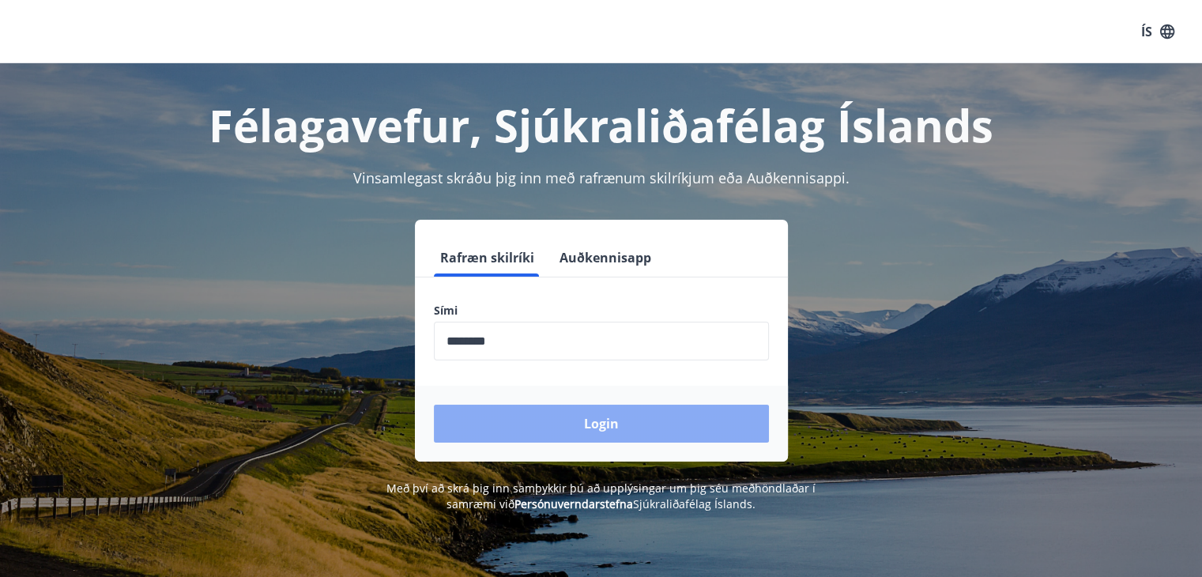
click at [604, 421] on button "Login" at bounding box center [601, 424] width 335 height 38
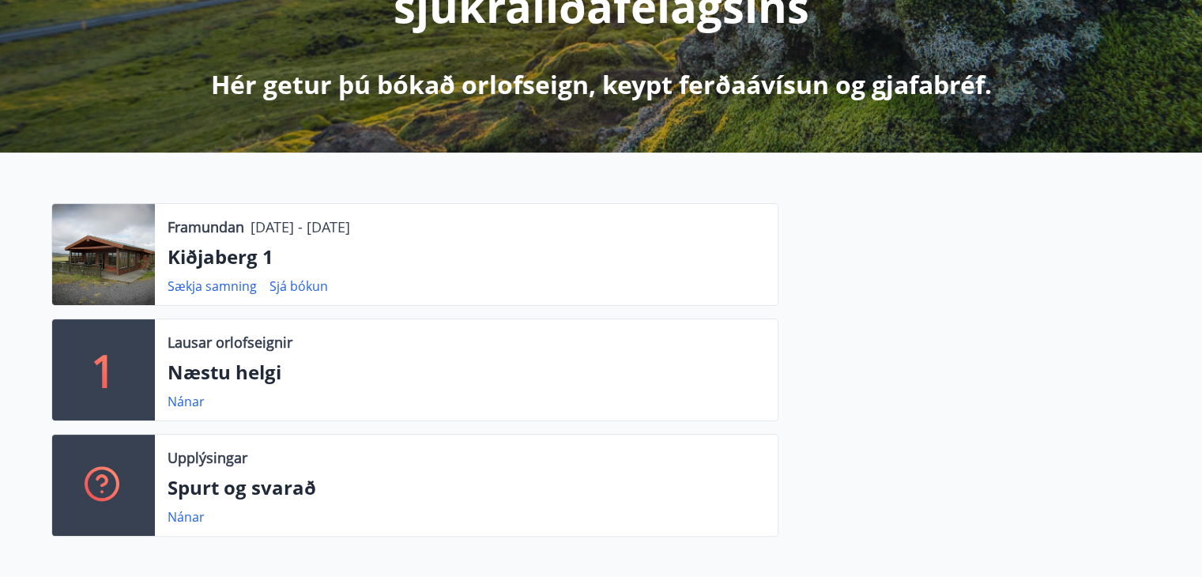
scroll to position [395, 0]
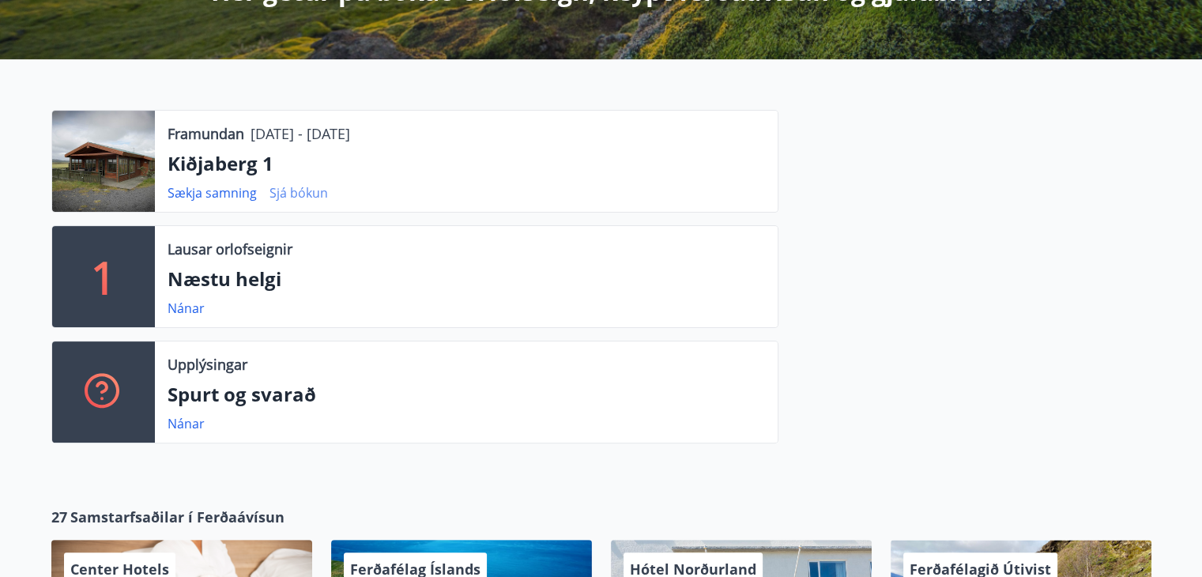
click at [298, 193] on link "Sjá bókun" at bounding box center [299, 192] width 58 height 17
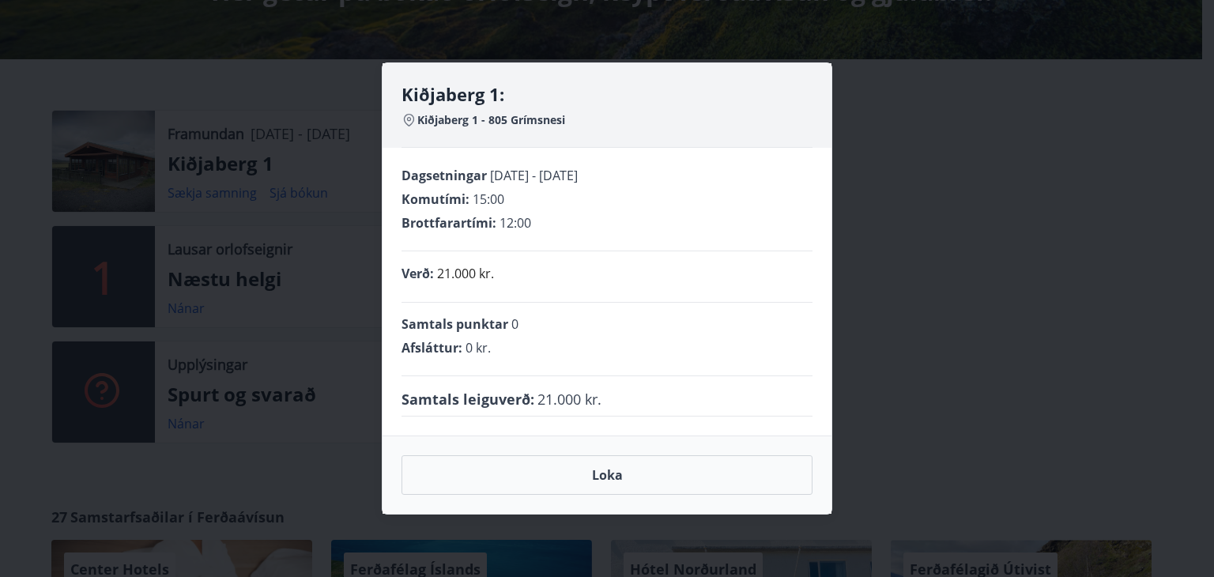
click at [975, 120] on div "Kiðjaberg 1: Kiðjaberg 1 - 805 Grímsnesi Dagsetningar [DATE] - [DATE] Komutími …" at bounding box center [607, 288] width 1214 height 577
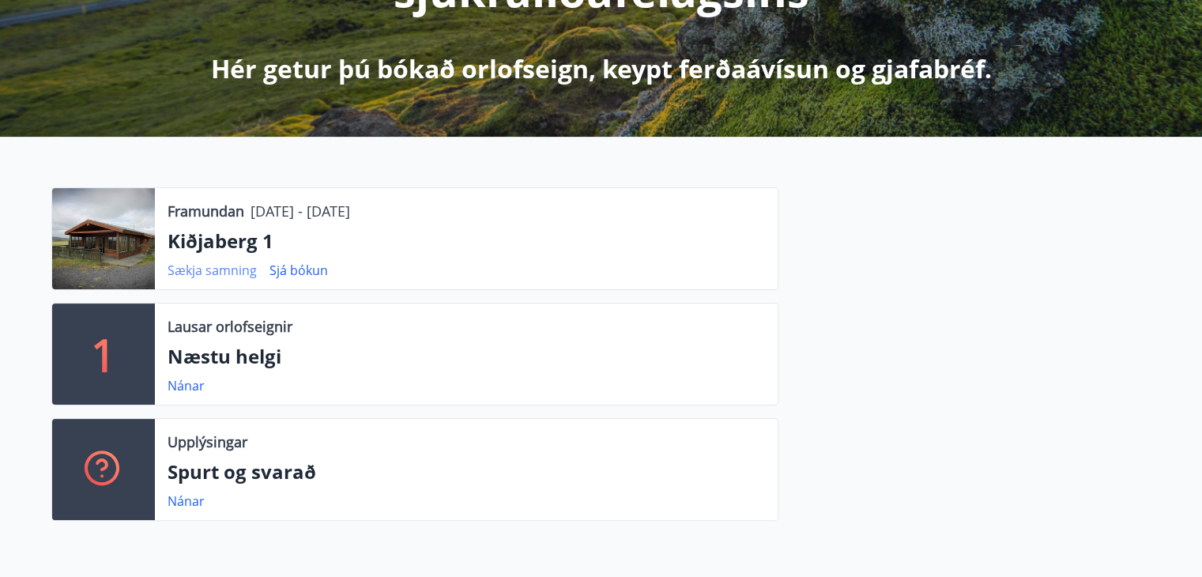
scroll to position [237, 0]
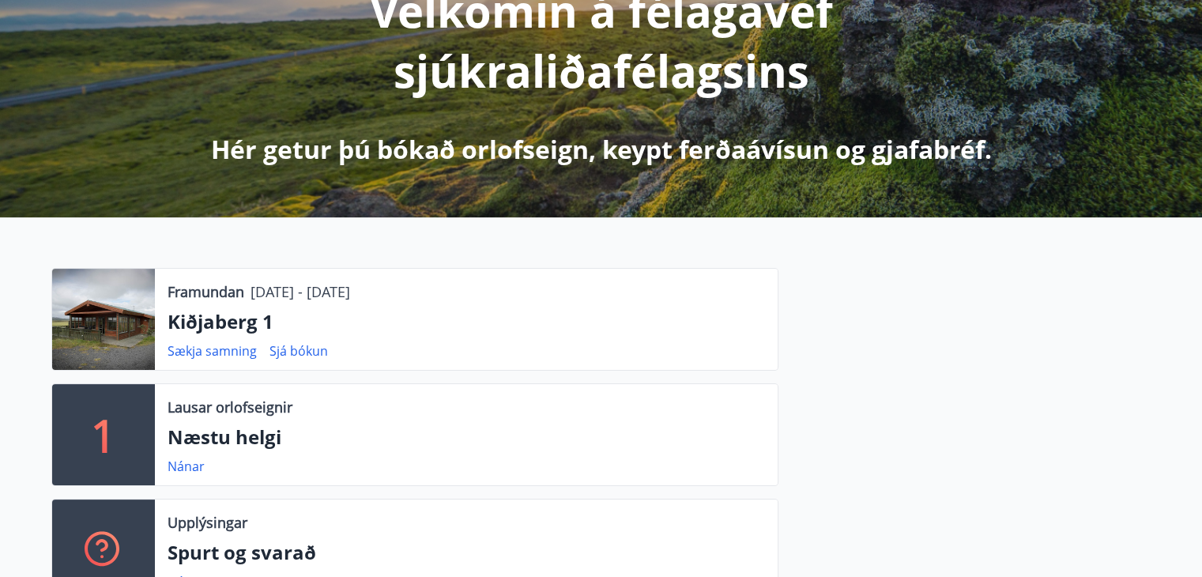
click at [97, 345] on div at bounding box center [103, 319] width 103 height 101
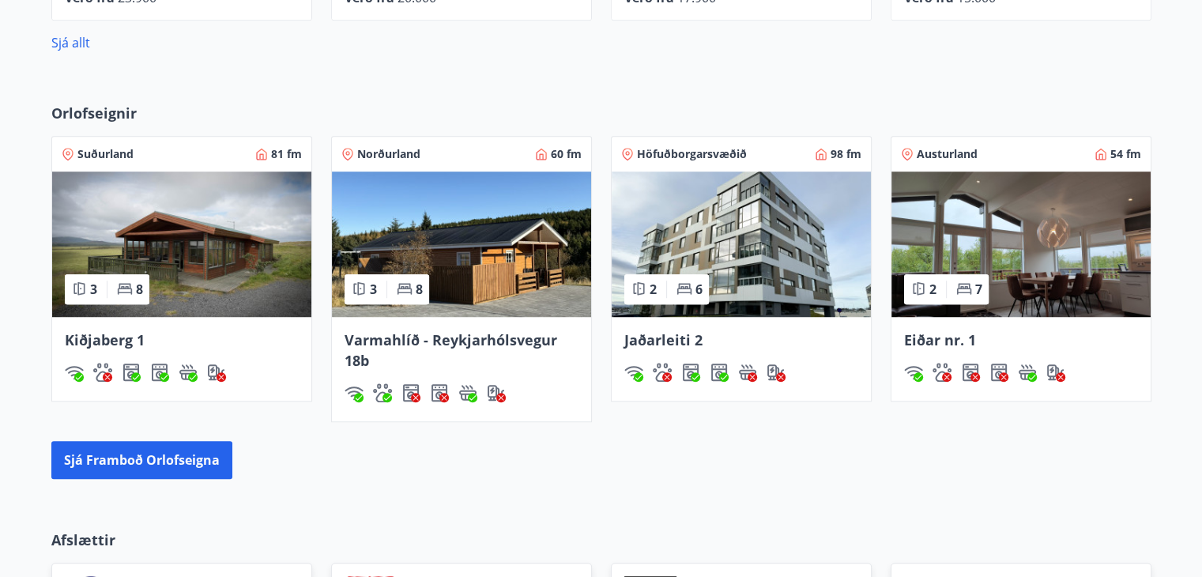
scroll to position [1107, 0]
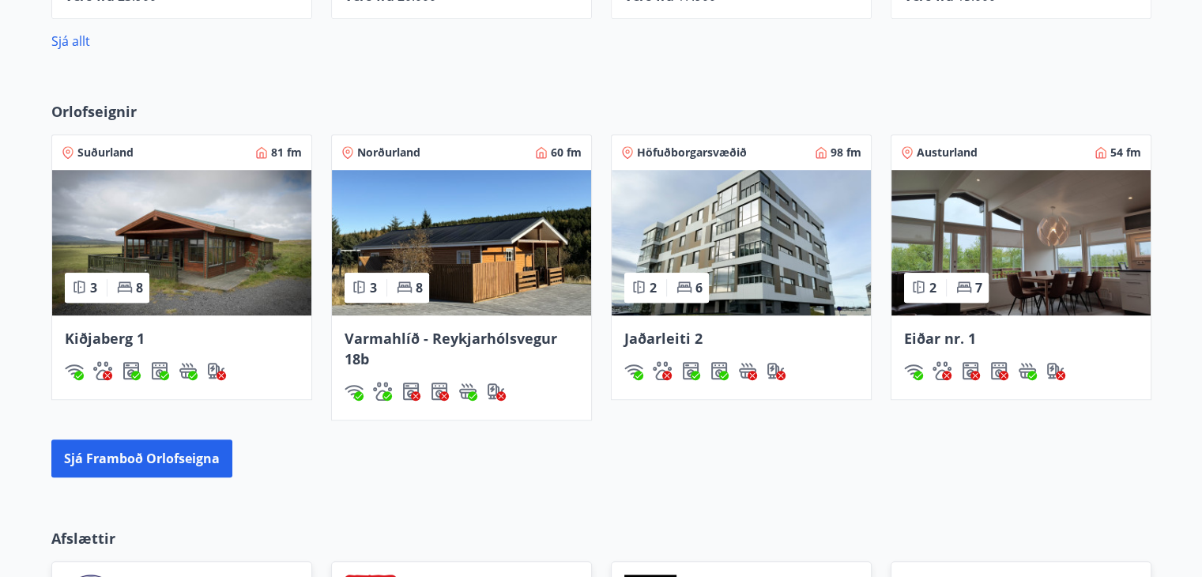
click at [212, 242] on img at bounding box center [181, 242] width 259 height 145
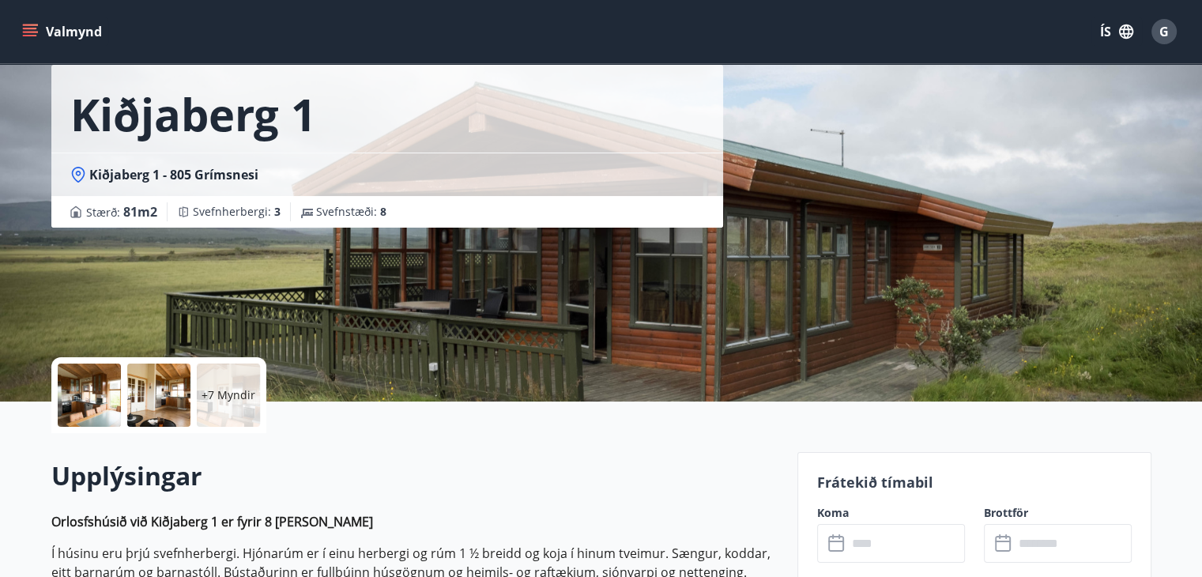
scroll to position [237, 0]
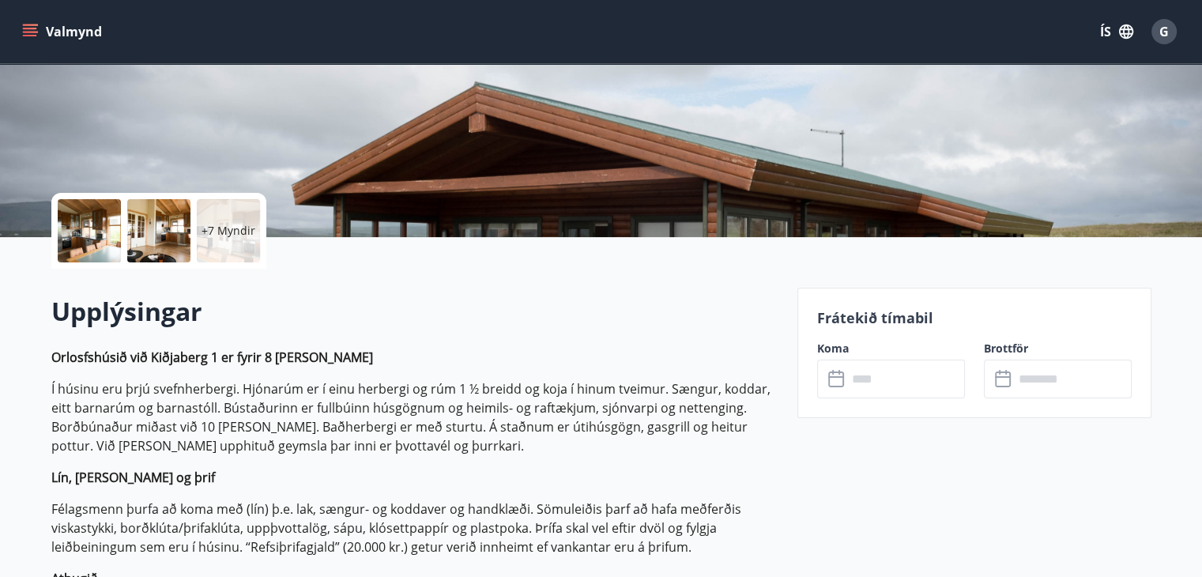
click at [836, 379] on icon at bounding box center [837, 379] width 19 height 19
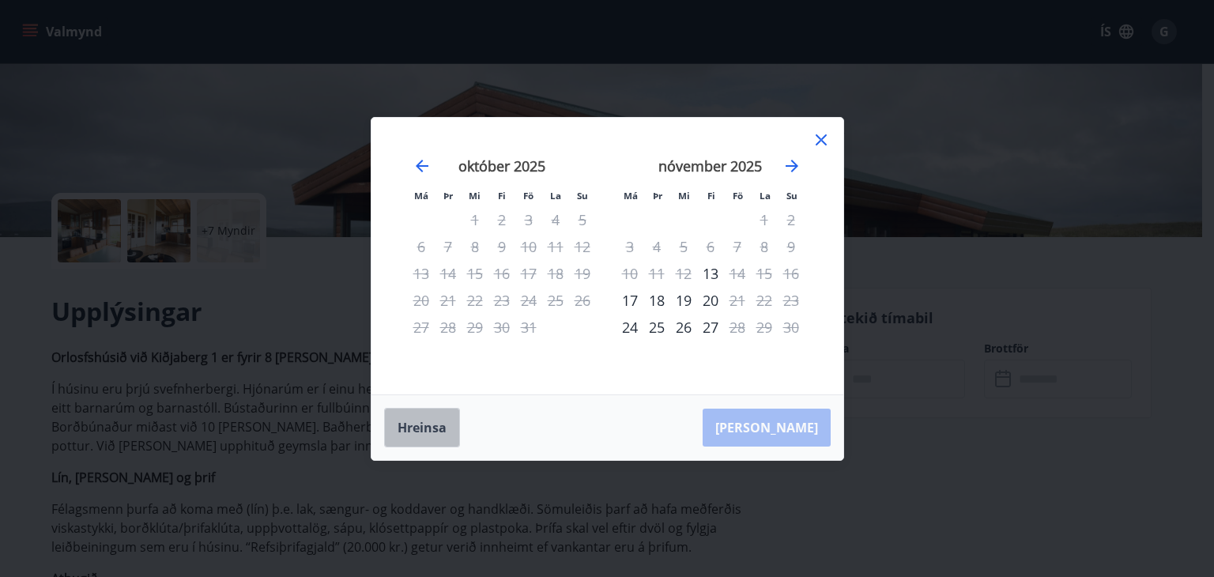
click at [417, 430] on button "Hreinsa" at bounding box center [422, 428] width 76 height 40
click at [818, 138] on icon at bounding box center [821, 139] width 11 height 11
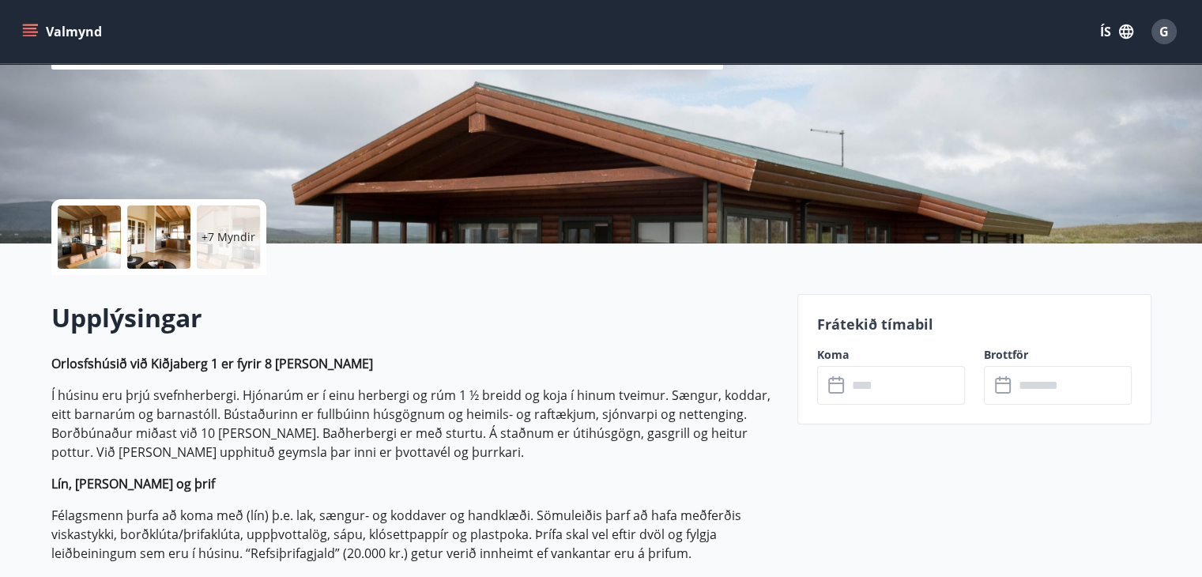
scroll to position [158, 0]
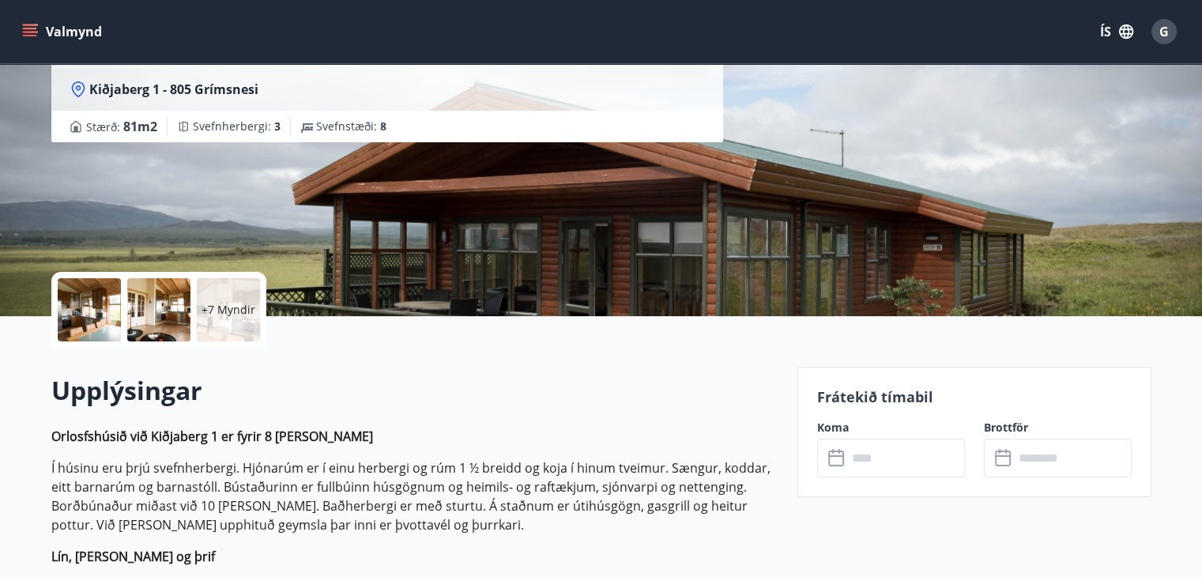
click at [30, 26] on icon "menu" at bounding box center [30, 32] width 16 height 16
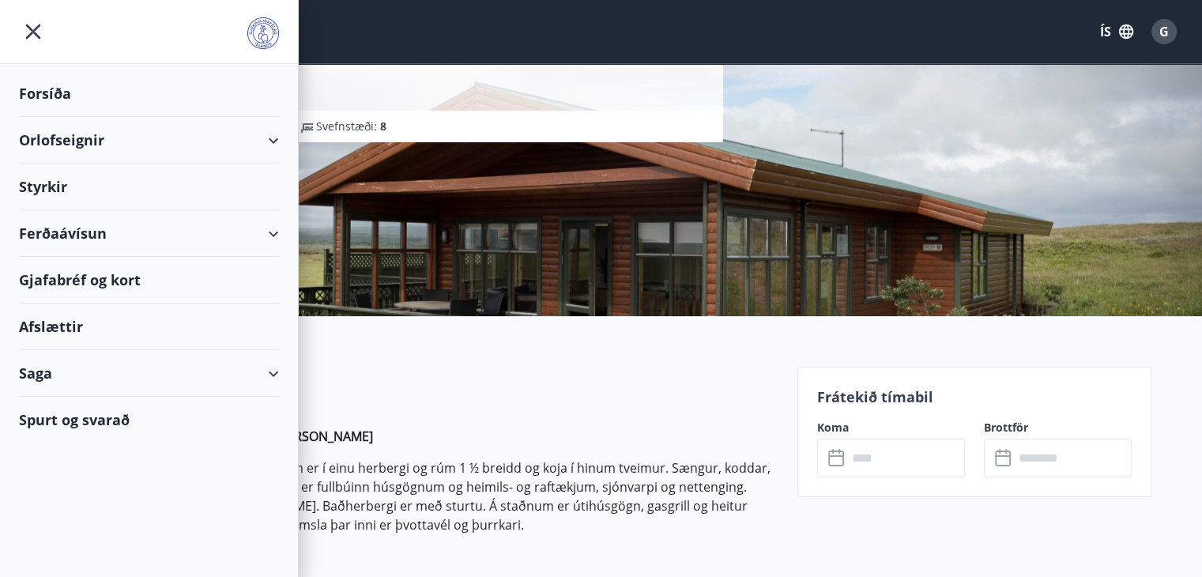
click at [276, 134] on div "Orlofseignir" at bounding box center [149, 140] width 260 height 47
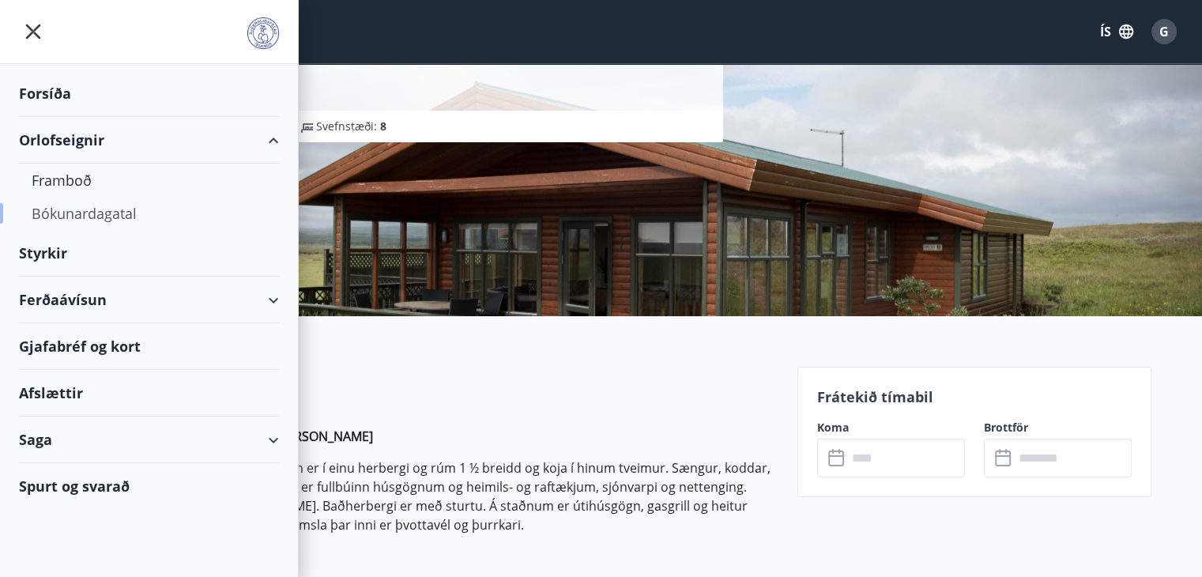
click at [82, 210] on div "Bókunardagatal" at bounding box center [149, 213] width 235 height 33
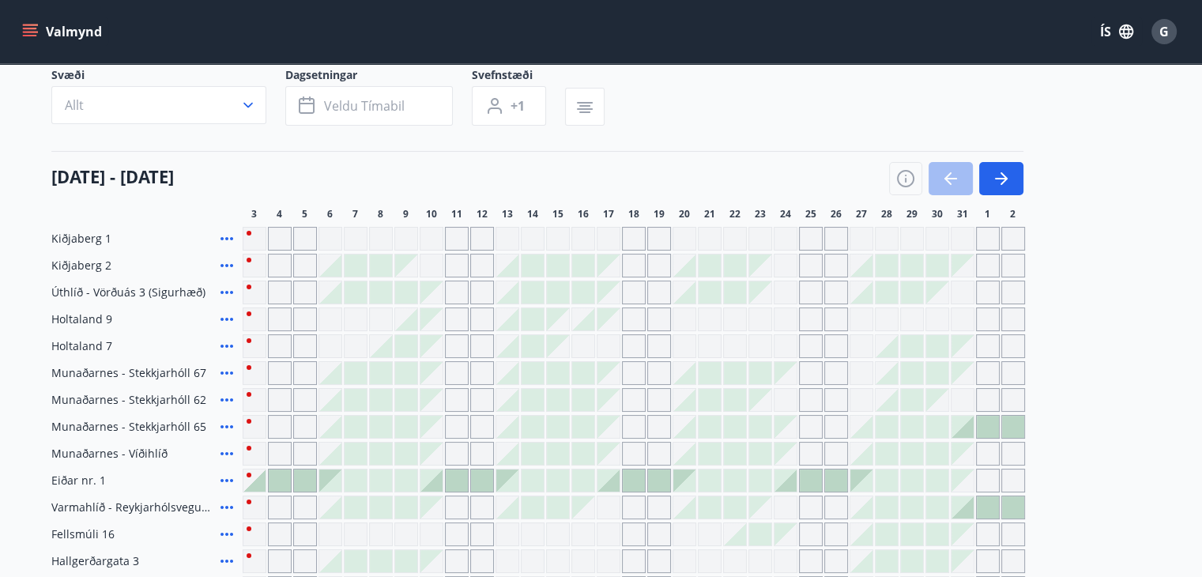
scroll to position [158, 0]
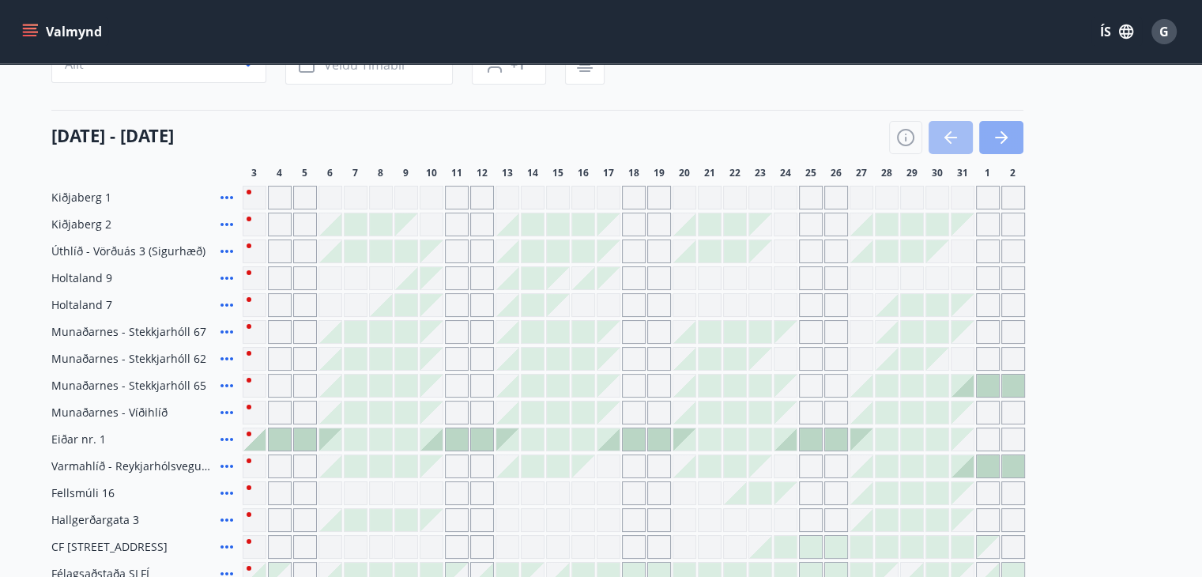
click at [1005, 136] on icon "button" at bounding box center [1004, 137] width 7 height 13
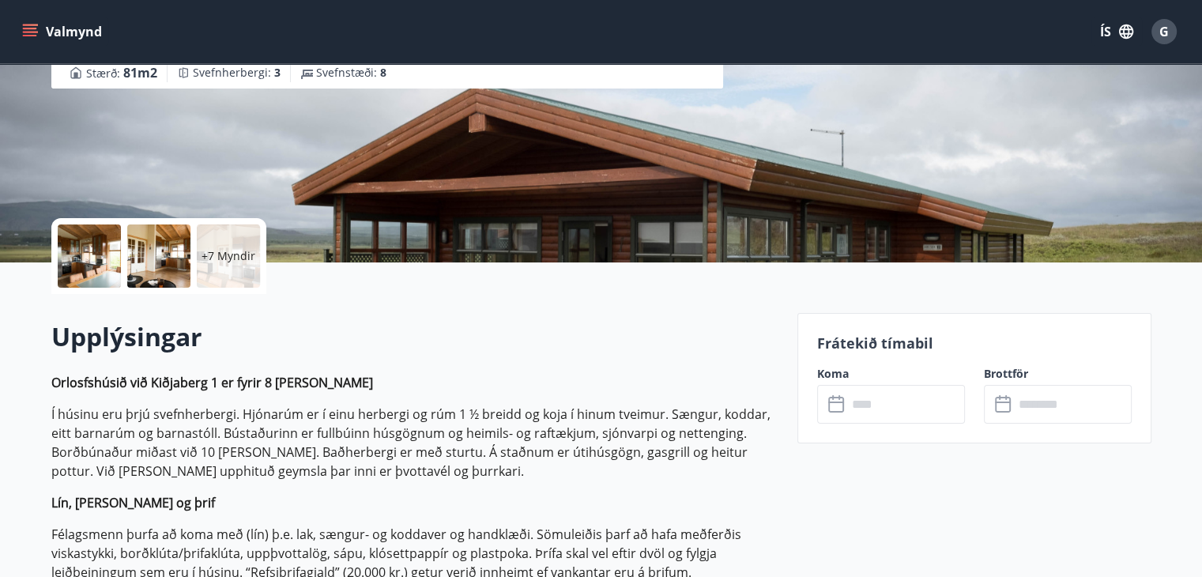
scroll to position [395, 0]
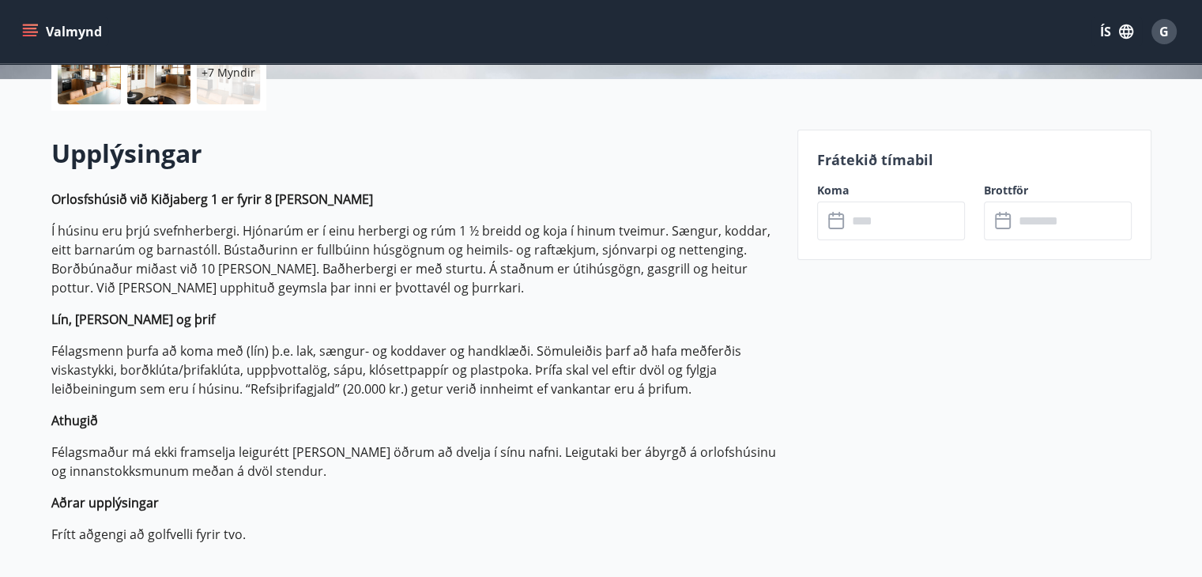
click at [840, 225] on icon at bounding box center [837, 221] width 19 height 19
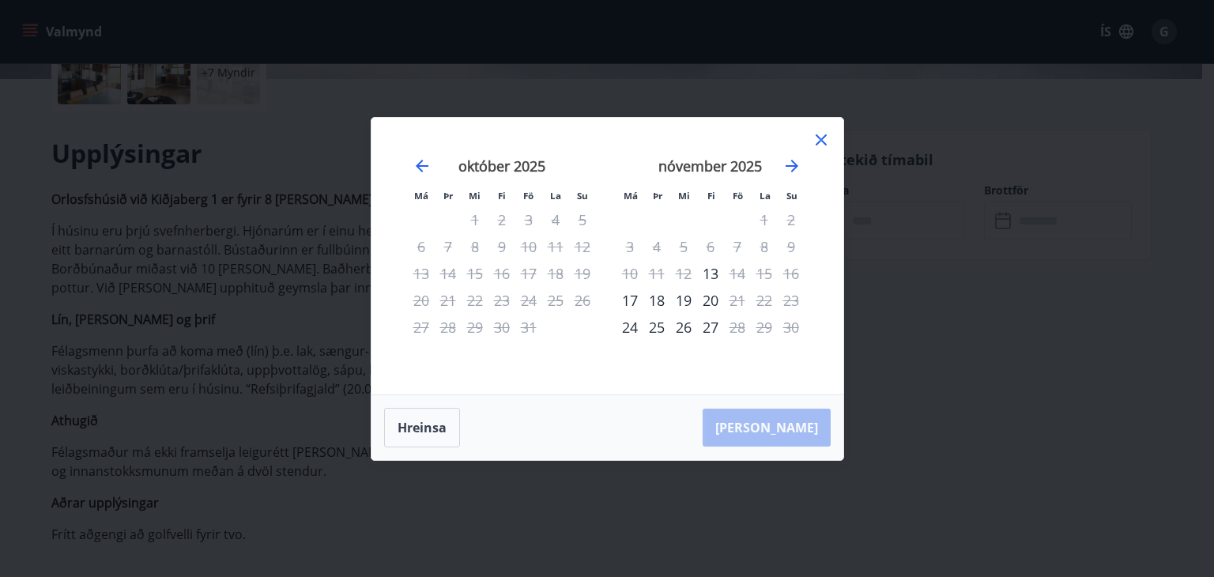
click at [818, 136] on icon at bounding box center [821, 139] width 11 height 11
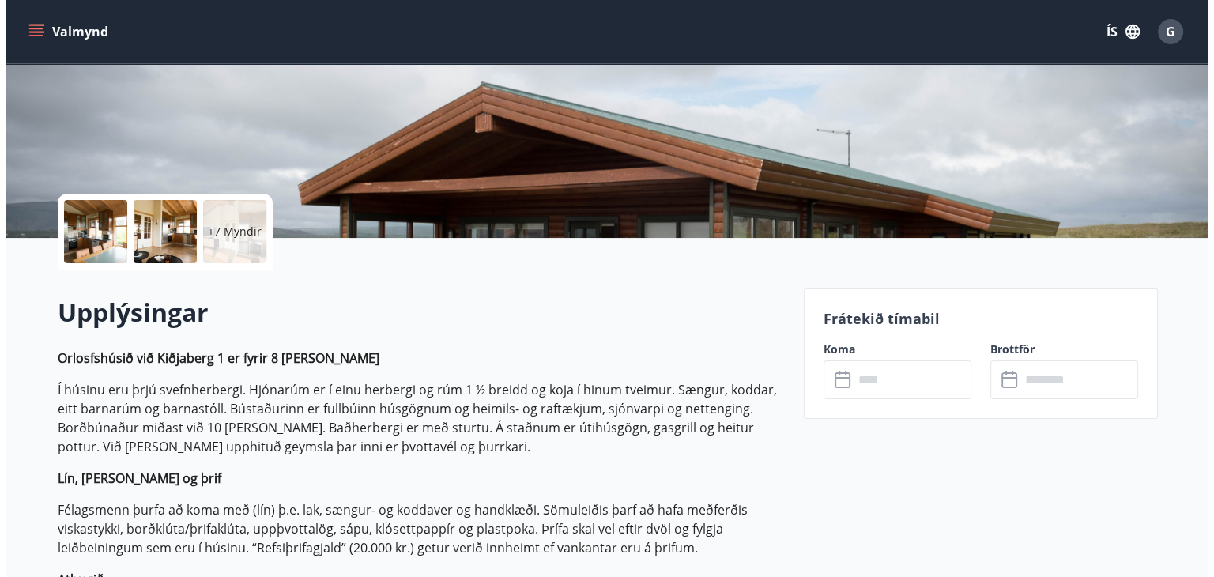
scroll to position [237, 0]
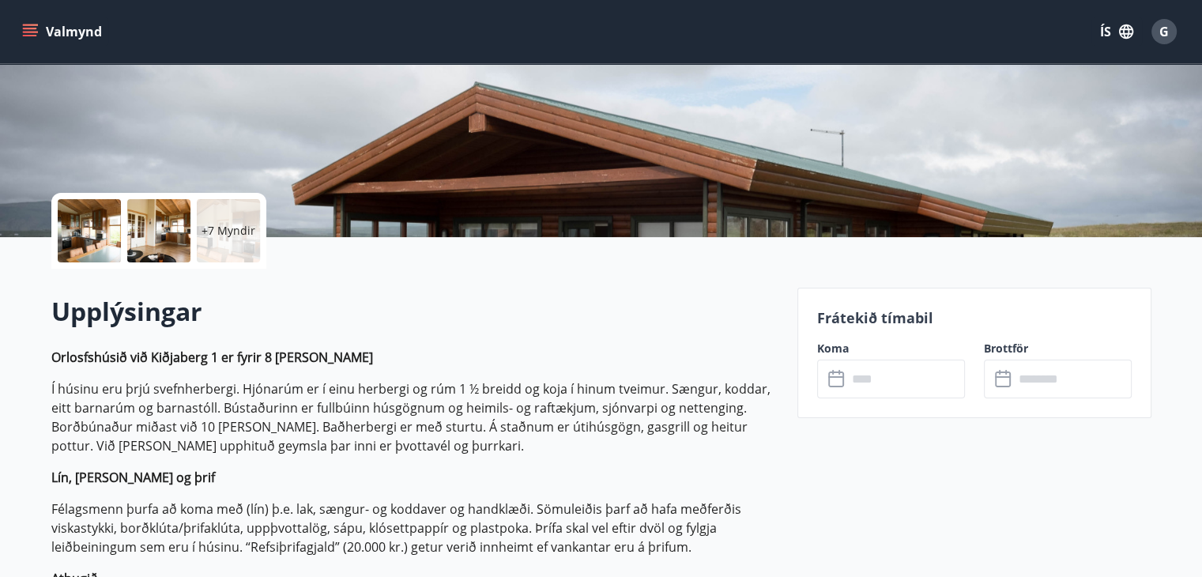
click at [835, 383] on icon at bounding box center [837, 379] width 19 height 19
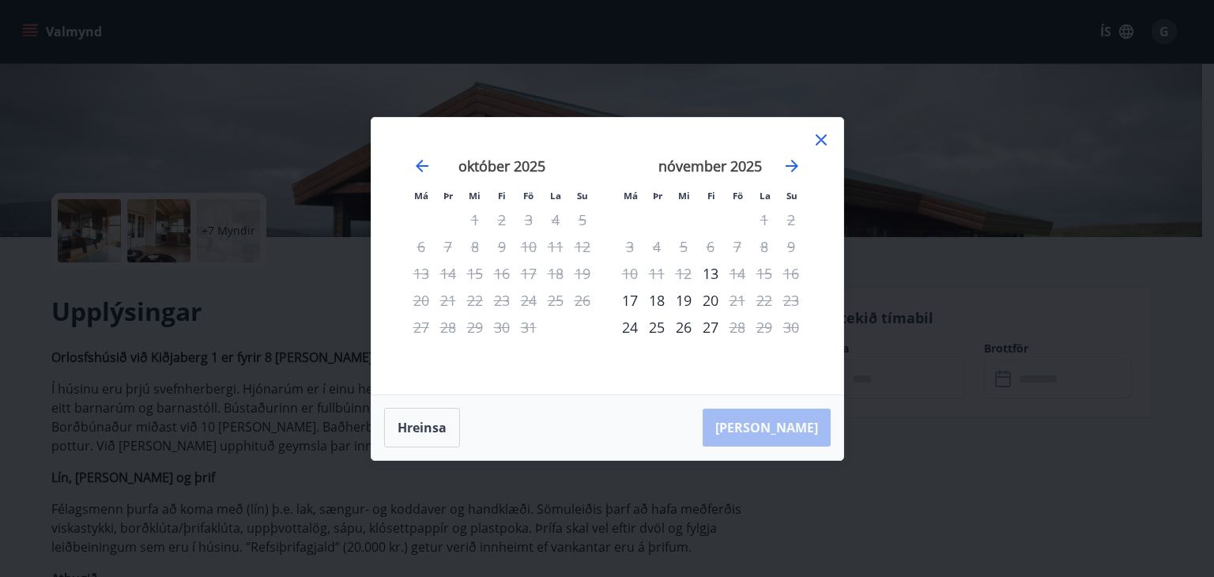
click at [823, 141] on icon at bounding box center [821, 139] width 11 height 11
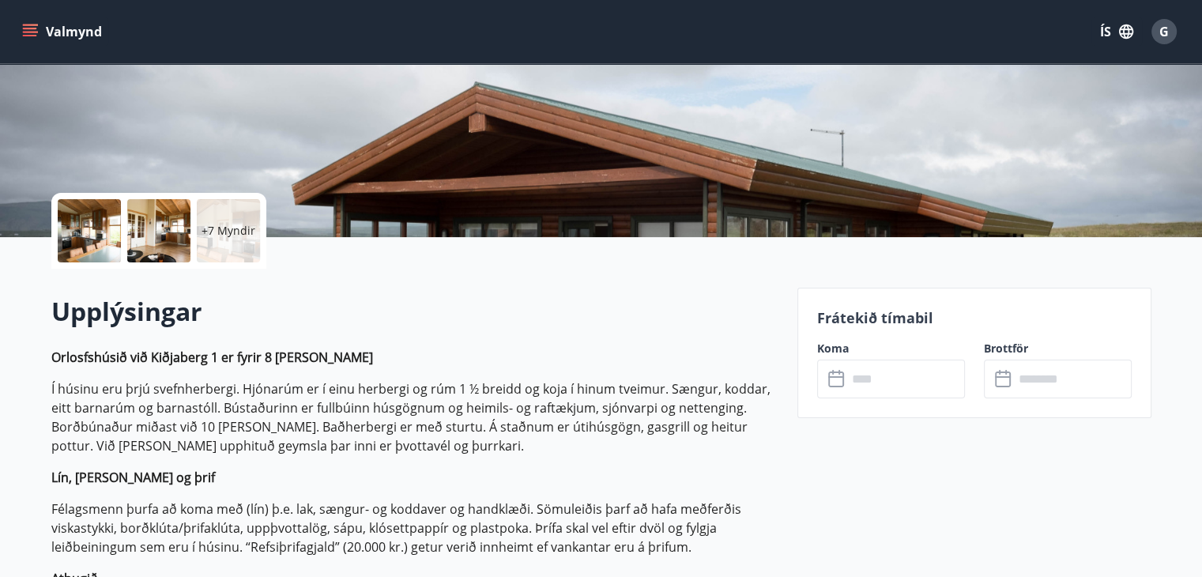
click at [1158, 23] on div "G" at bounding box center [1164, 31] width 25 height 25
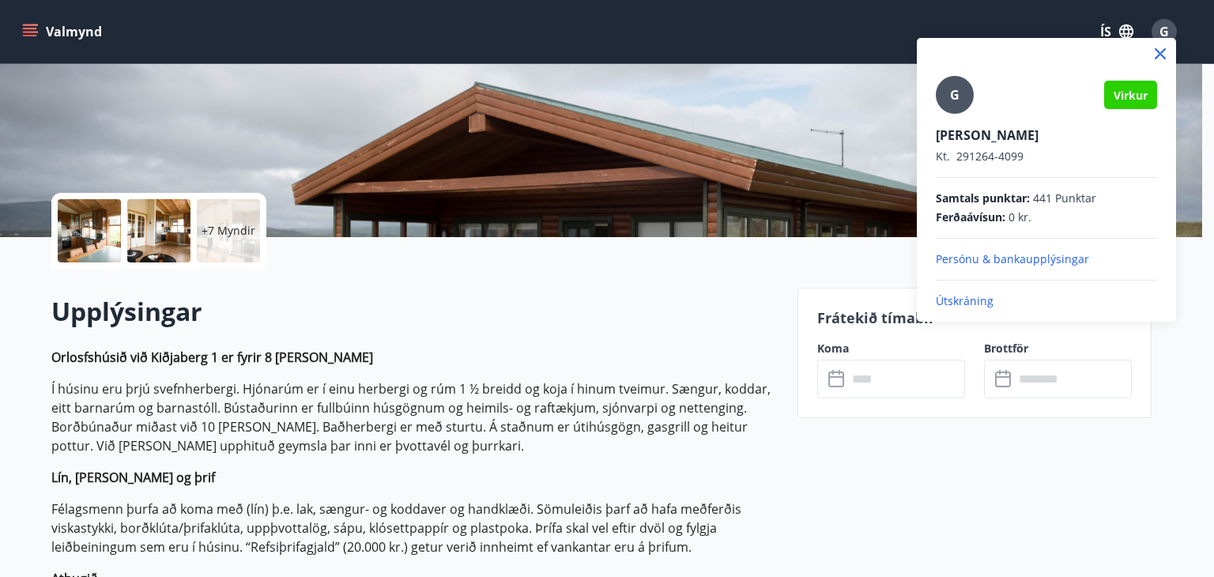
click at [958, 302] on p "Útskráning" at bounding box center [1046, 301] width 221 height 16
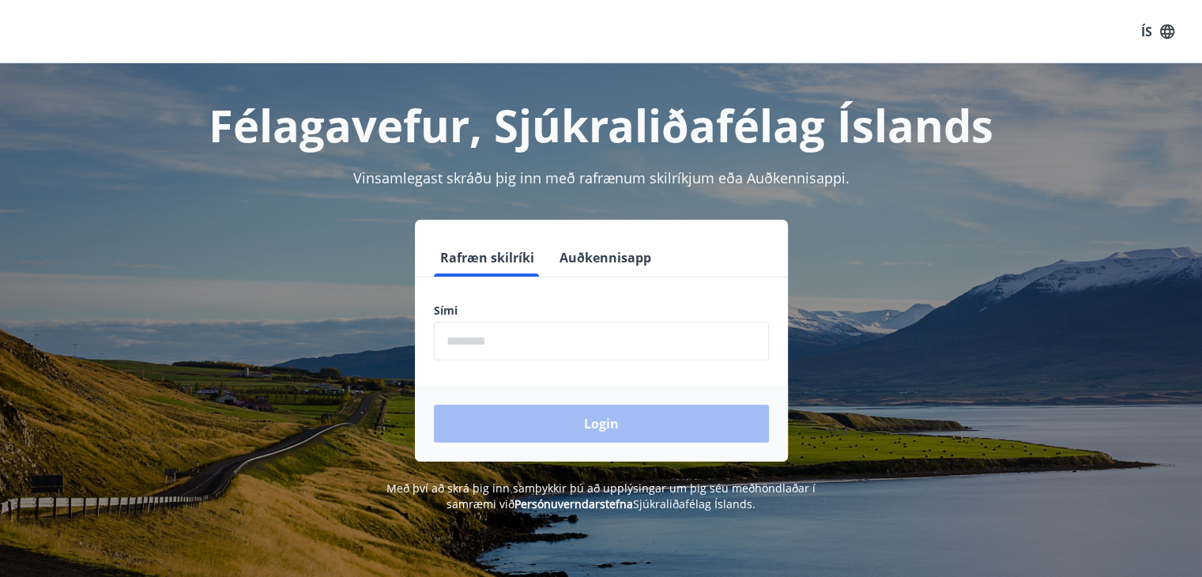
click at [522, 343] on input "phone" at bounding box center [601, 341] width 335 height 39
type input "********"
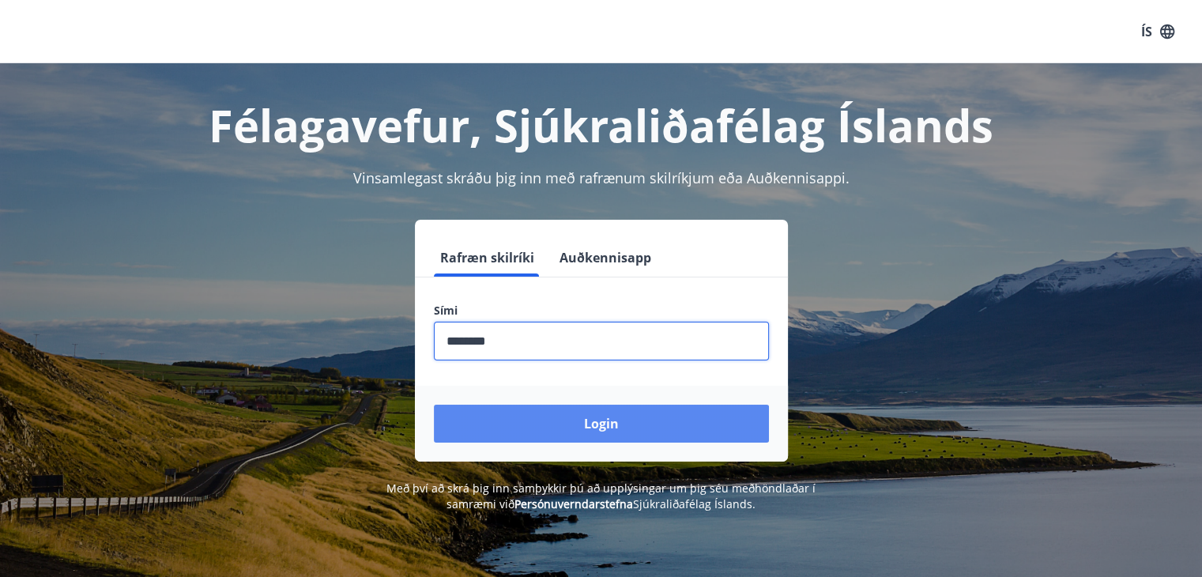
click at [601, 422] on button "Login" at bounding box center [601, 424] width 335 height 38
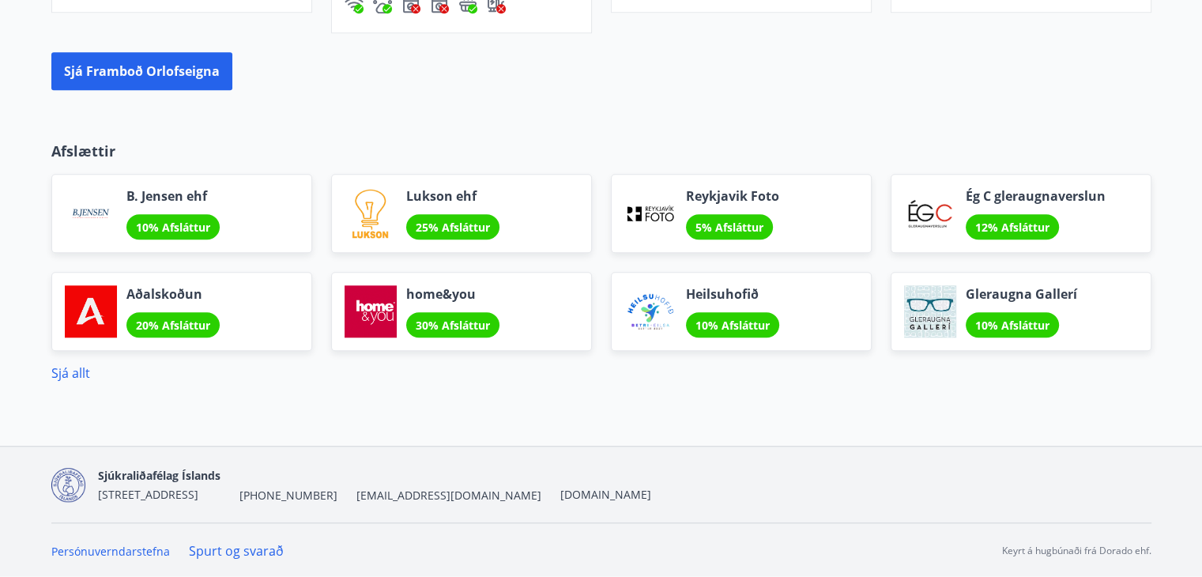
scroll to position [983, 0]
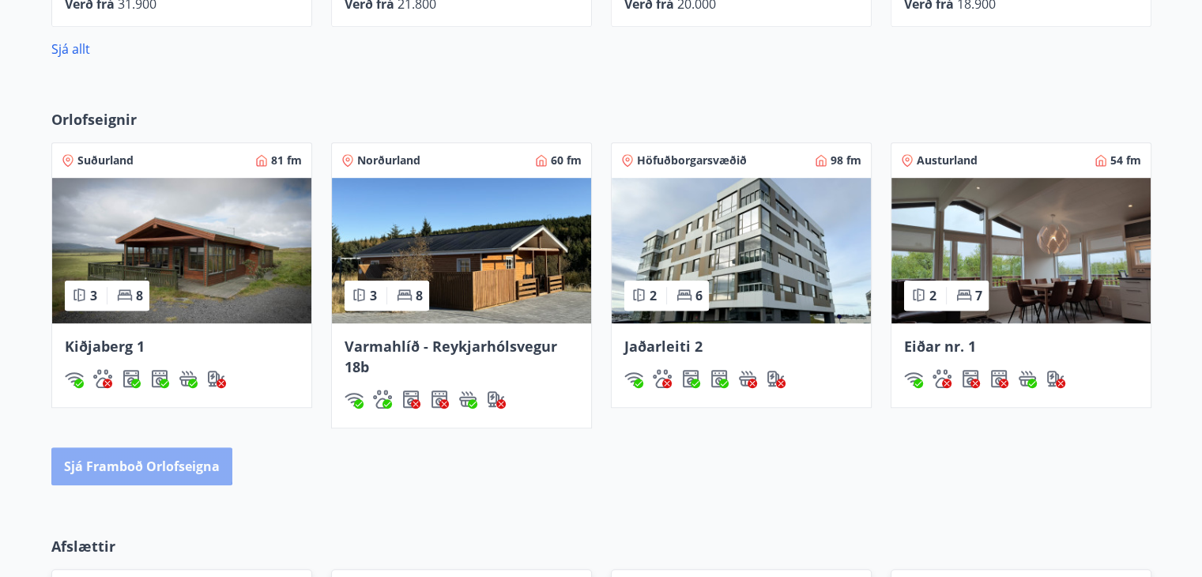
click at [130, 462] on button "Sjá framboð orlofseigna" at bounding box center [141, 466] width 181 height 38
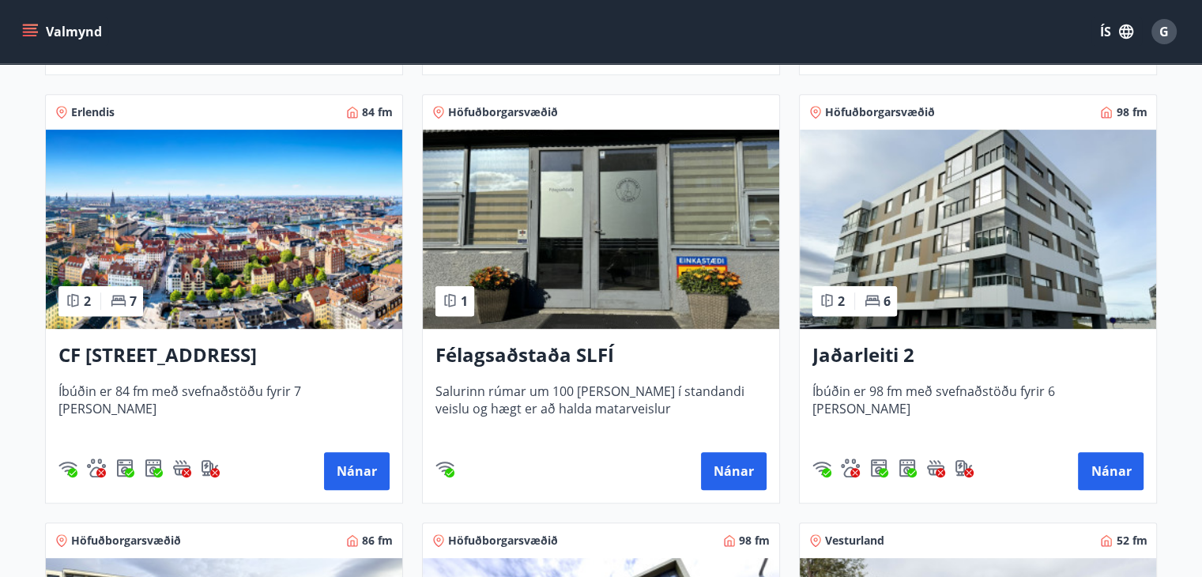
scroll to position [632, 0]
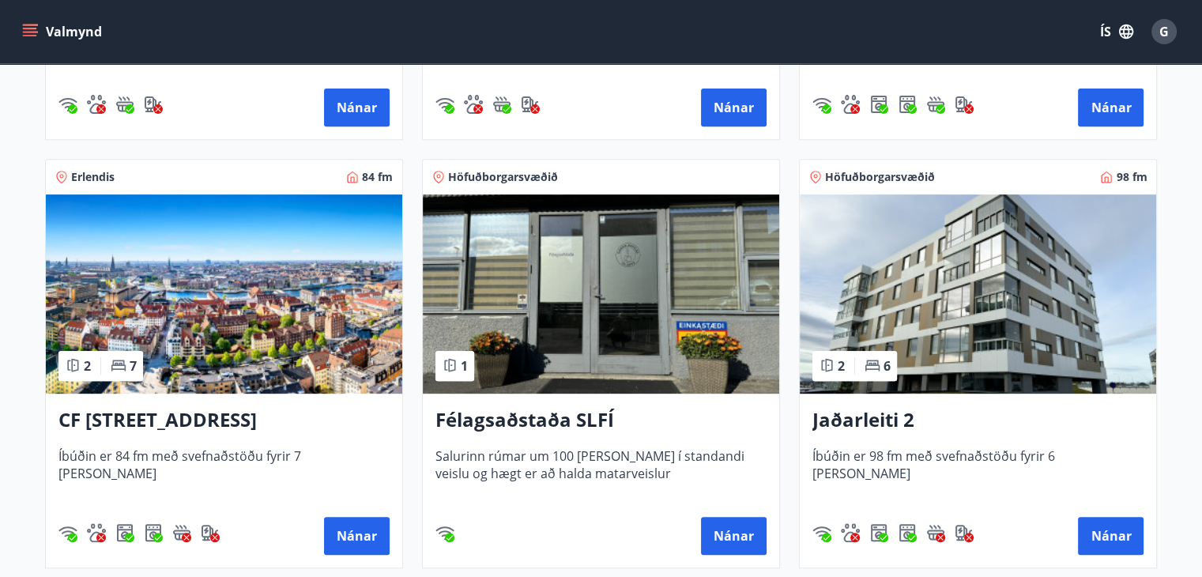
click at [272, 314] on img at bounding box center [224, 293] width 356 height 199
